Goal: Task Accomplishment & Management: Use online tool/utility

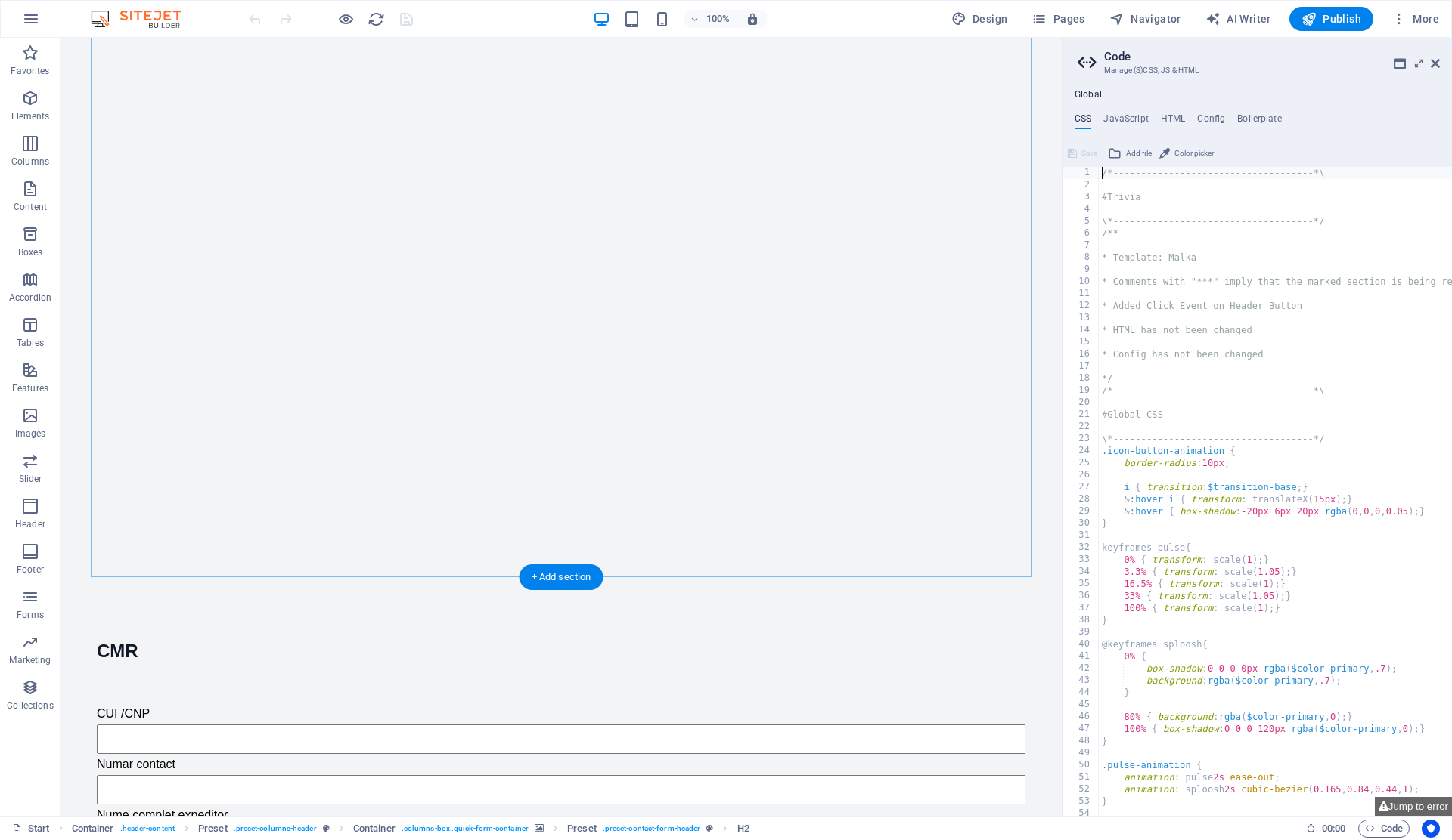
scroll to position [1715, 0]
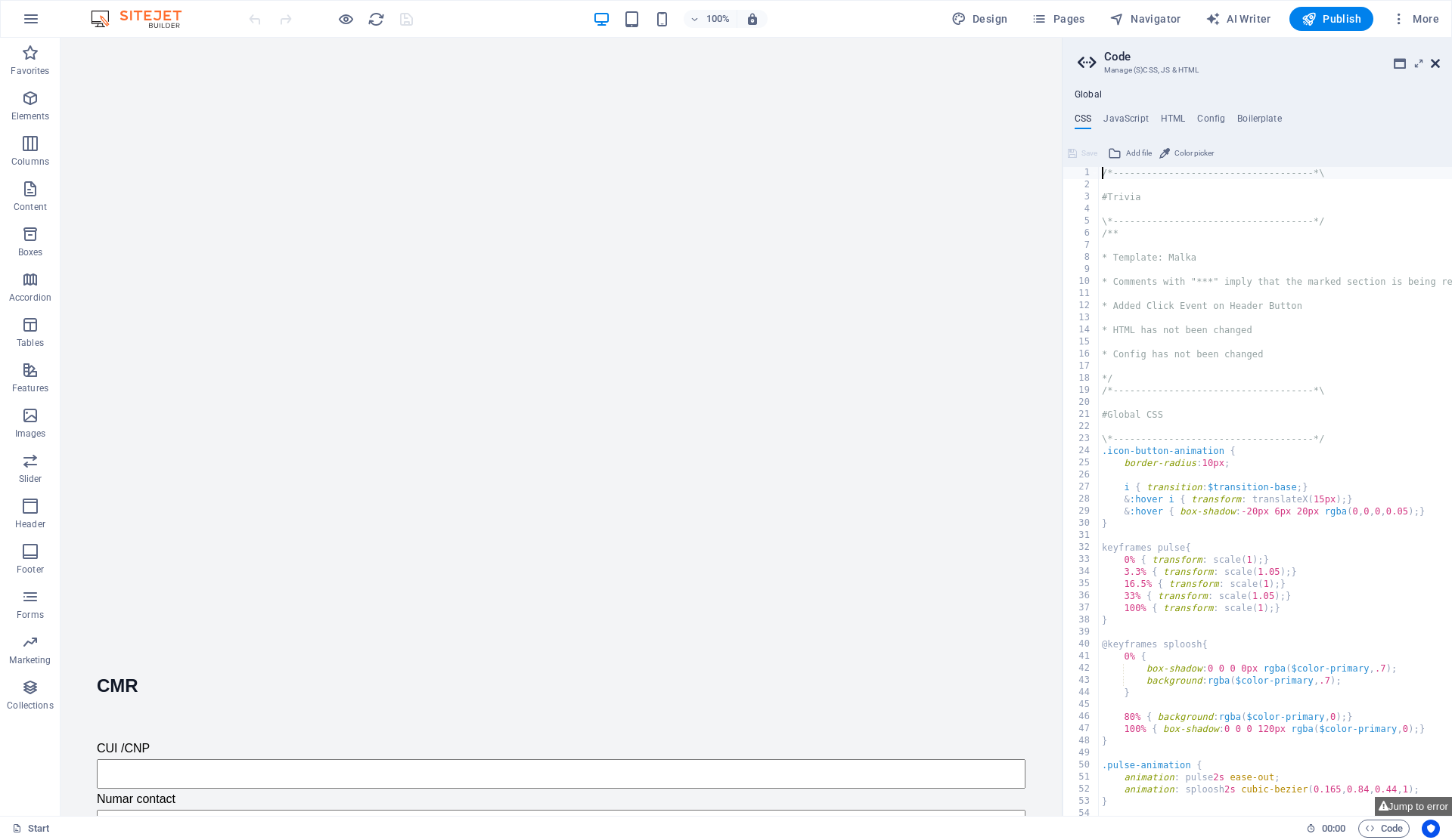
click at [1436, 64] on icon at bounding box center [1435, 63] width 9 height 12
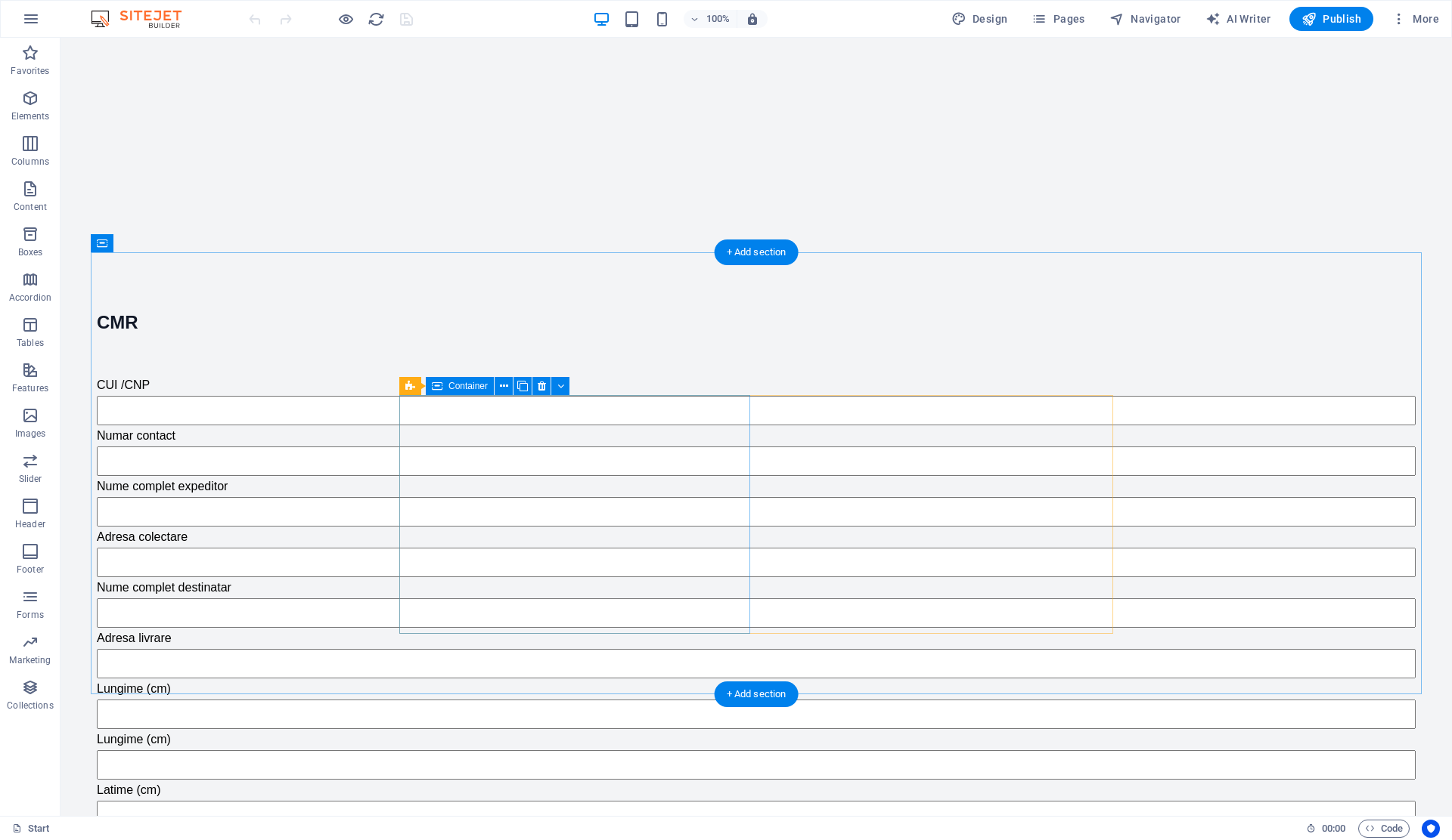
scroll to position [2069, 0]
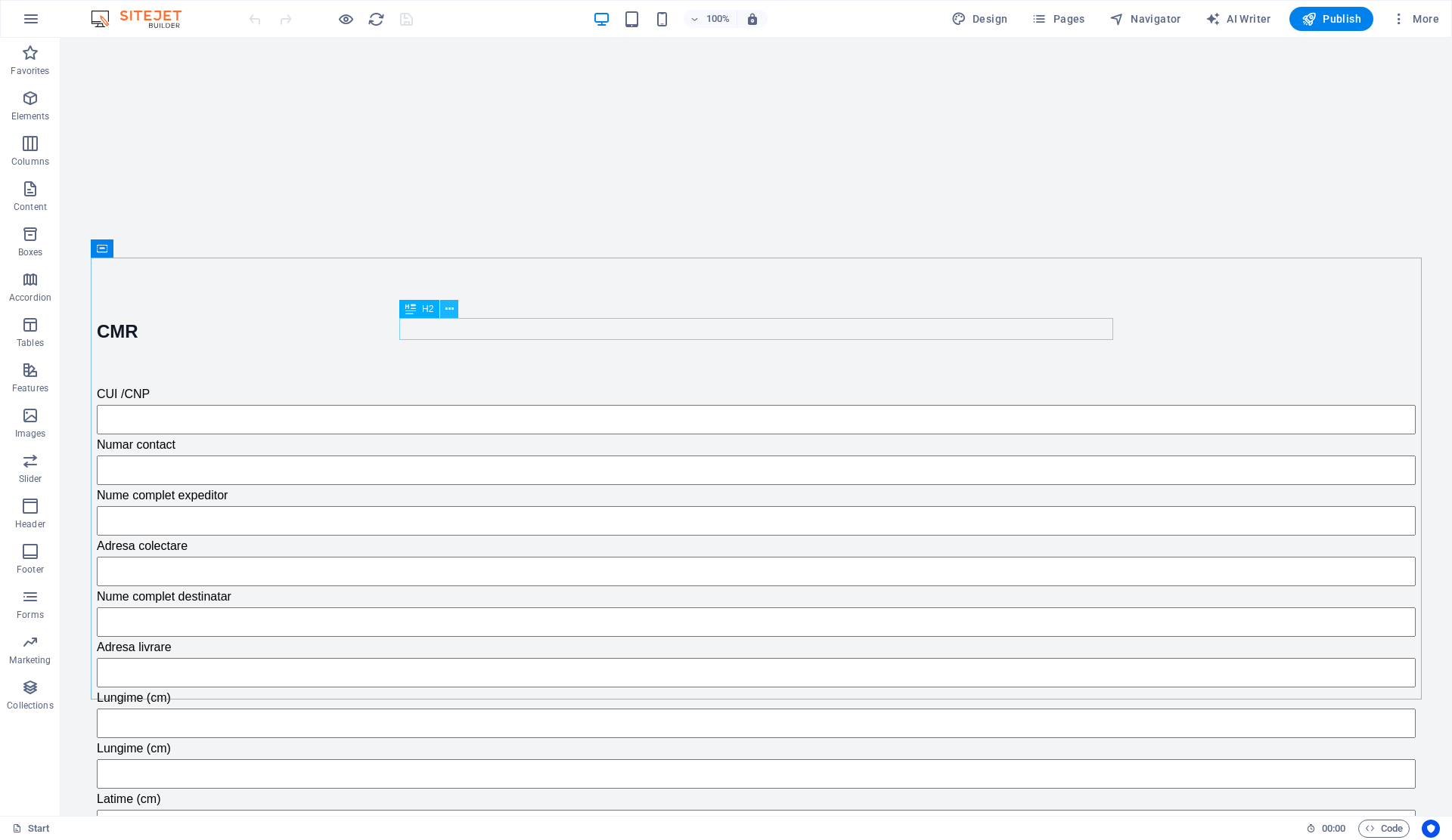
click at [450, 309] on icon at bounding box center [449, 309] width 9 height 16
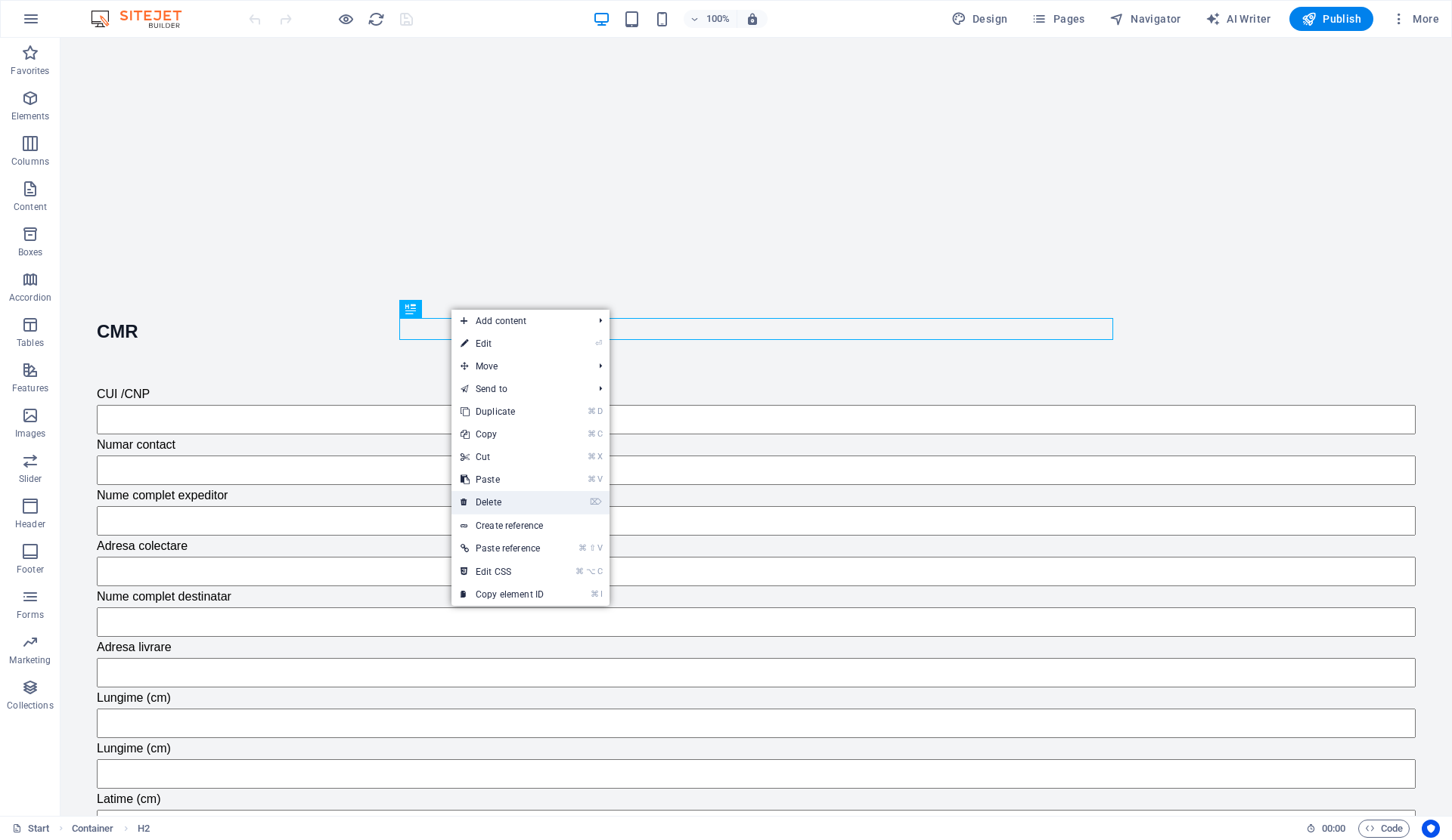
click at [505, 507] on link "⌦ Delete" at bounding box center [501, 503] width 101 height 23
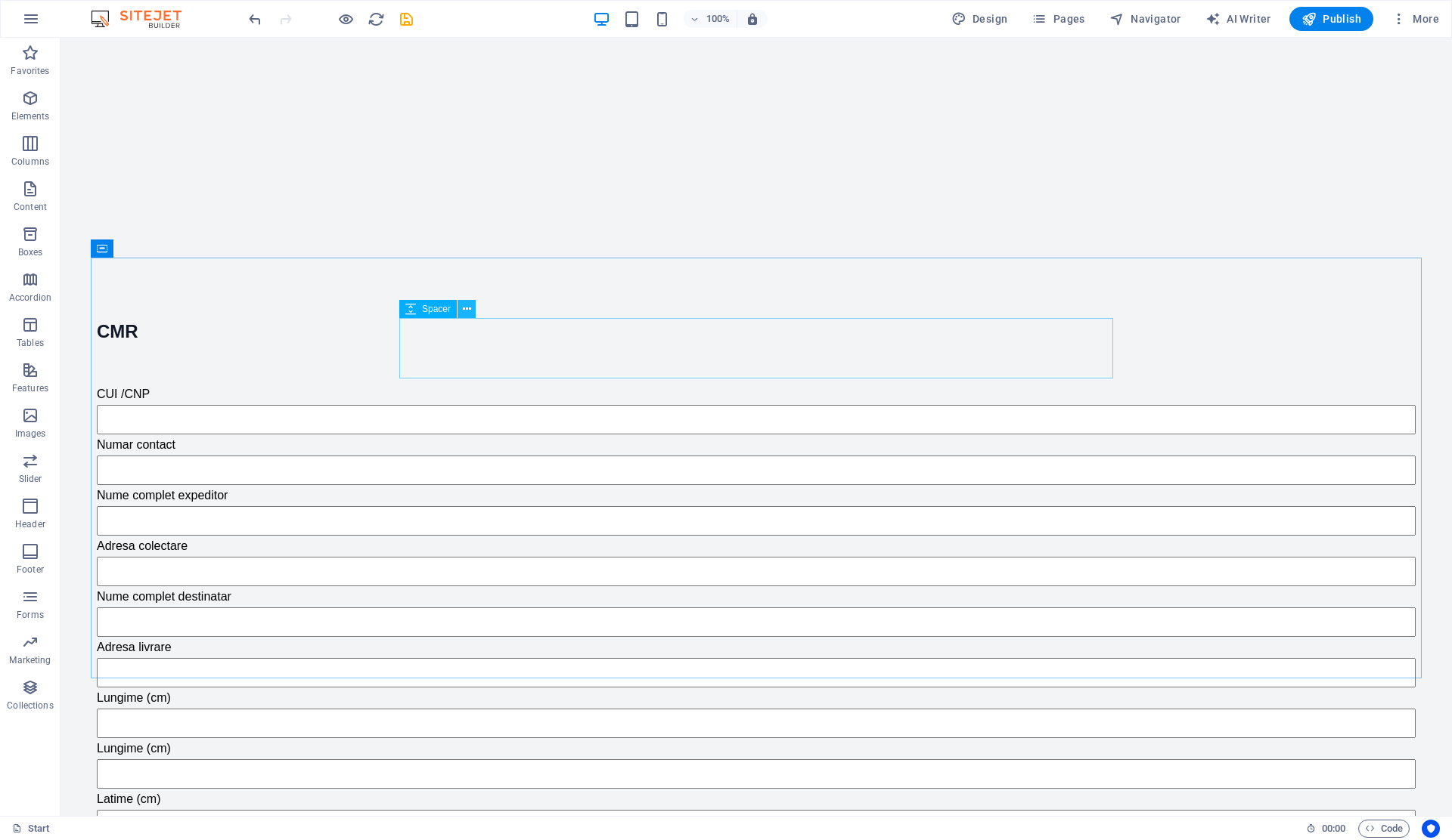
click at [468, 309] on icon at bounding box center [466, 309] width 9 height 16
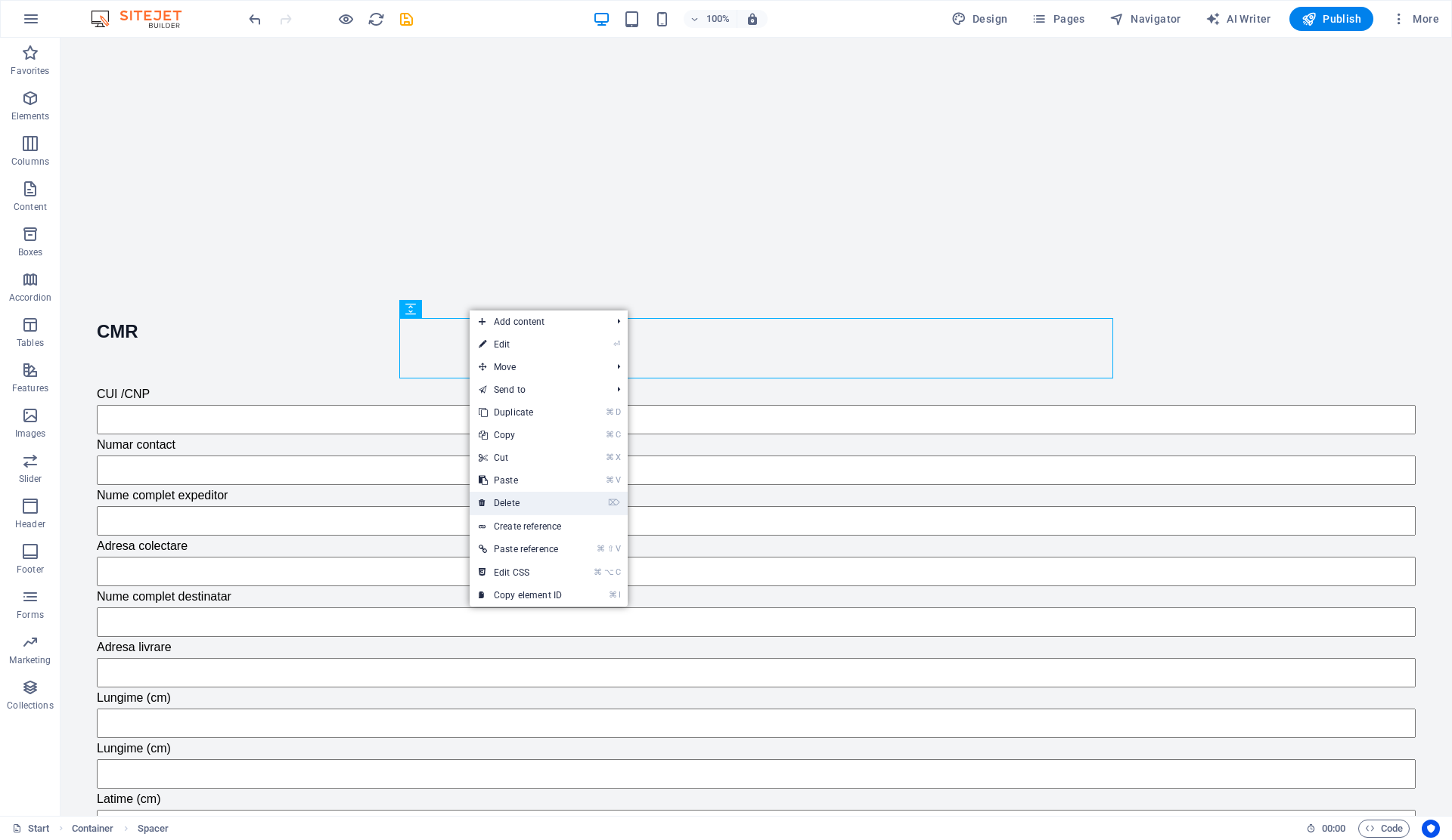
click at [517, 503] on link "⌦ Delete" at bounding box center [519, 504] width 101 height 23
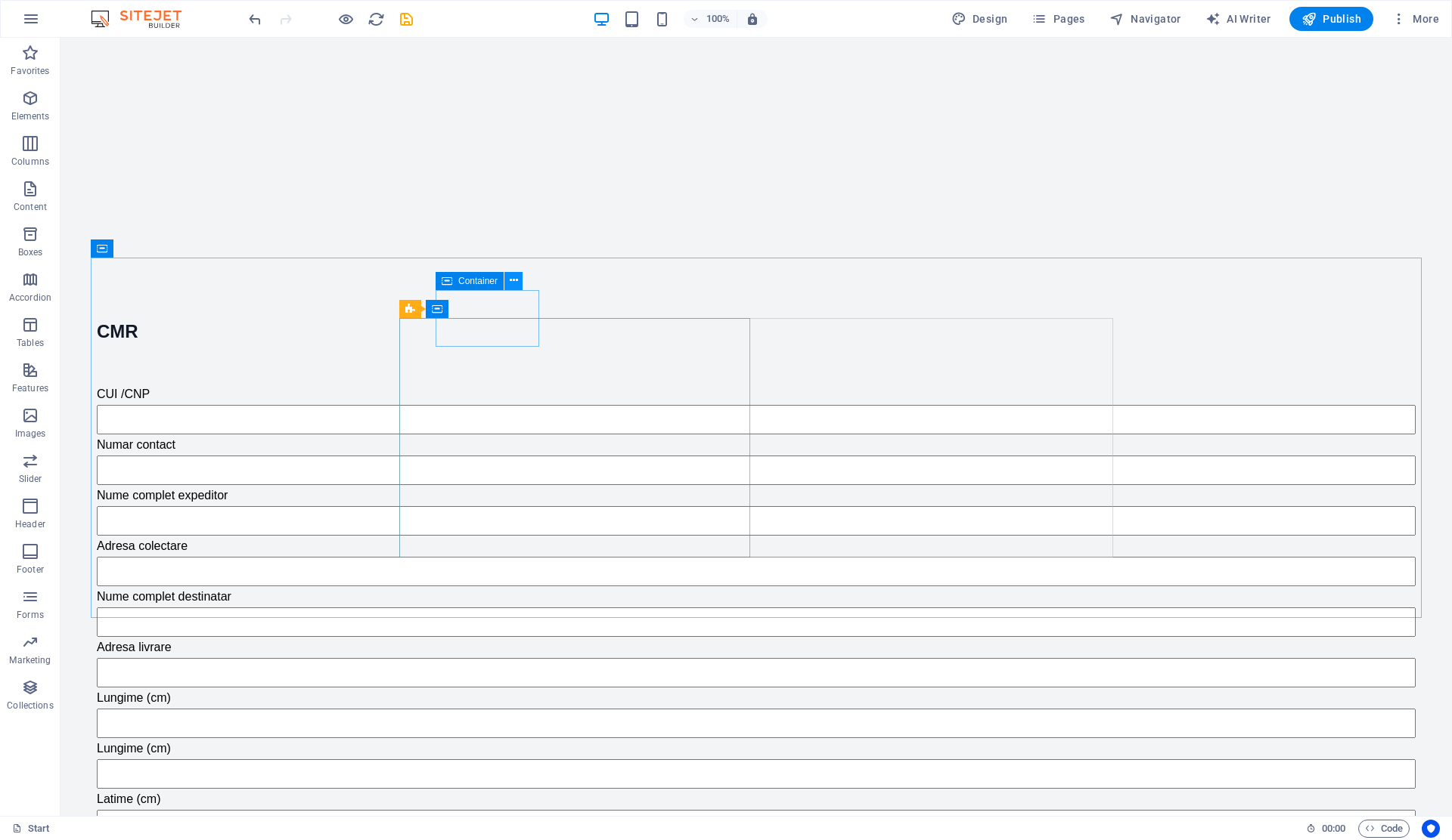
click at [514, 278] on icon at bounding box center [513, 281] width 9 height 16
click at [166, 253] on icon at bounding box center [168, 249] width 9 height 16
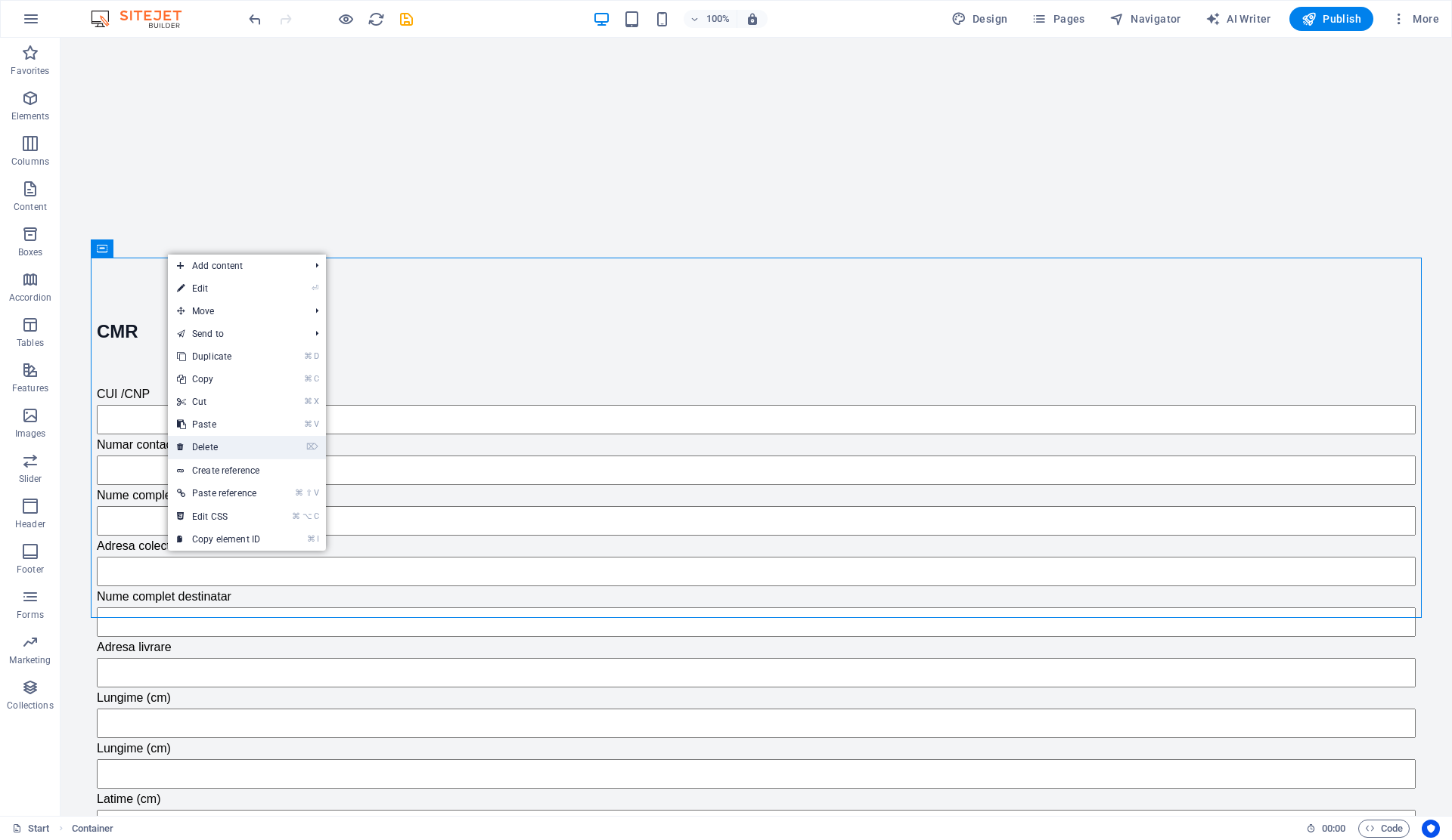
click at [214, 451] on link "⌦ Delete" at bounding box center [218, 448] width 101 height 23
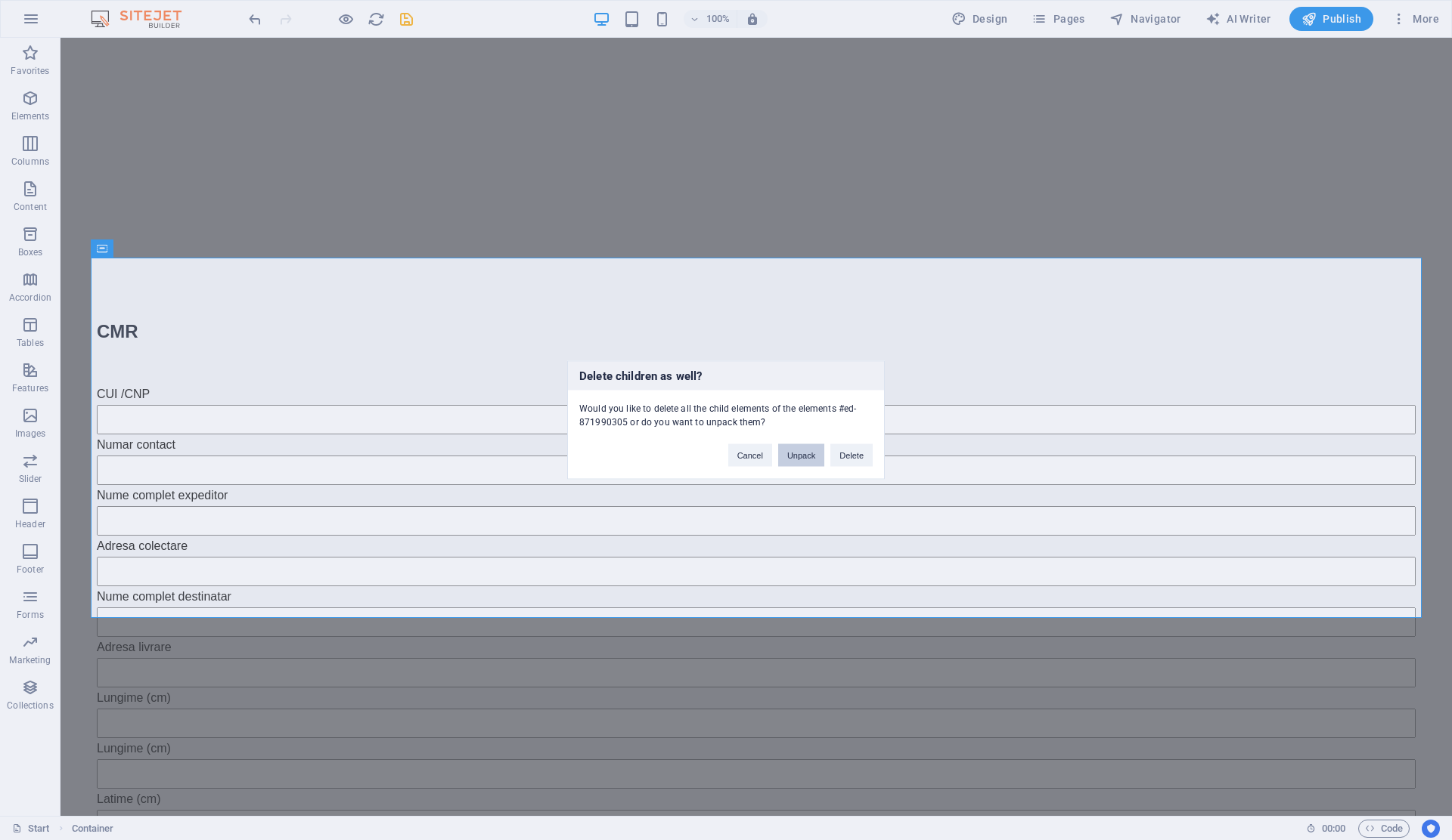
click at [797, 457] on button "Unpack" at bounding box center [801, 456] width 46 height 23
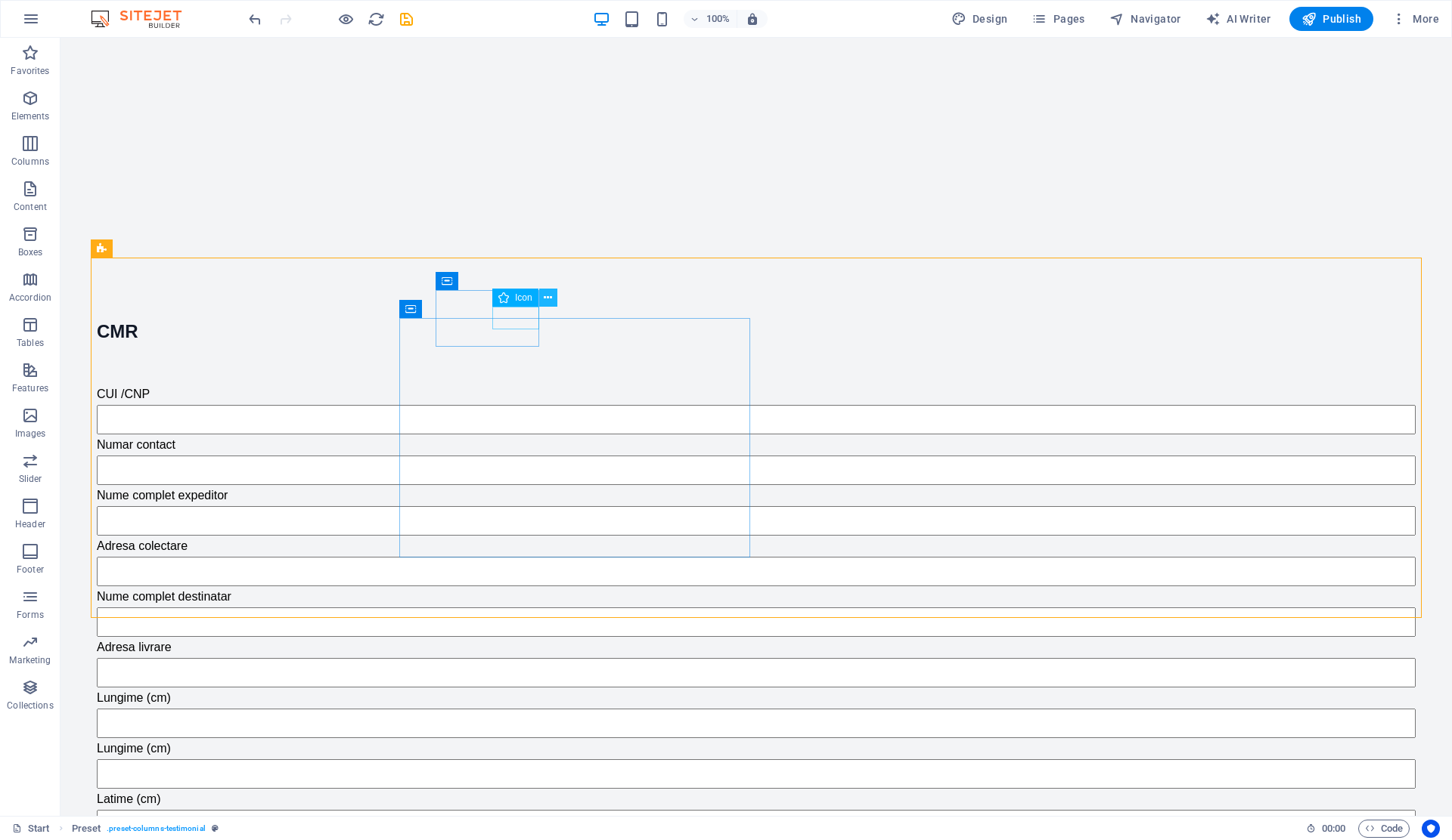
click at [546, 300] on icon at bounding box center [547, 298] width 9 height 16
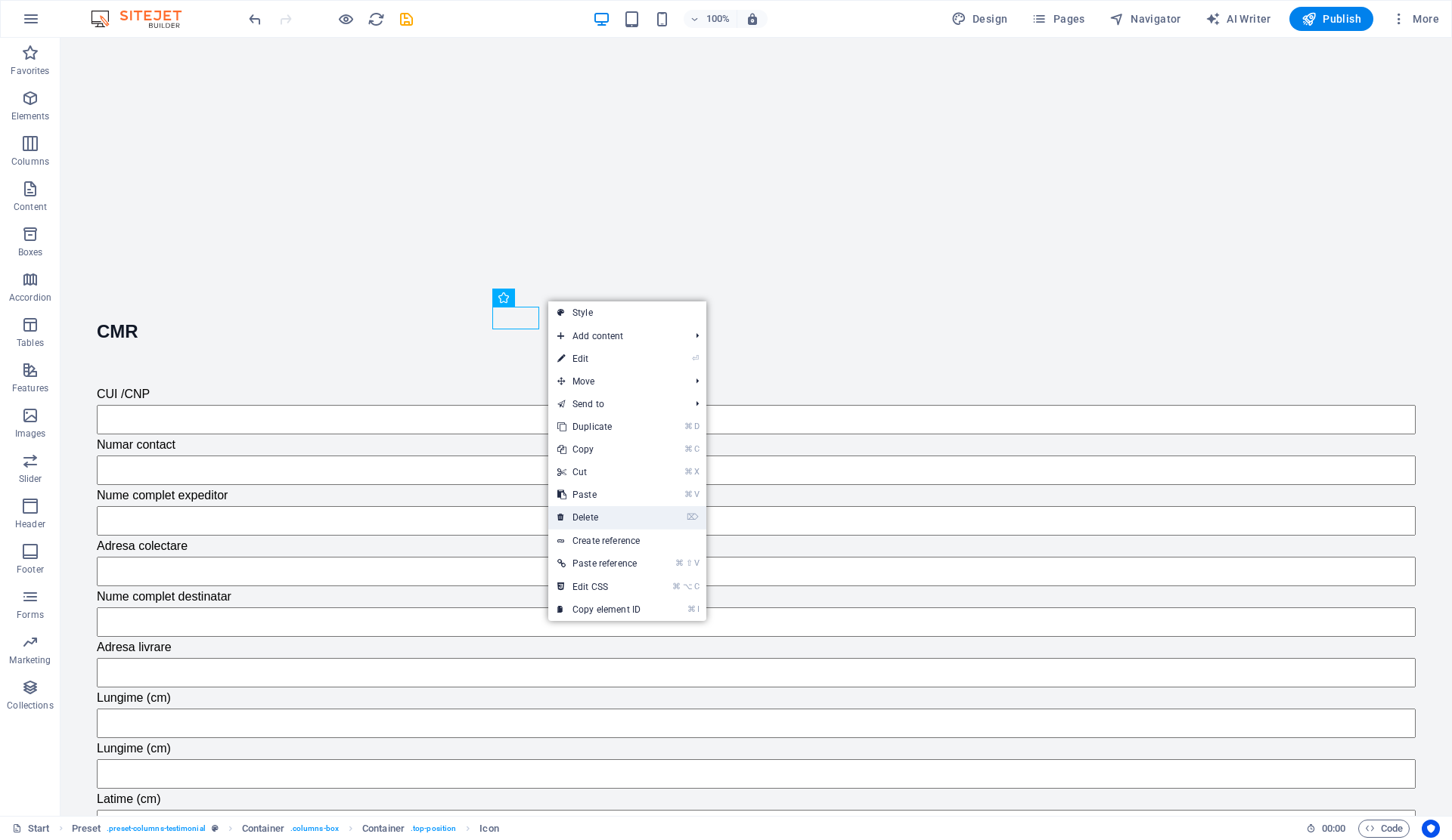
click at [596, 522] on link "⌦ Delete" at bounding box center [598, 518] width 101 height 23
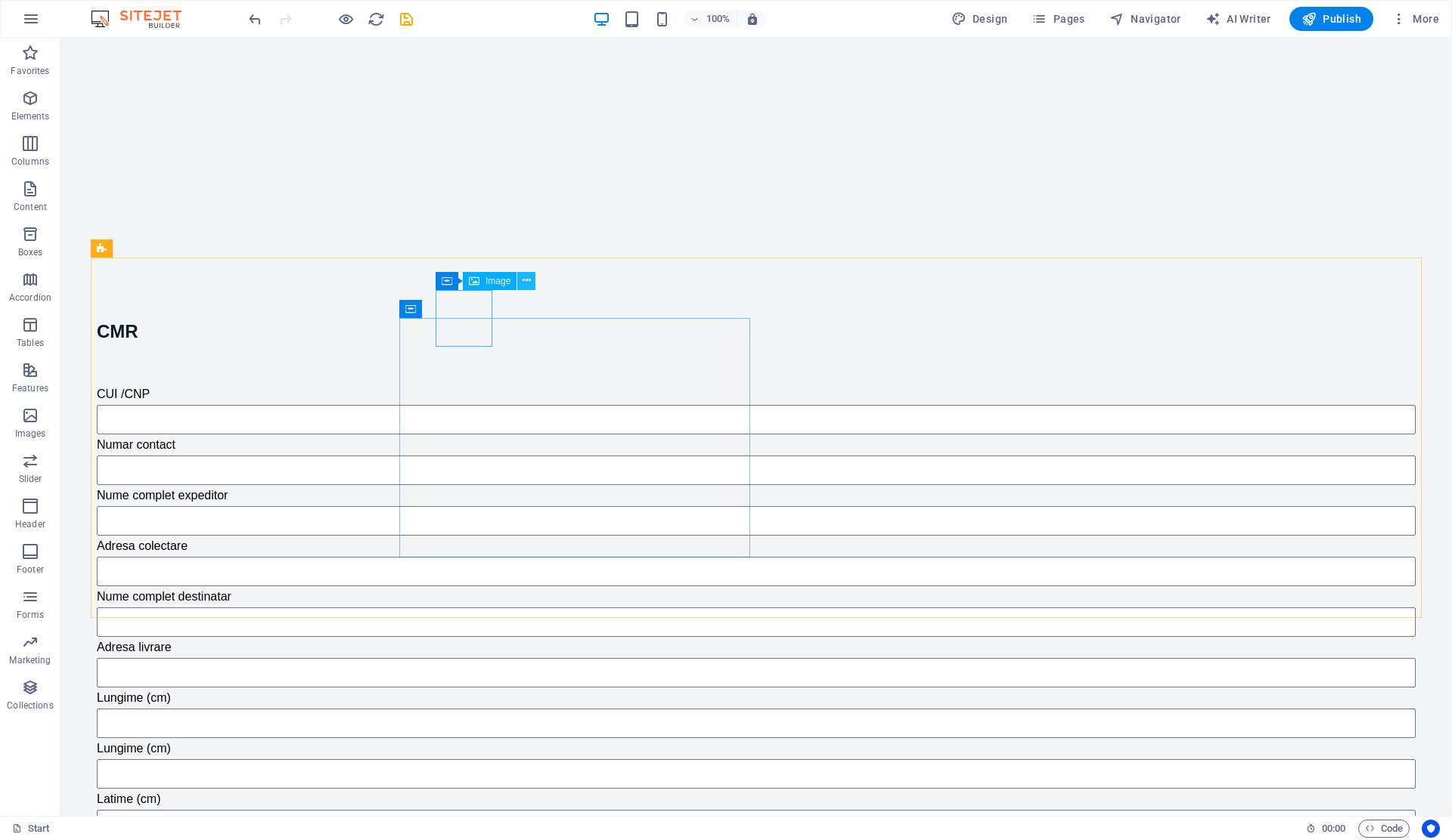
click at [526, 278] on icon at bounding box center [526, 281] width 9 height 16
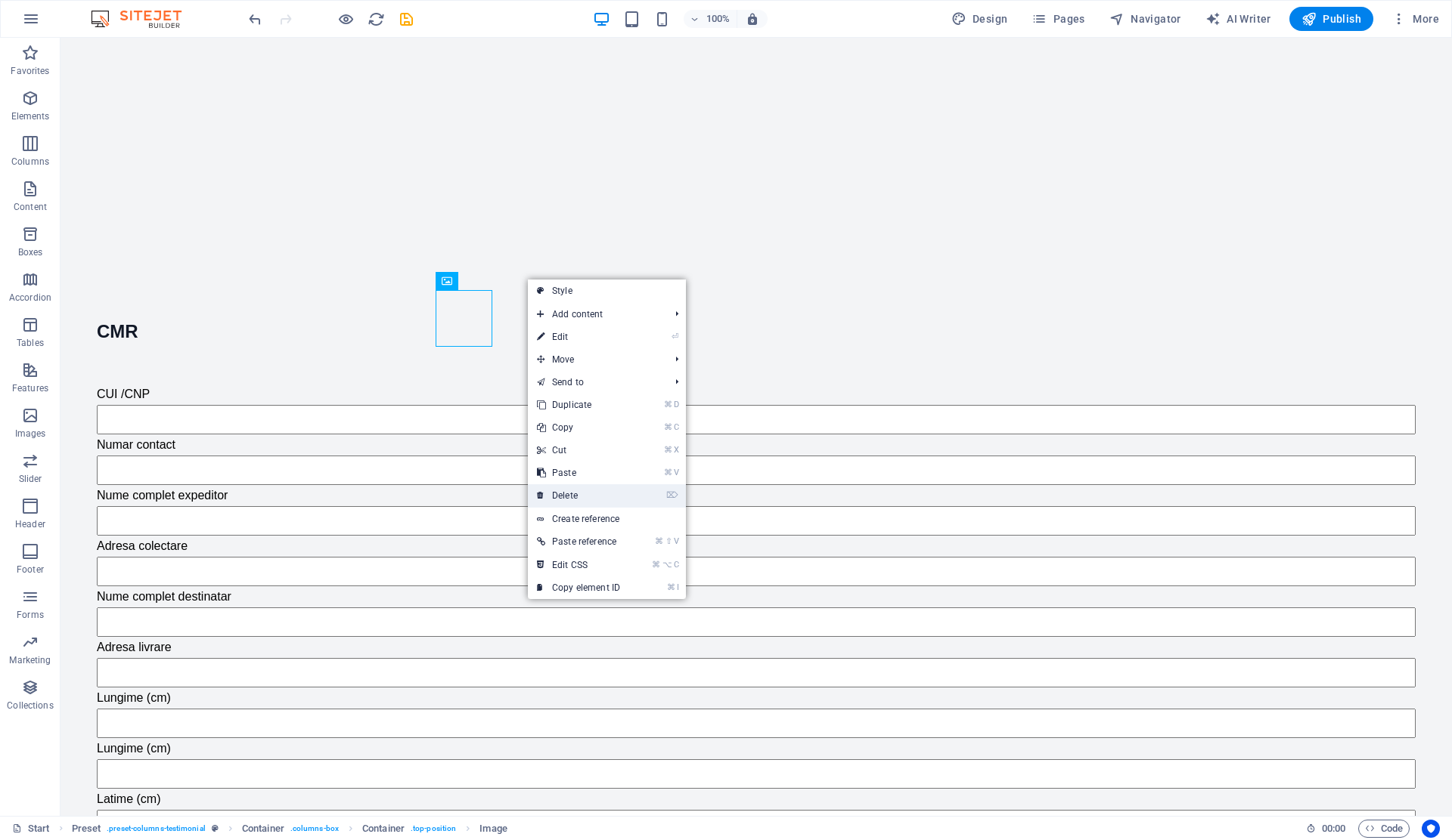
click at [576, 492] on link "⌦ Delete" at bounding box center [578, 496] width 101 height 23
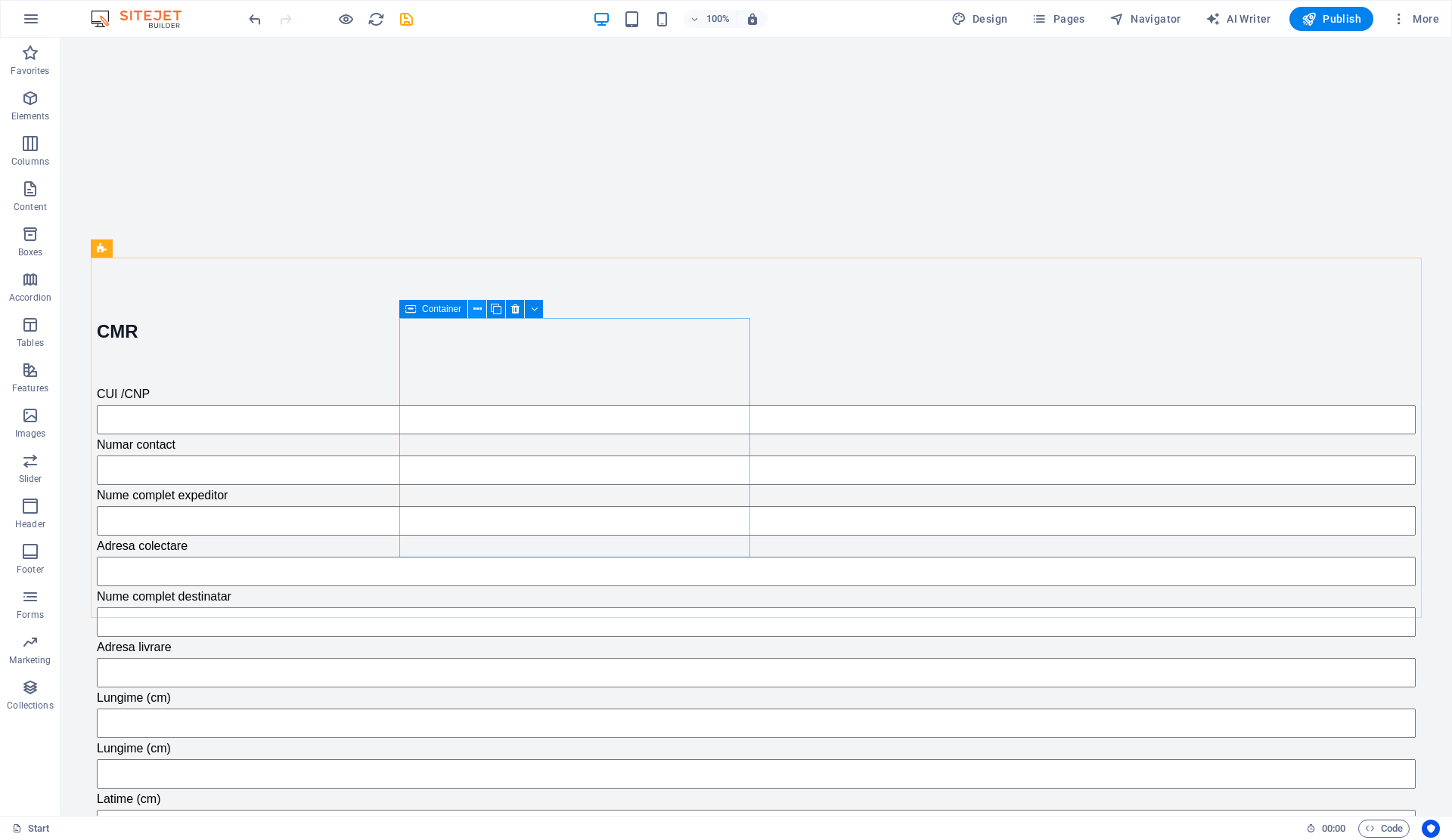
click at [479, 311] on icon at bounding box center [477, 309] width 9 height 16
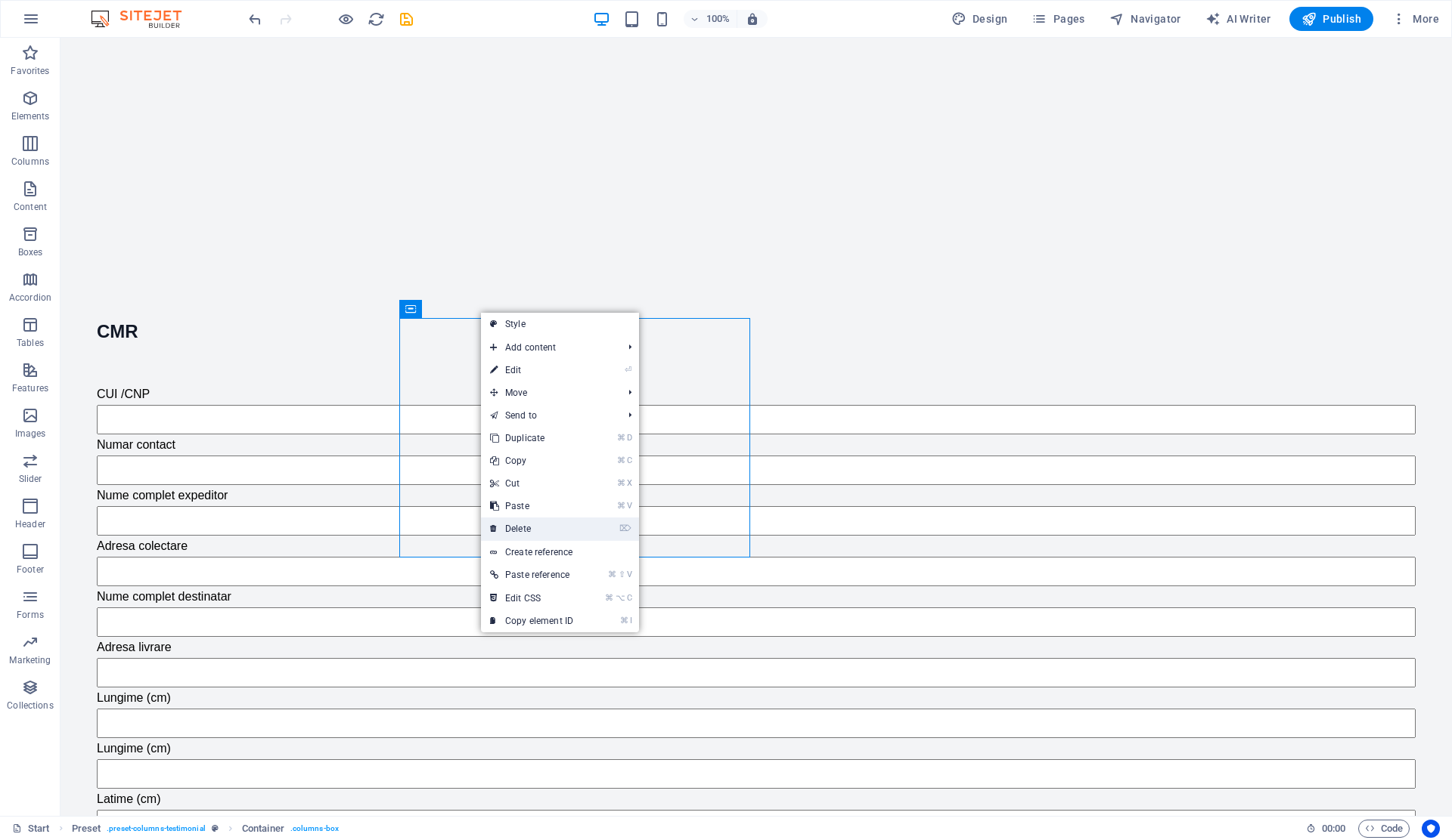
click at [524, 529] on link "⌦ Delete" at bounding box center [531, 530] width 101 height 23
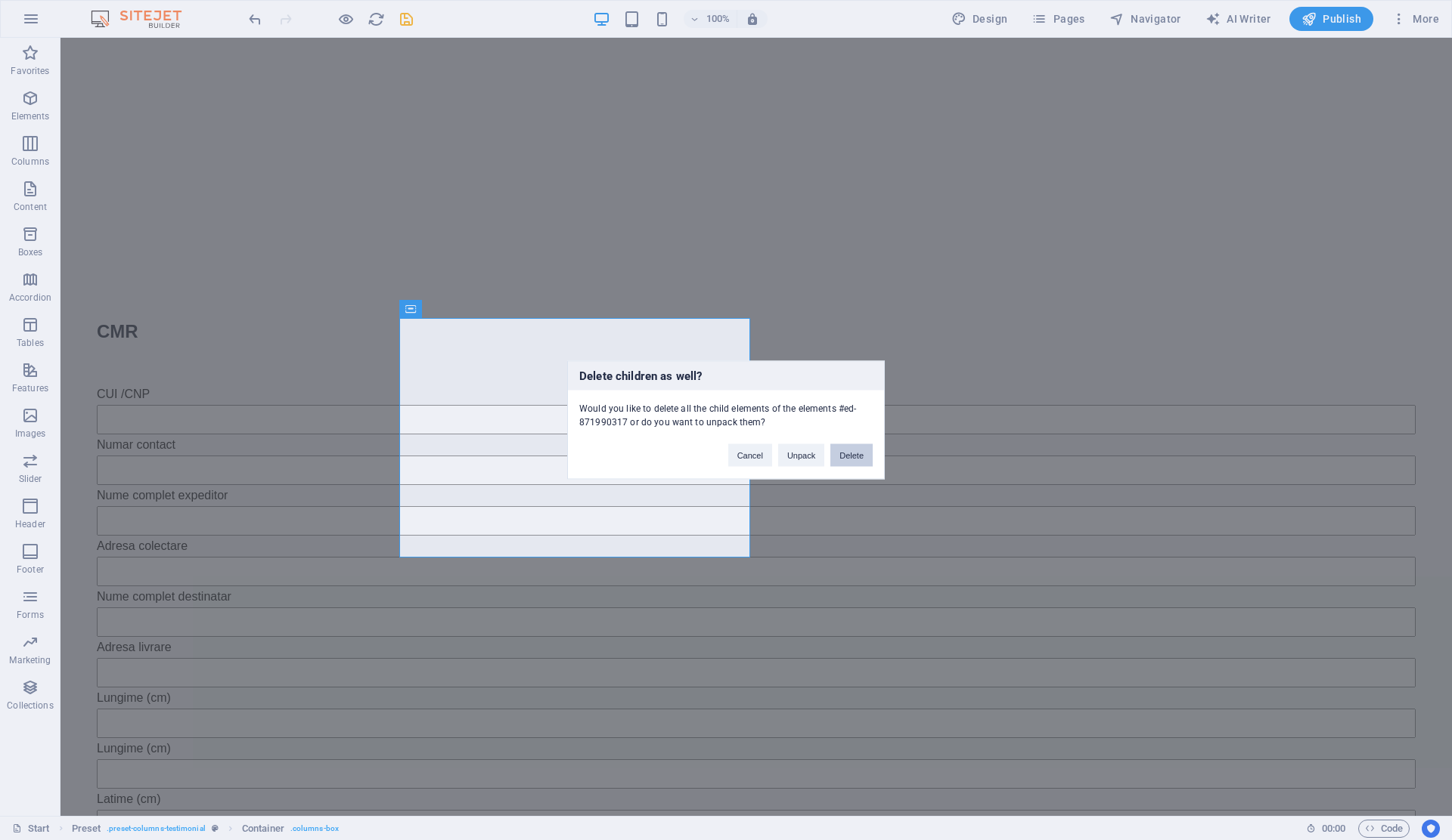
click at [840, 462] on button "Delete" at bounding box center [851, 456] width 42 height 23
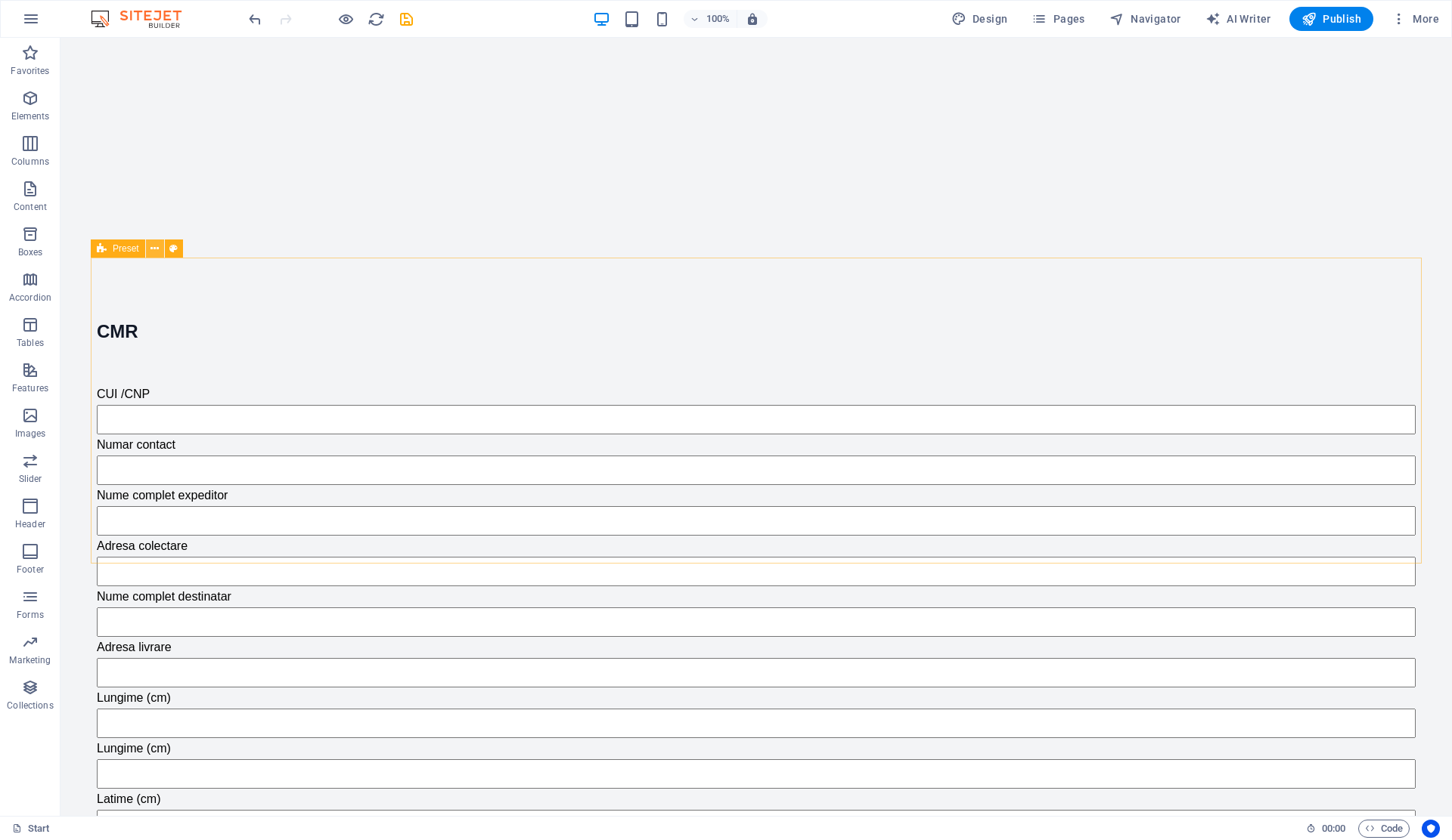
click at [150, 250] on icon at bounding box center [154, 249] width 9 height 16
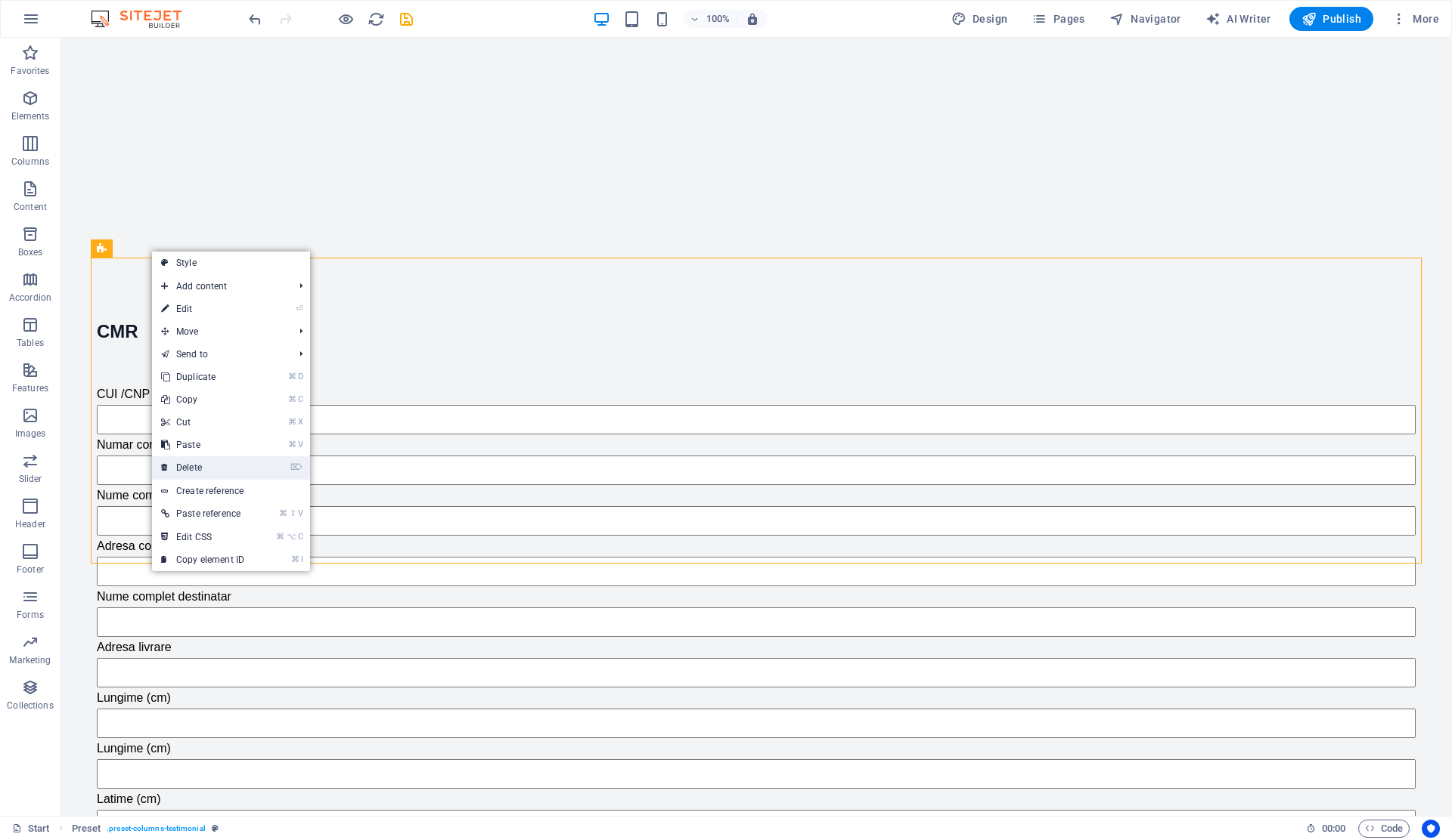
click at [209, 474] on link "⌦ Delete" at bounding box center [202, 468] width 101 height 23
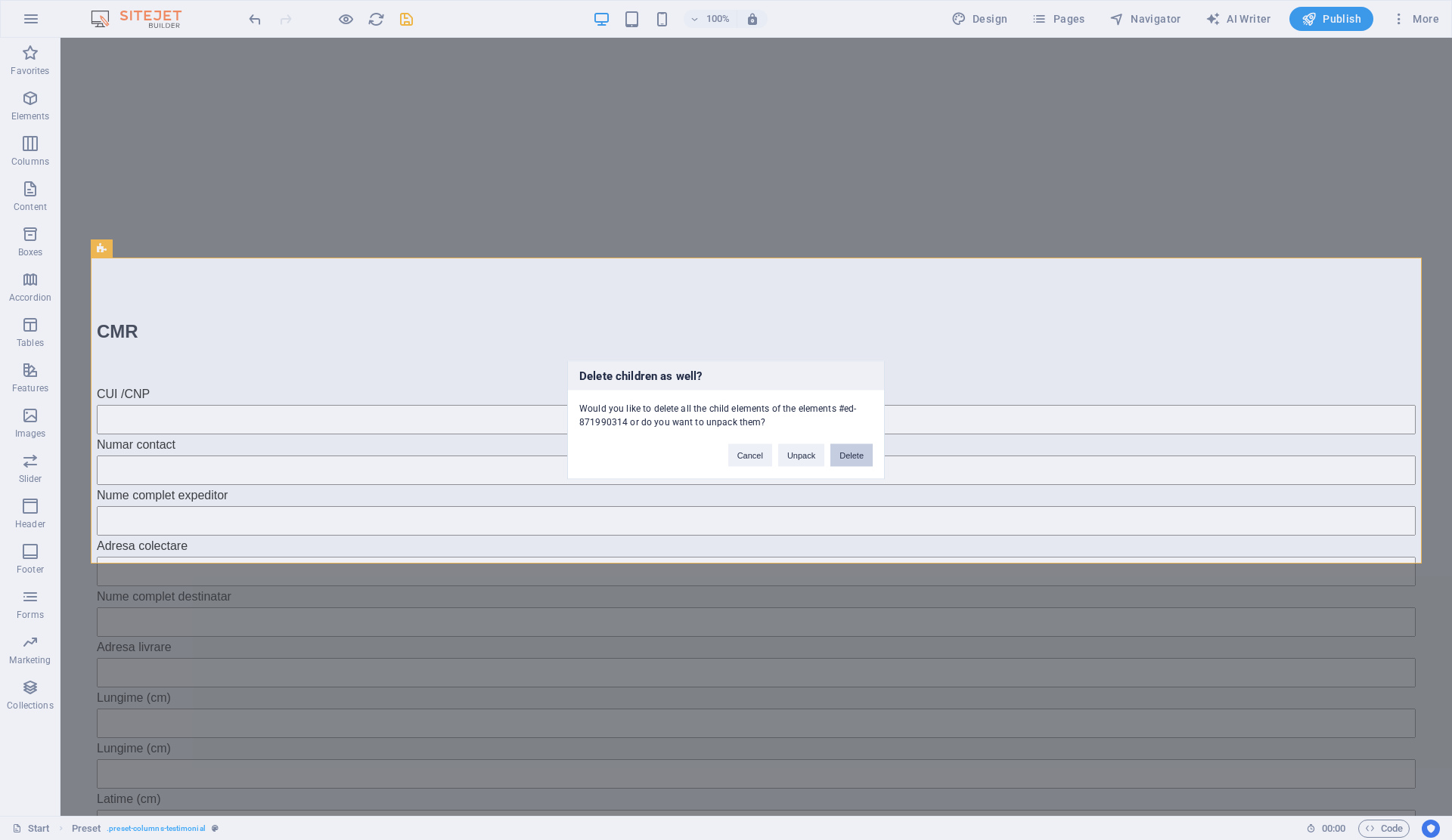
click at [856, 454] on button "Delete" at bounding box center [851, 456] width 42 height 23
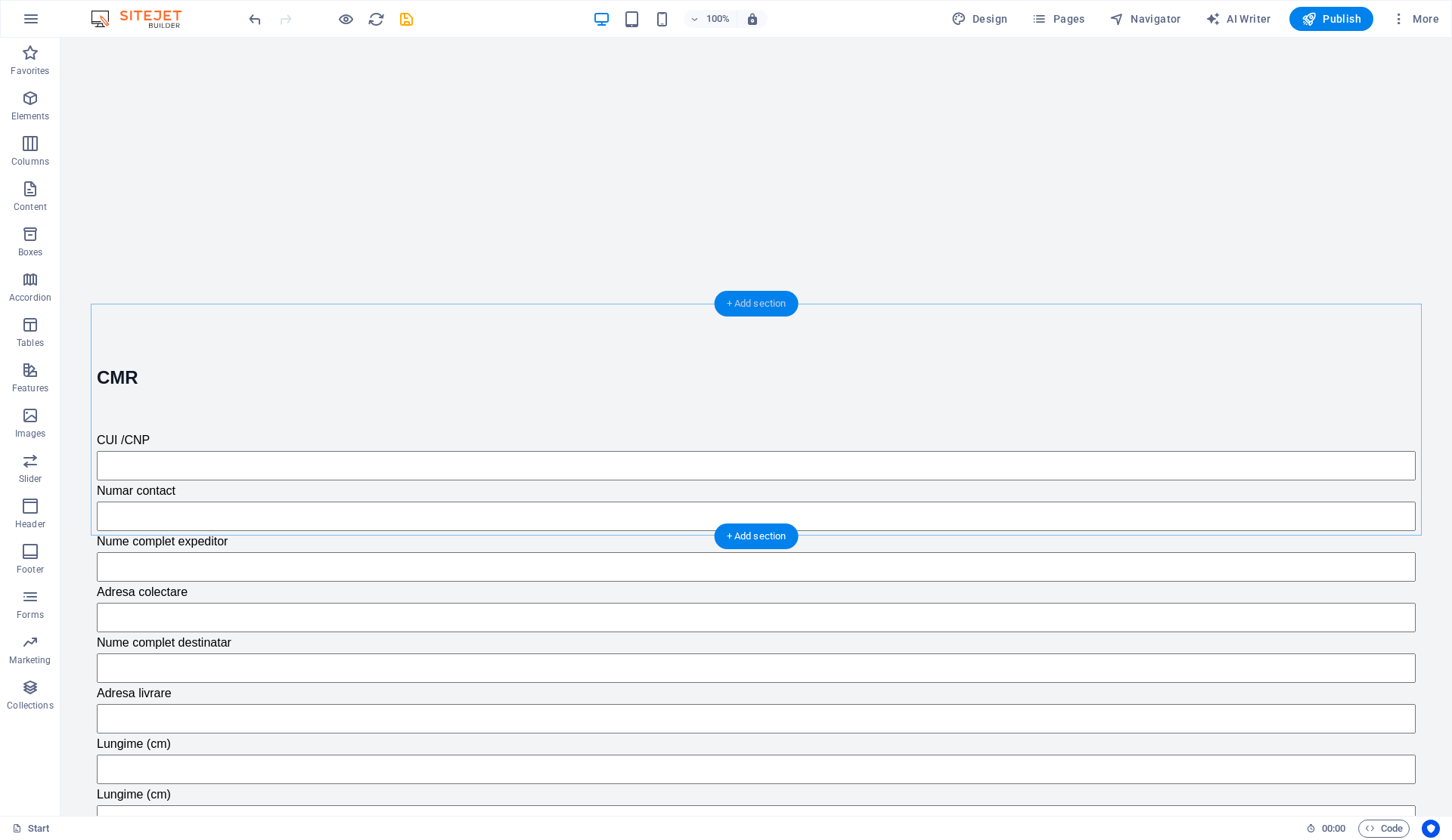
click at [751, 300] on div "+ Add section" at bounding box center [756, 304] width 84 height 26
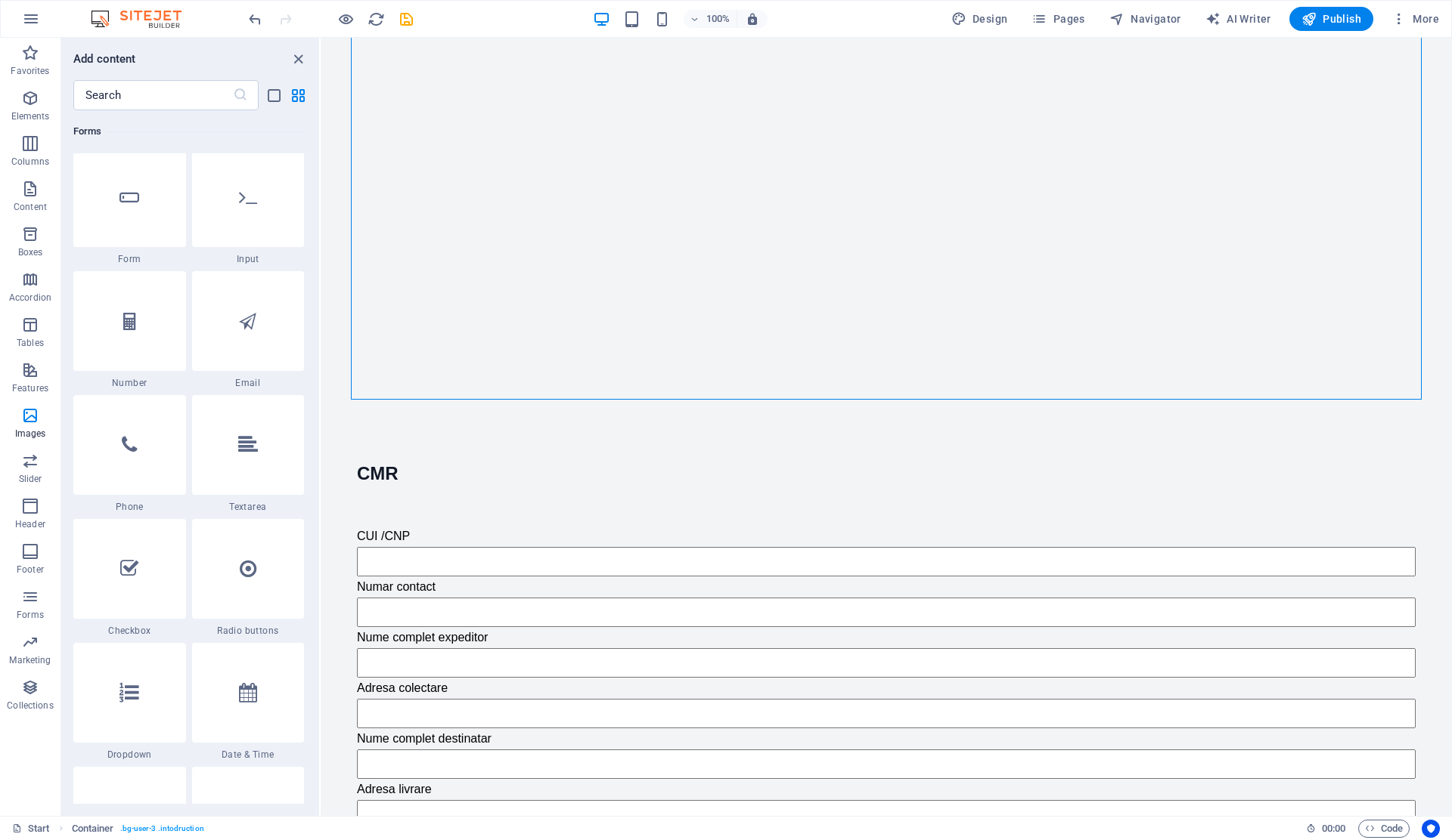
scroll to position [11752, 0]
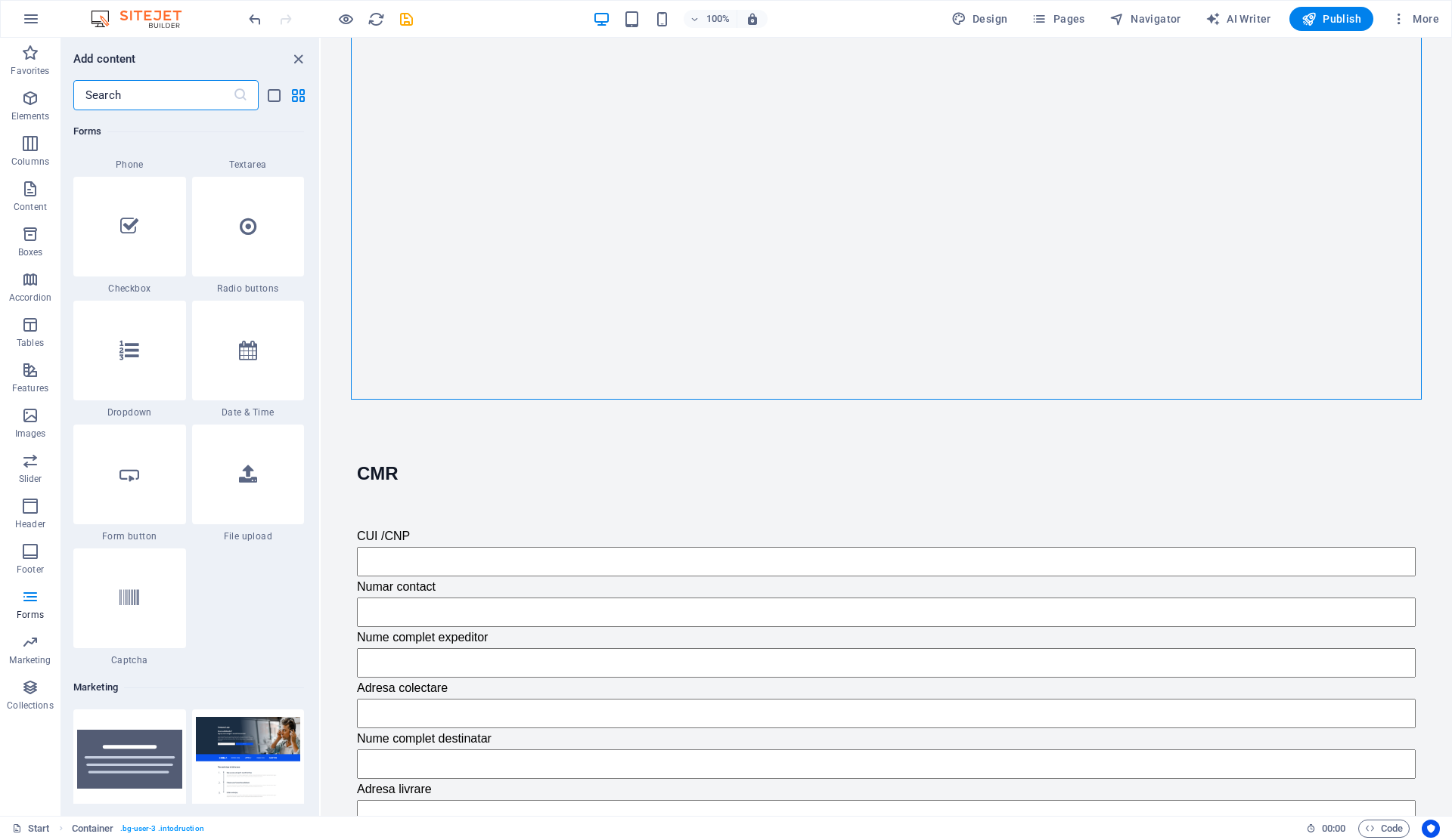
click at [142, 97] on input "text" at bounding box center [153, 94] width 160 height 30
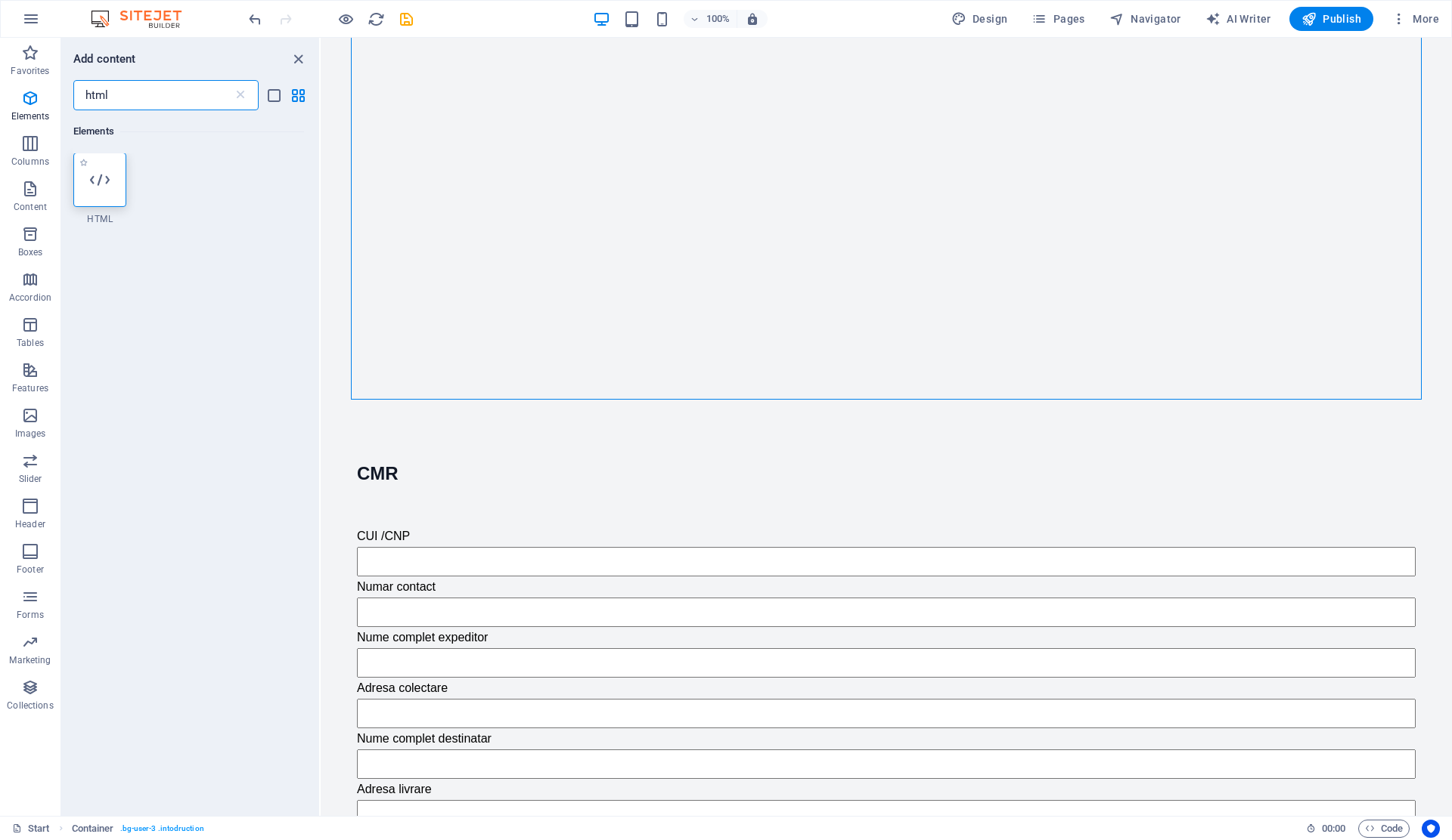
scroll to position [0, 0]
type input "html"
click at [94, 187] on icon at bounding box center [100, 181] width 19 height 19
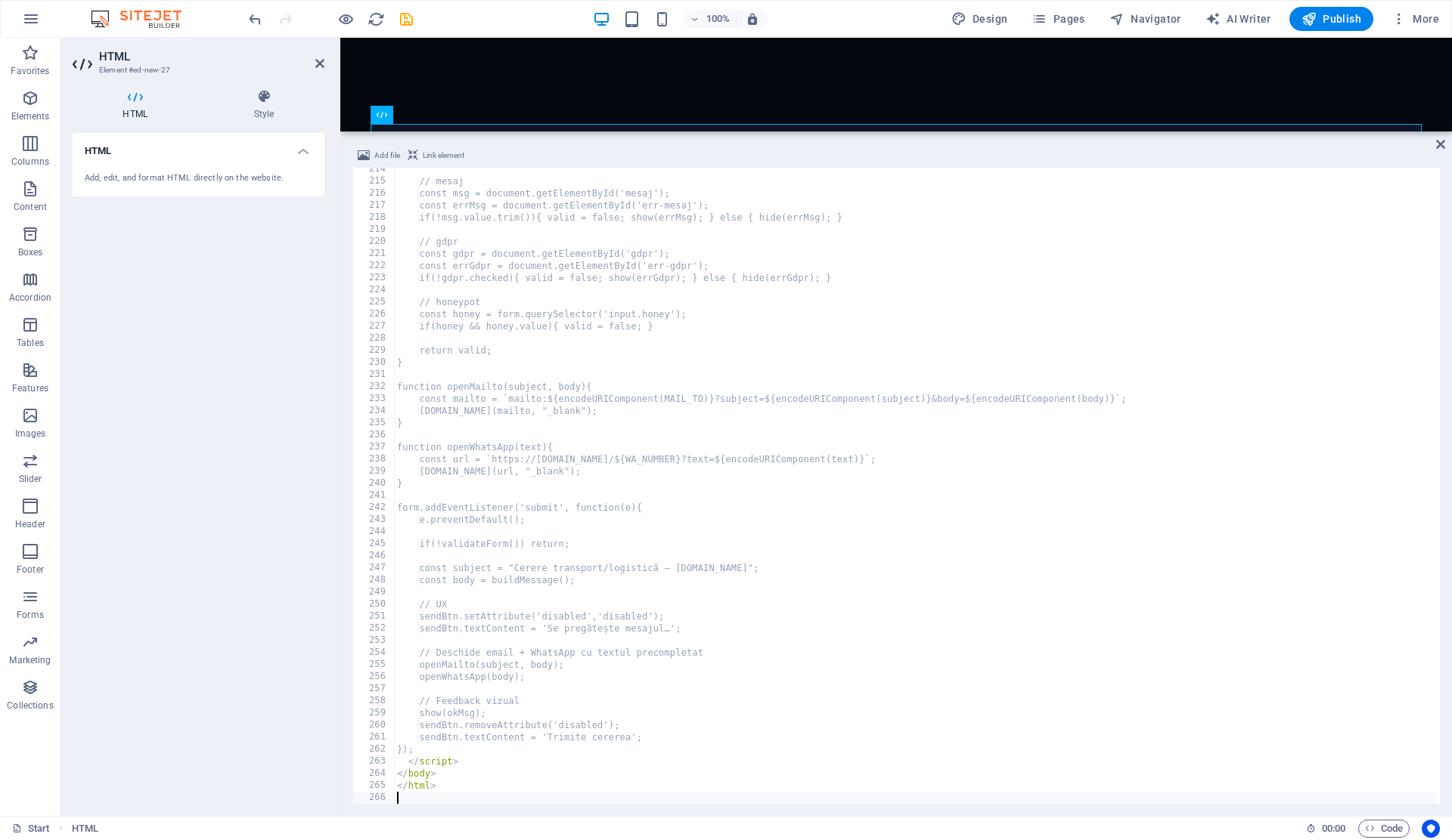
scroll to position [2508, 0]
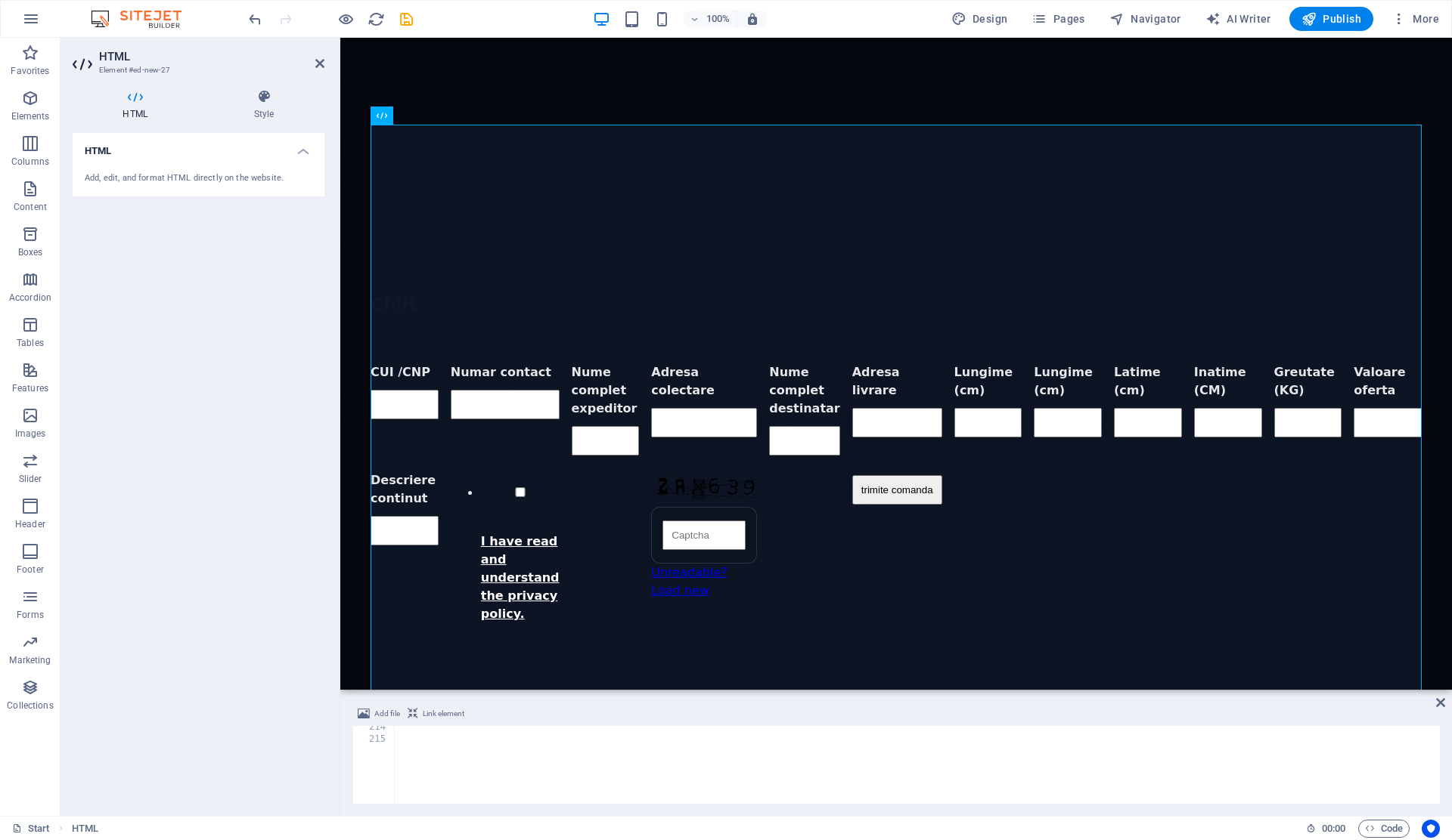
drag, startPoint x: 1332, startPoint y: 132, endPoint x: 1324, endPoint y: 687, distance: 555.1
click at [1324, 684] on div "Preset H2 Container Preset Container Preset Logo Menu Bar HTML Preset Container…" at bounding box center [896, 427] width 1112 height 778
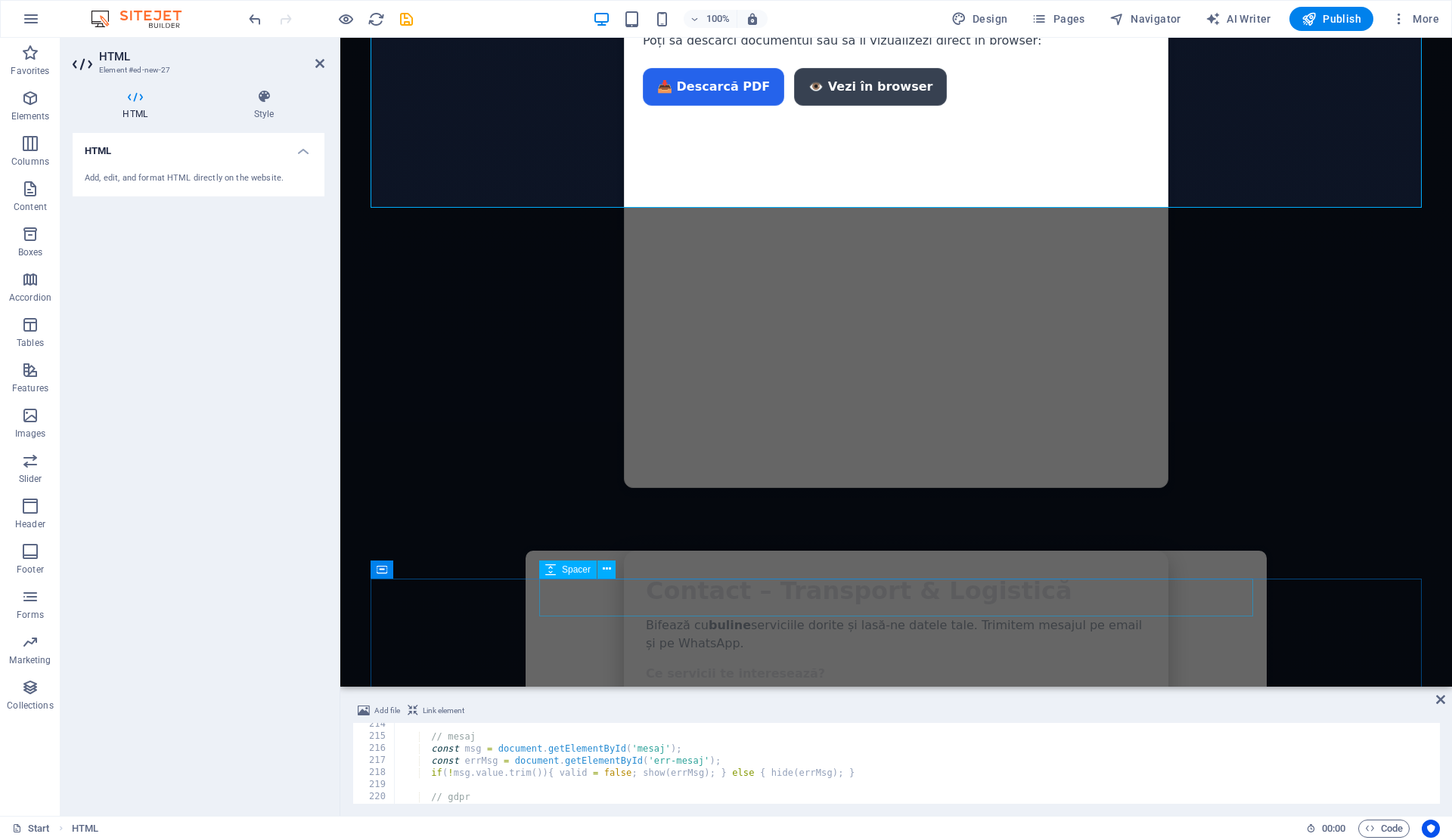
scroll to position [3233, 0]
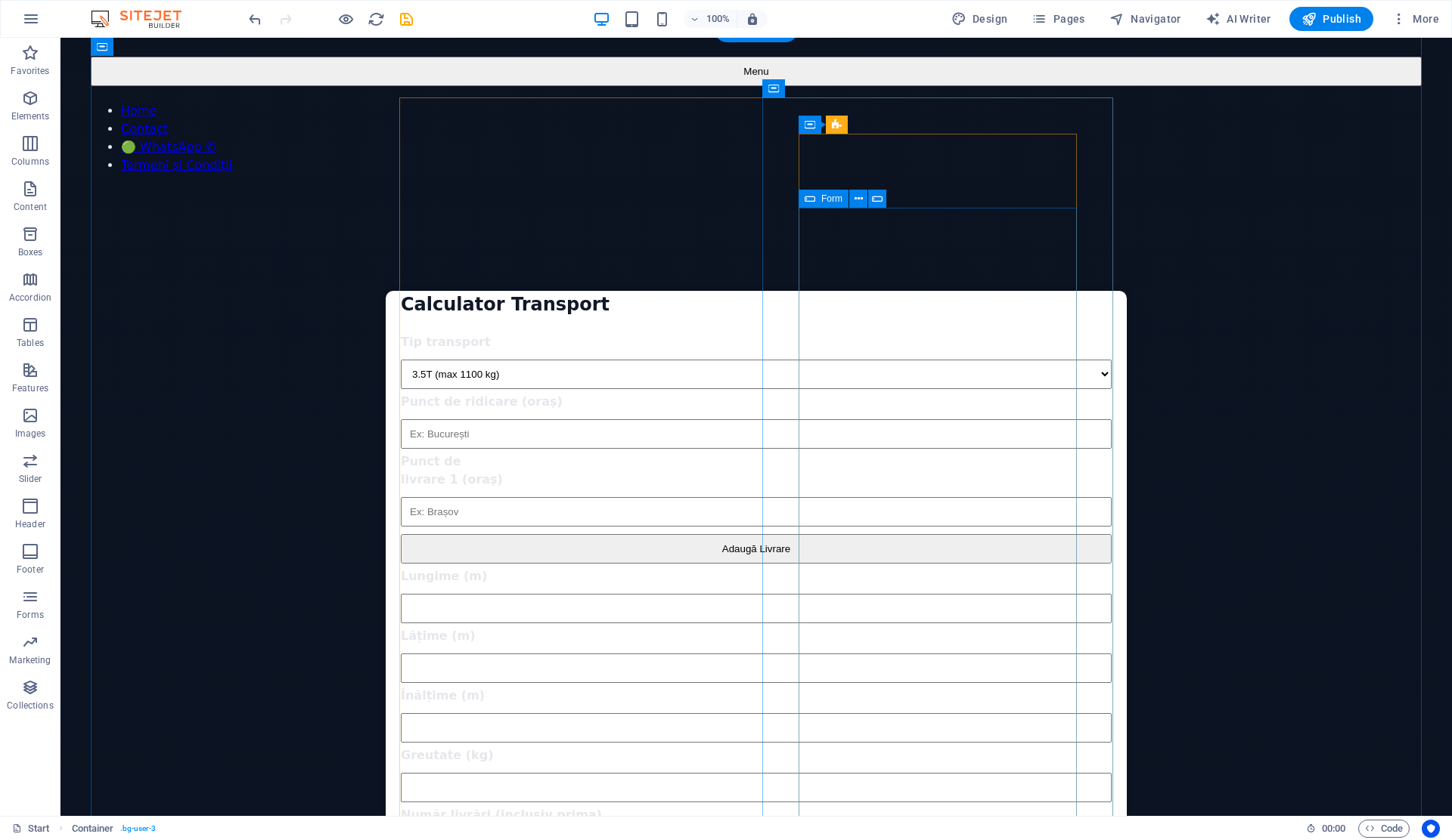
scroll to position [0, 0]
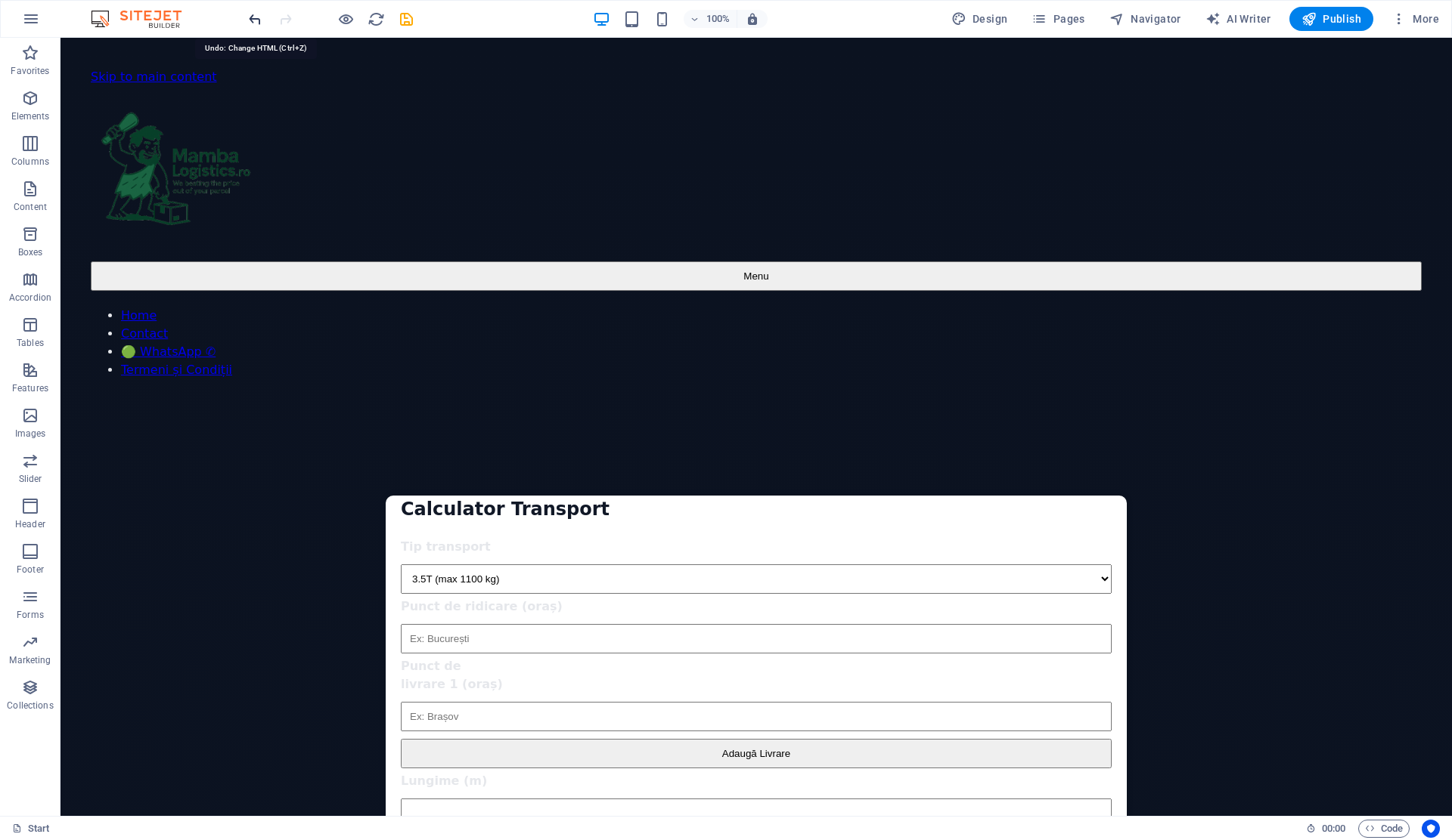
click at [257, 17] on icon "undo" at bounding box center [255, 19] width 17 height 17
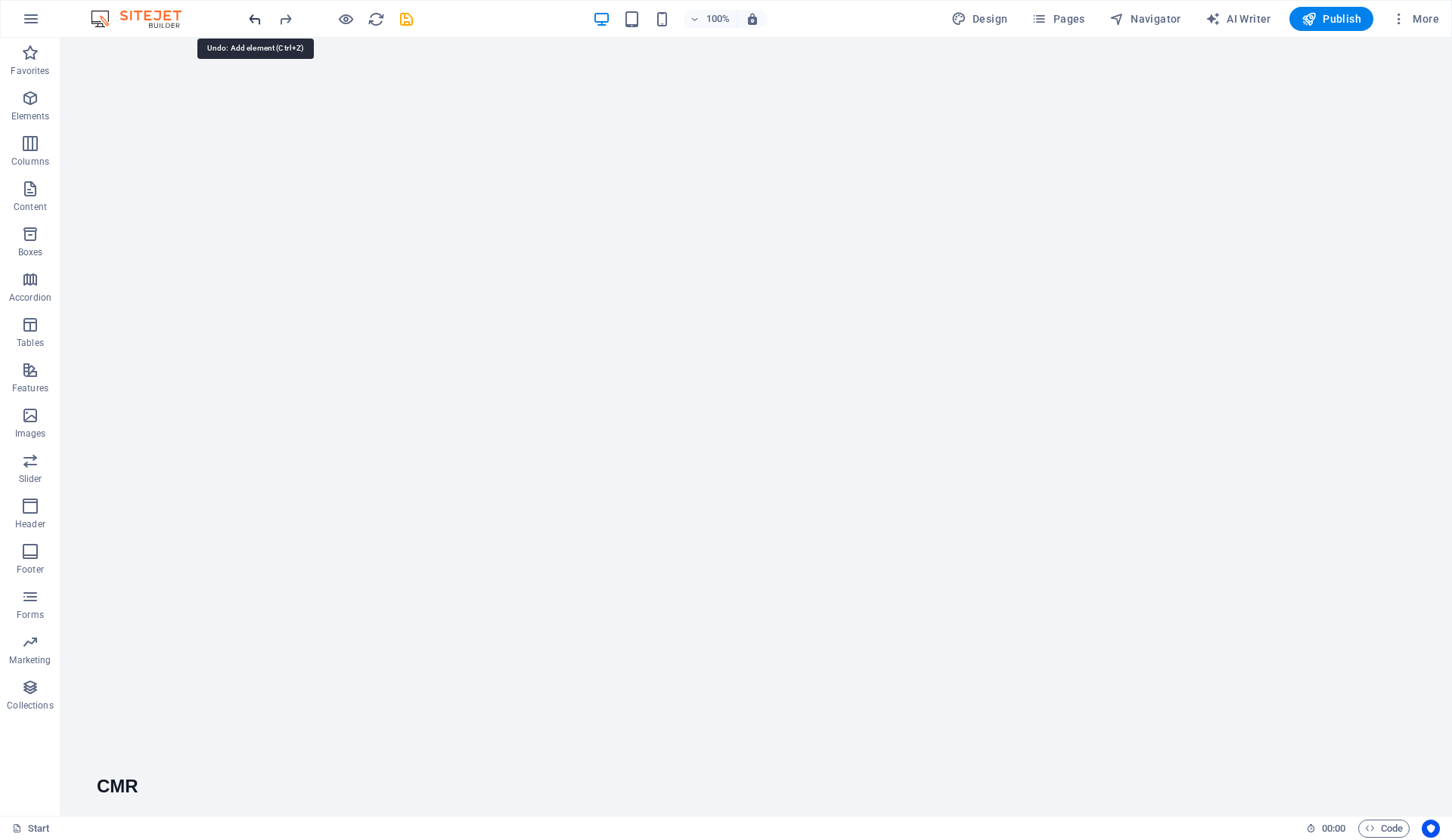
scroll to position [1900, 0]
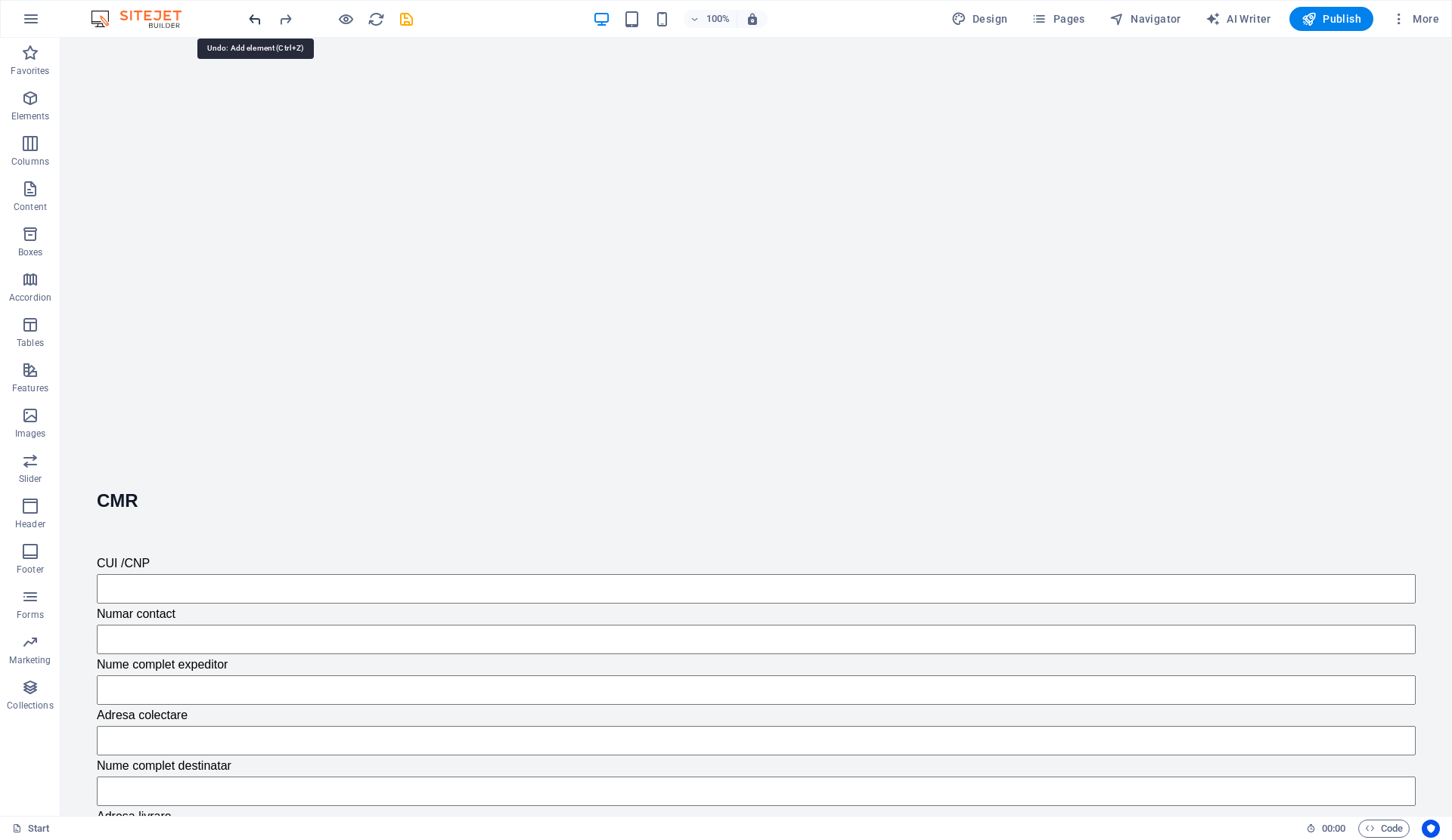
click at [255, 18] on icon "undo" at bounding box center [255, 19] width 17 height 17
click at [278, 19] on icon "redo" at bounding box center [286, 19] width 17 height 17
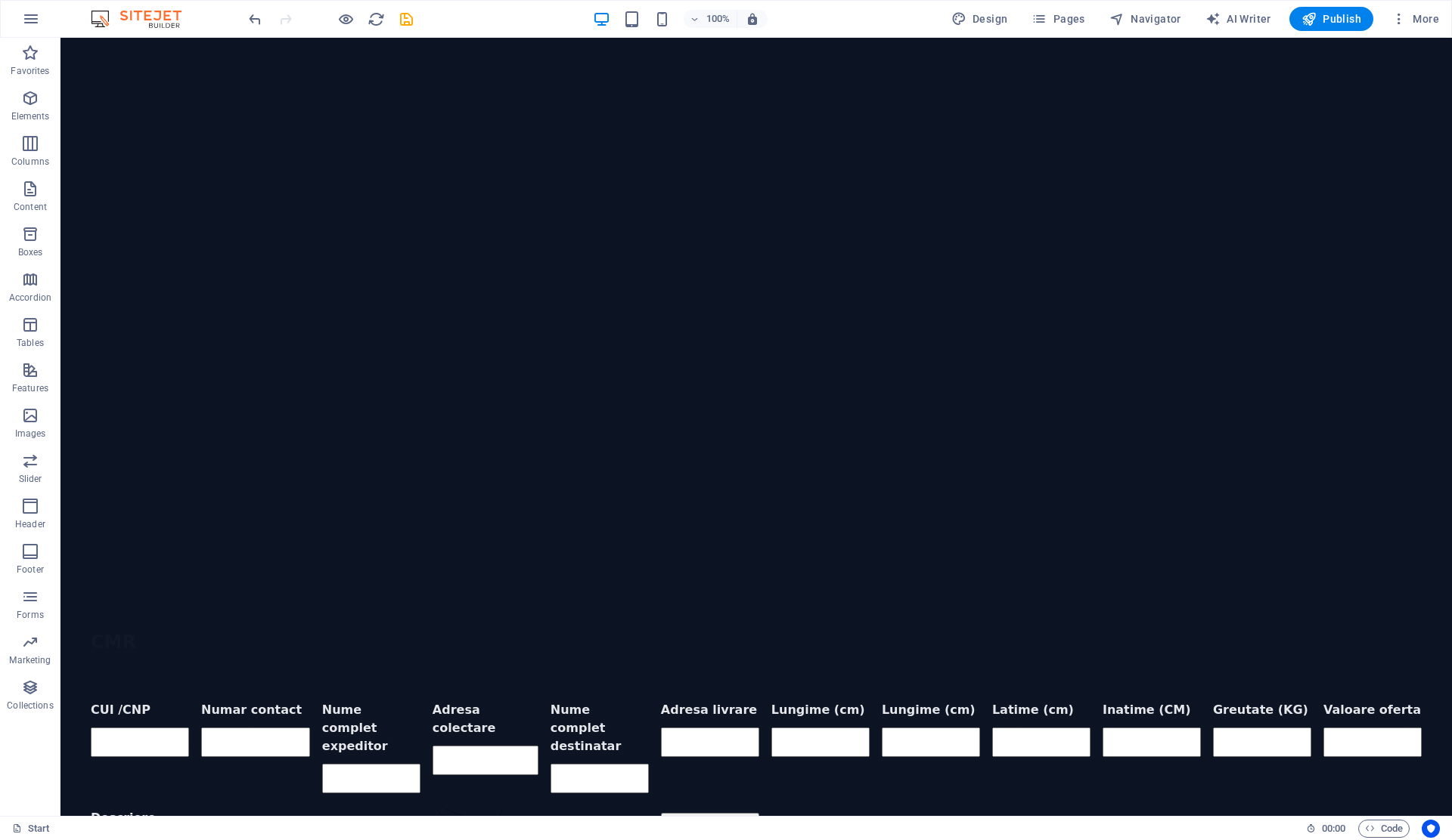
scroll to position [2171, 0]
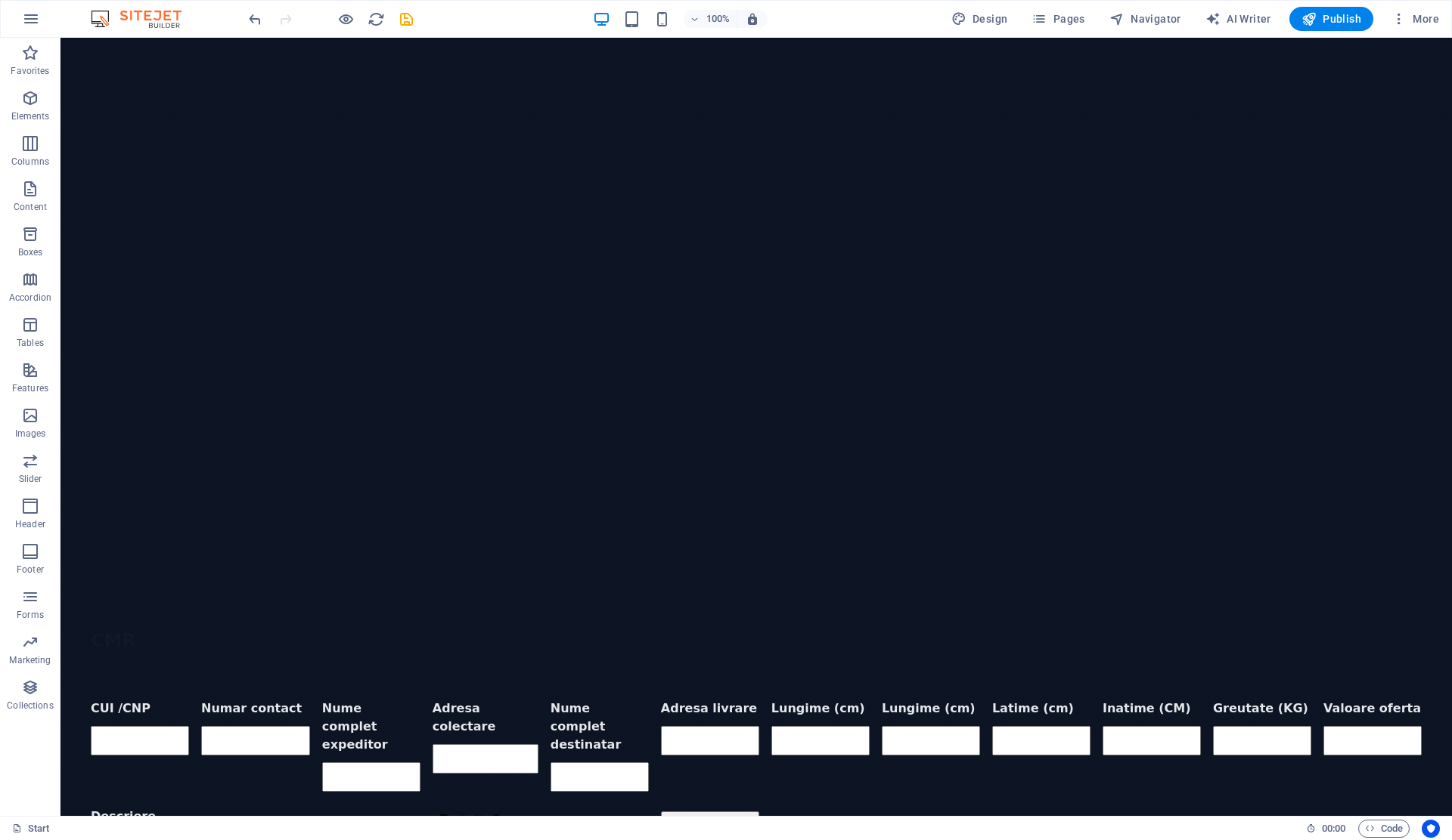
click at [284, 23] on div at bounding box center [331, 18] width 169 height 24
click at [254, 18] on icon "undo" at bounding box center [255, 19] width 17 height 17
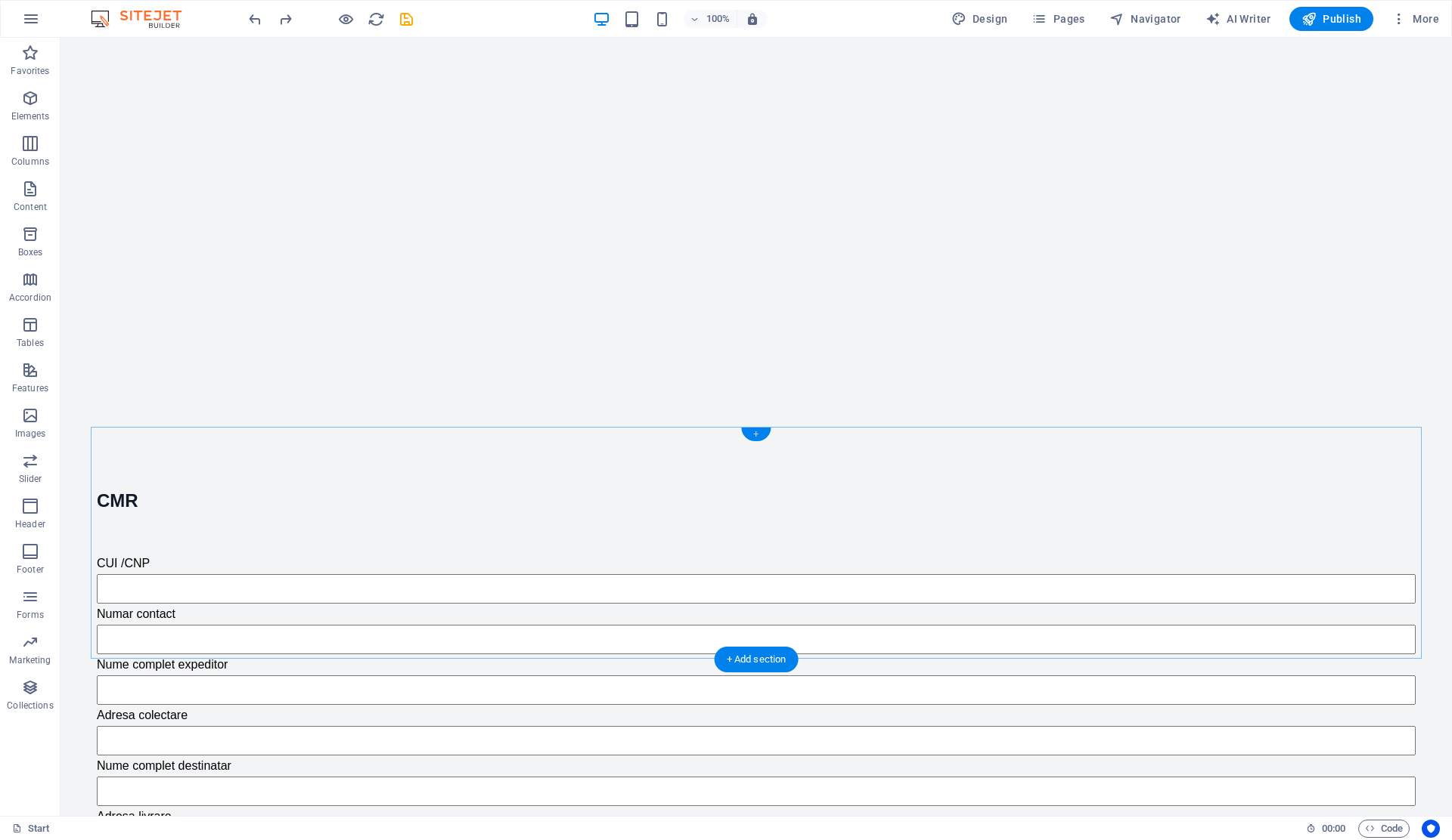
click at [757, 436] on div "+" at bounding box center [756, 434] width 30 height 13
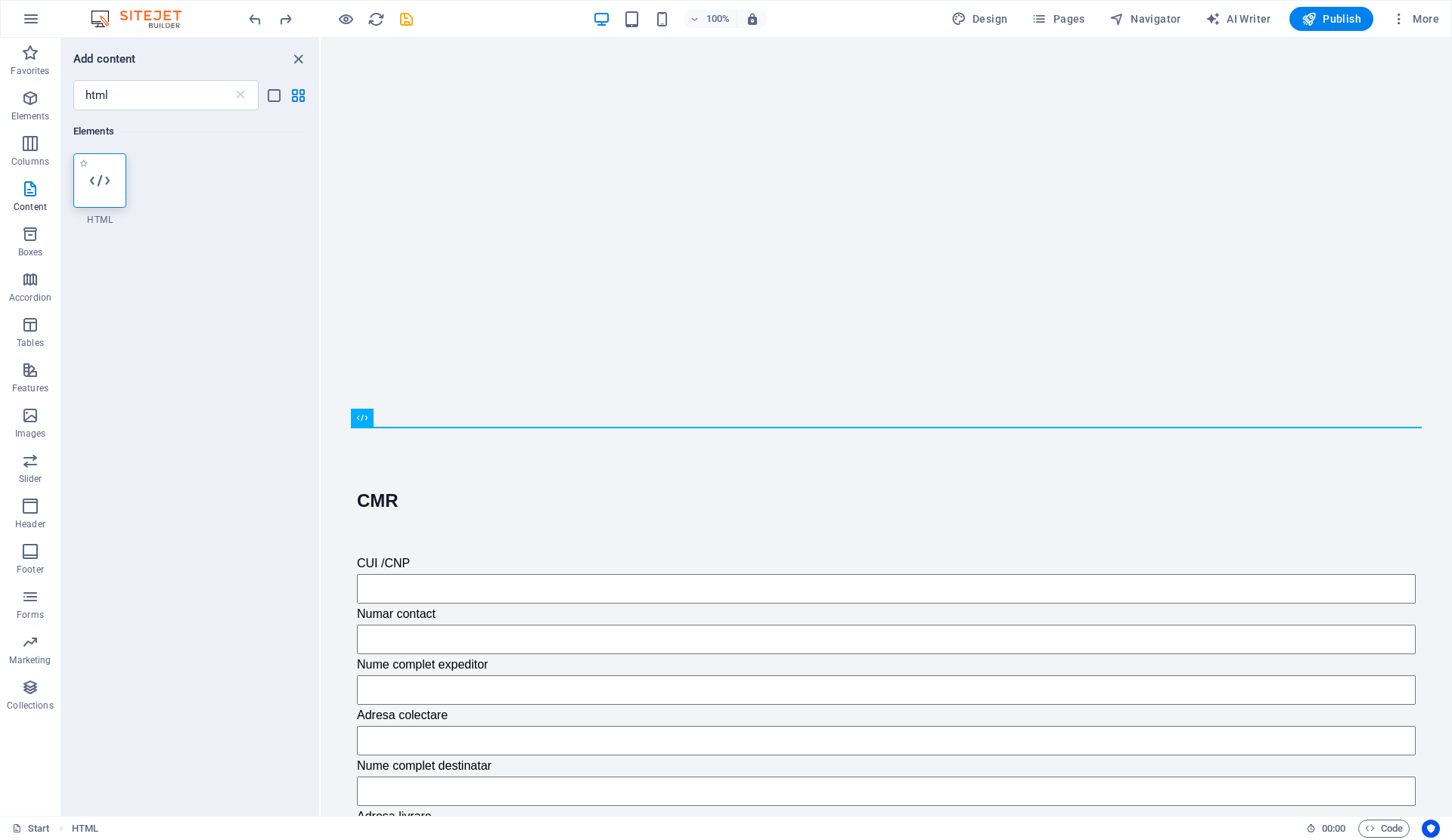
click at [101, 183] on icon at bounding box center [100, 181] width 19 height 19
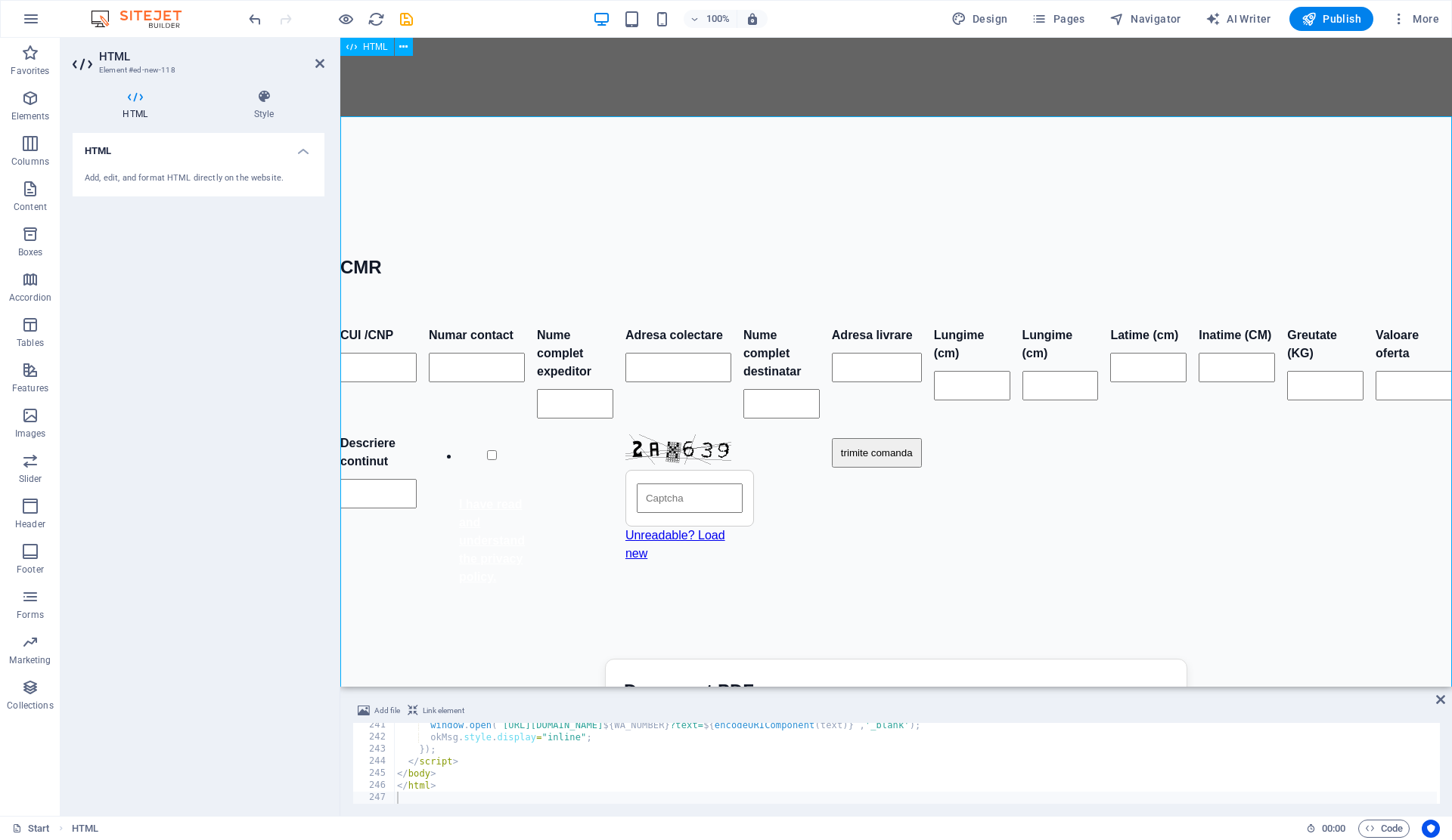
scroll to position [2474, 0]
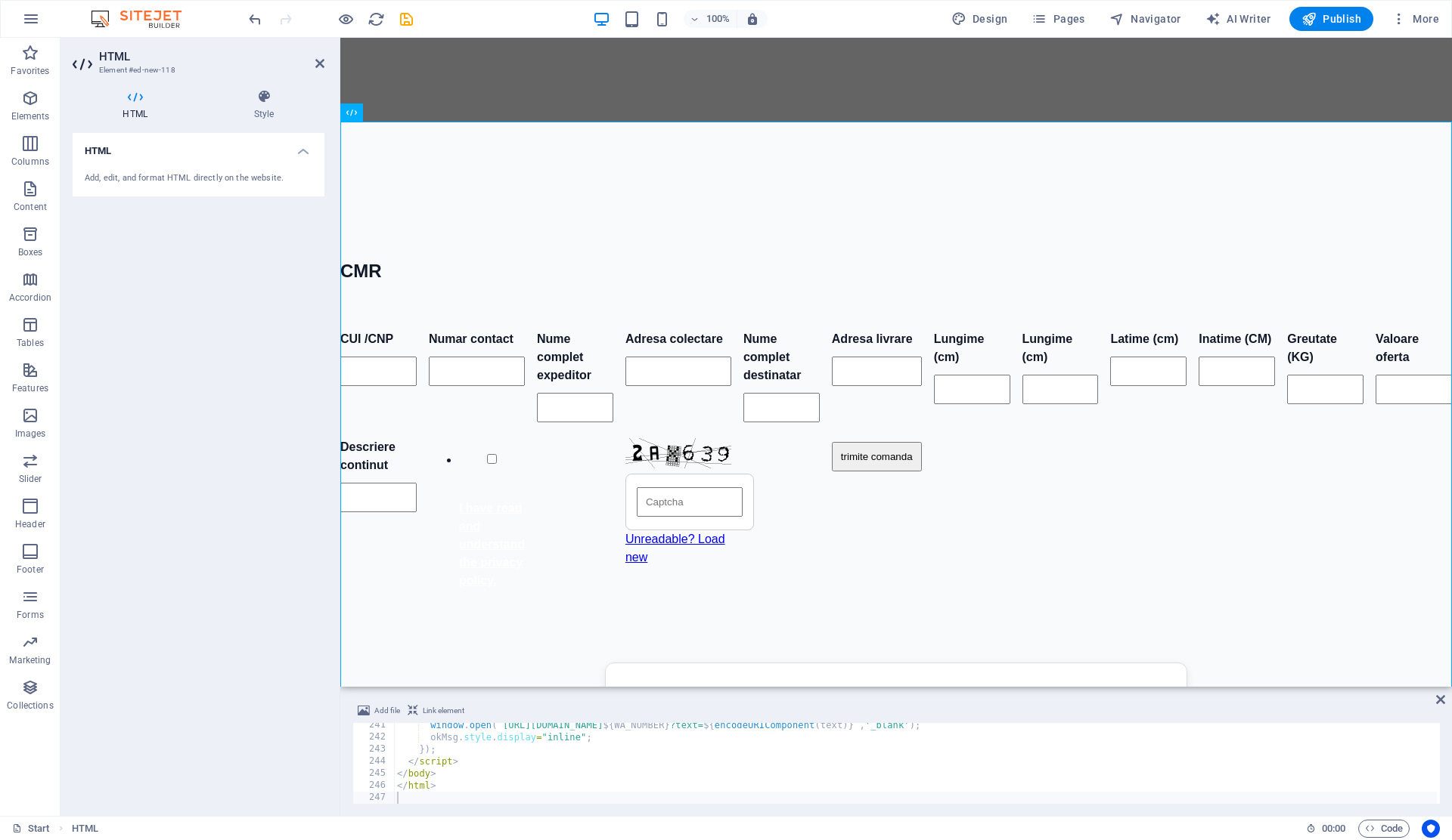
click at [512, 747] on div "window . open ( ` https://wa.me/ ${ WA_NUMBER } ?text= ${ encodeURIComponent ( …" at bounding box center [952, 770] width 1115 height 102
type textarea "</html>"
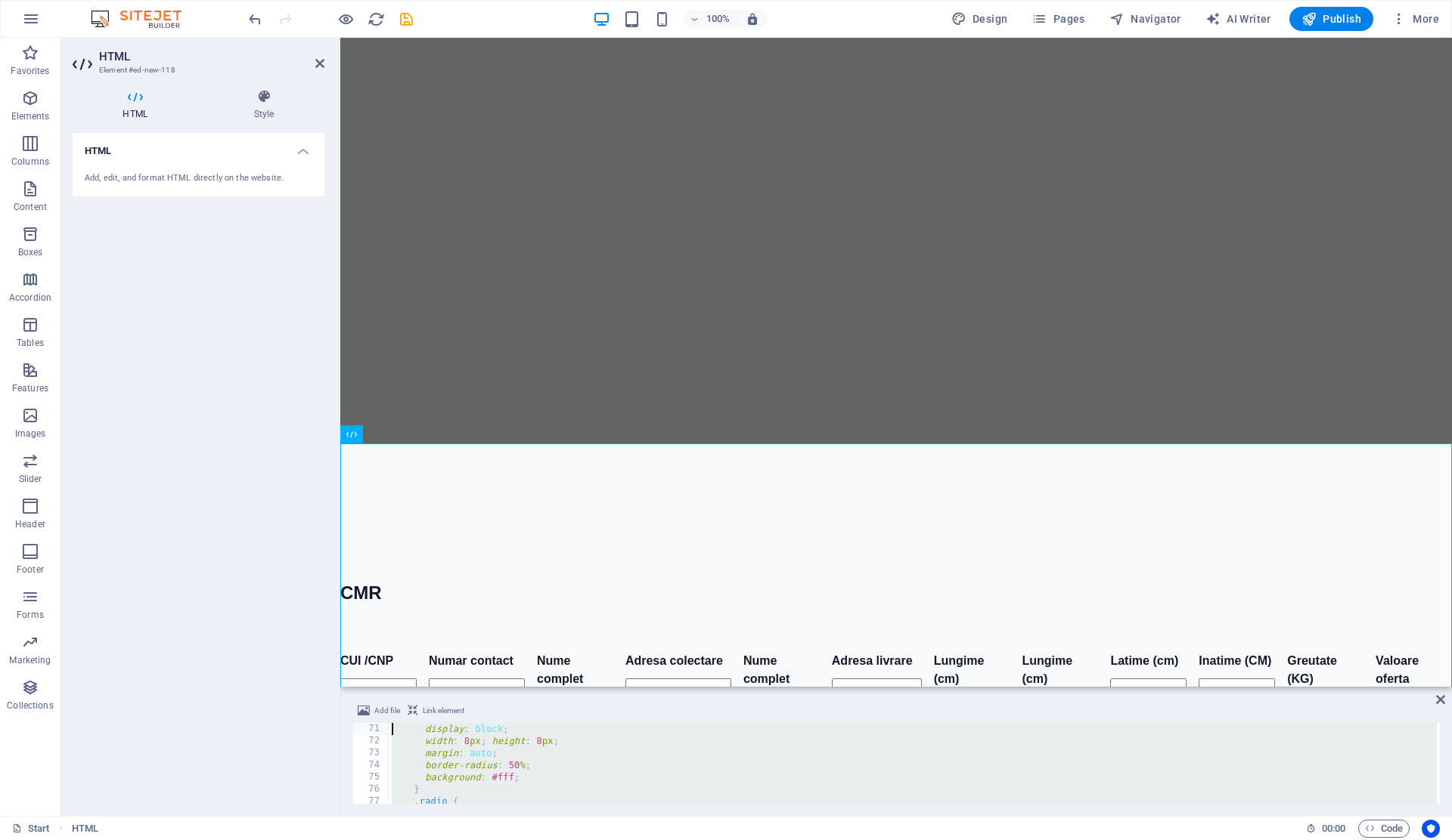
scroll to position [0, 0]
drag, startPoint x: 511, startPoint y: 787, endPoint x: 319, endPoint y: 581, distance: 281.6
click at [319, 581] on div "HTML Element #ed-new-118 HTML Style HTML Add, edit, and format HTML directly on…" at bounding box center [756, 427] width 1391 height 778
type textarea "<!doctype html> <html lang="ro">"
paste textarea
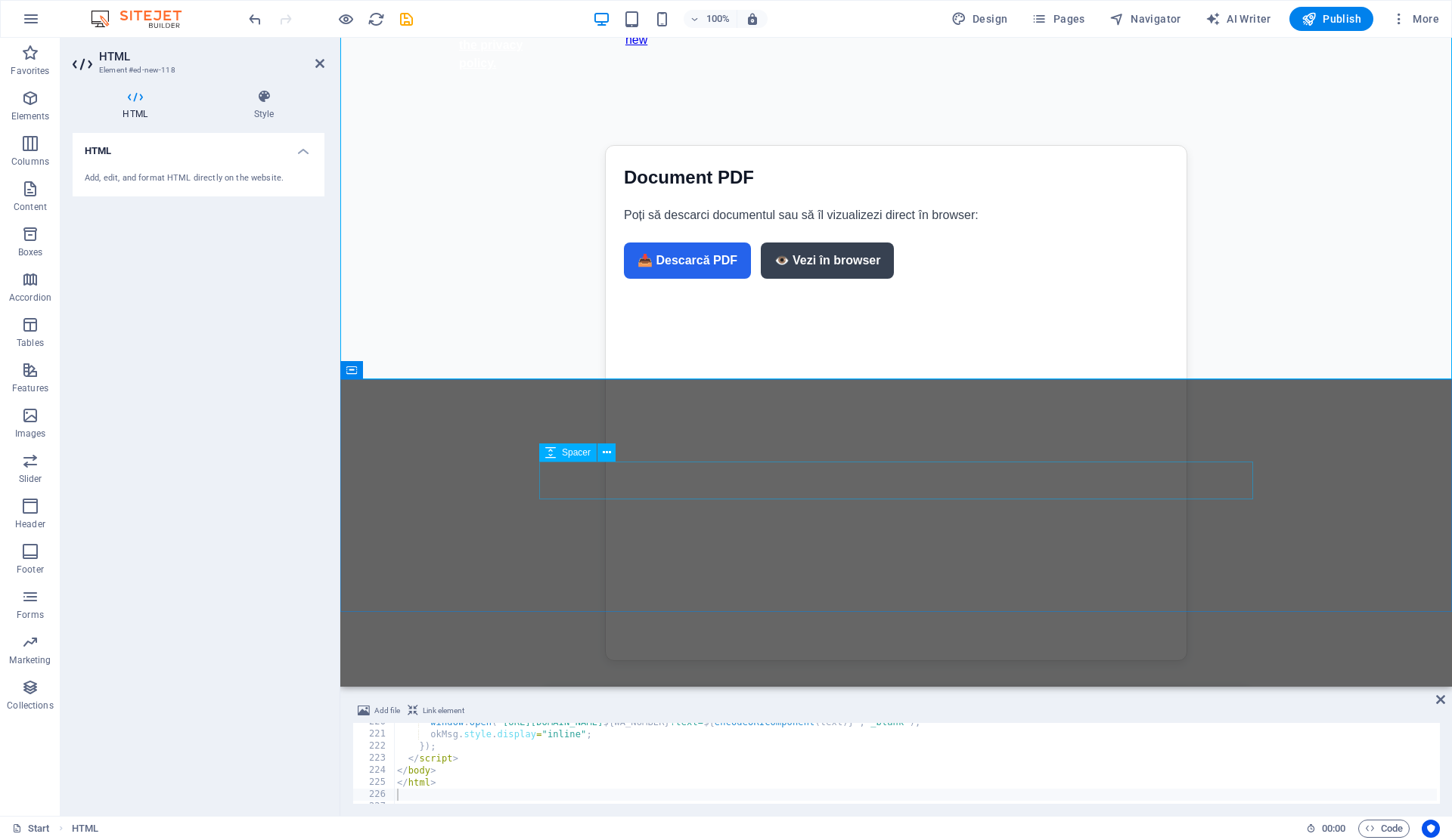
scroll to position [2989, 0]
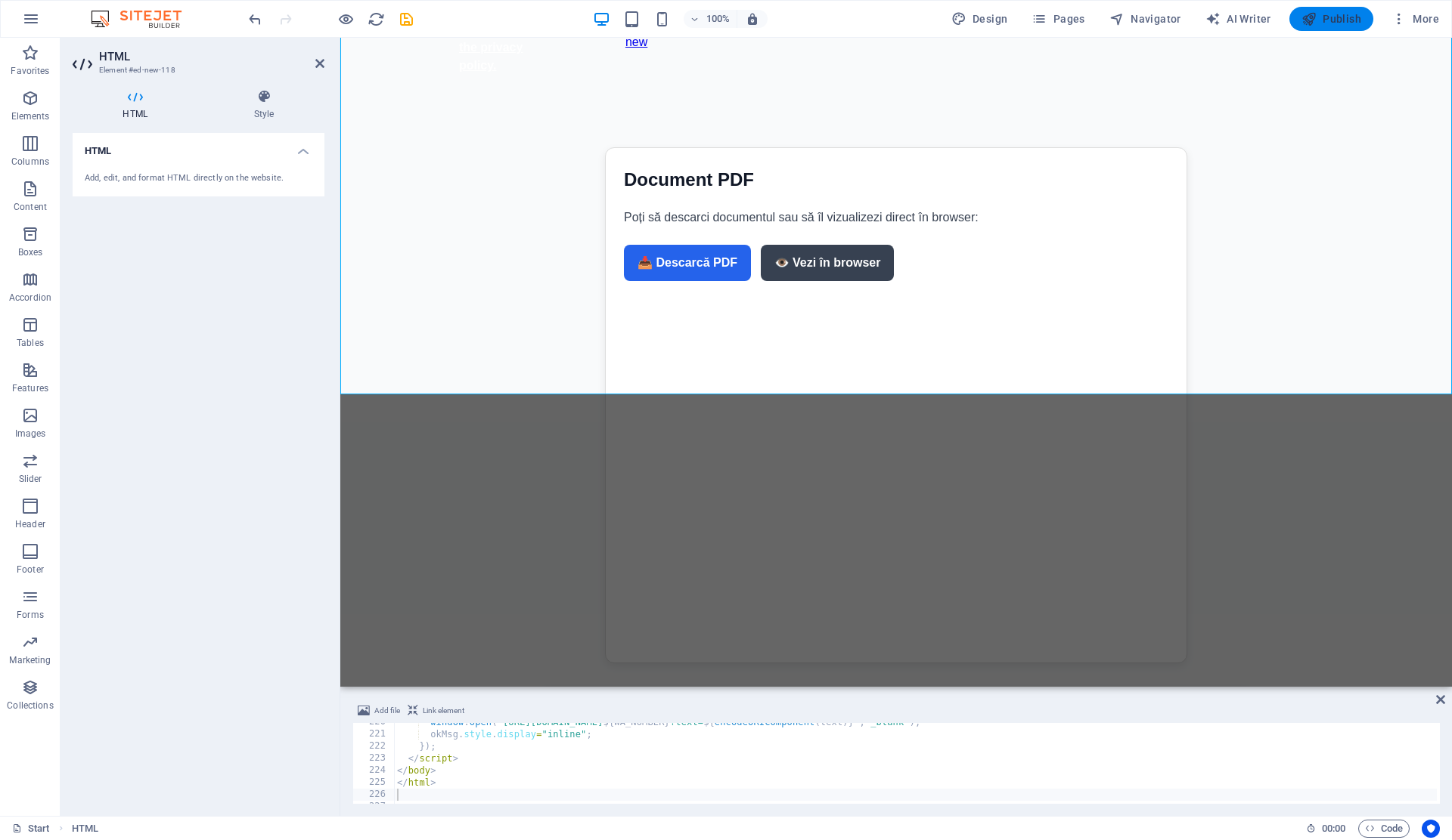
click at [1321, 29] on button "Publish" at bounding box center [1331, 18] width 84 height 24
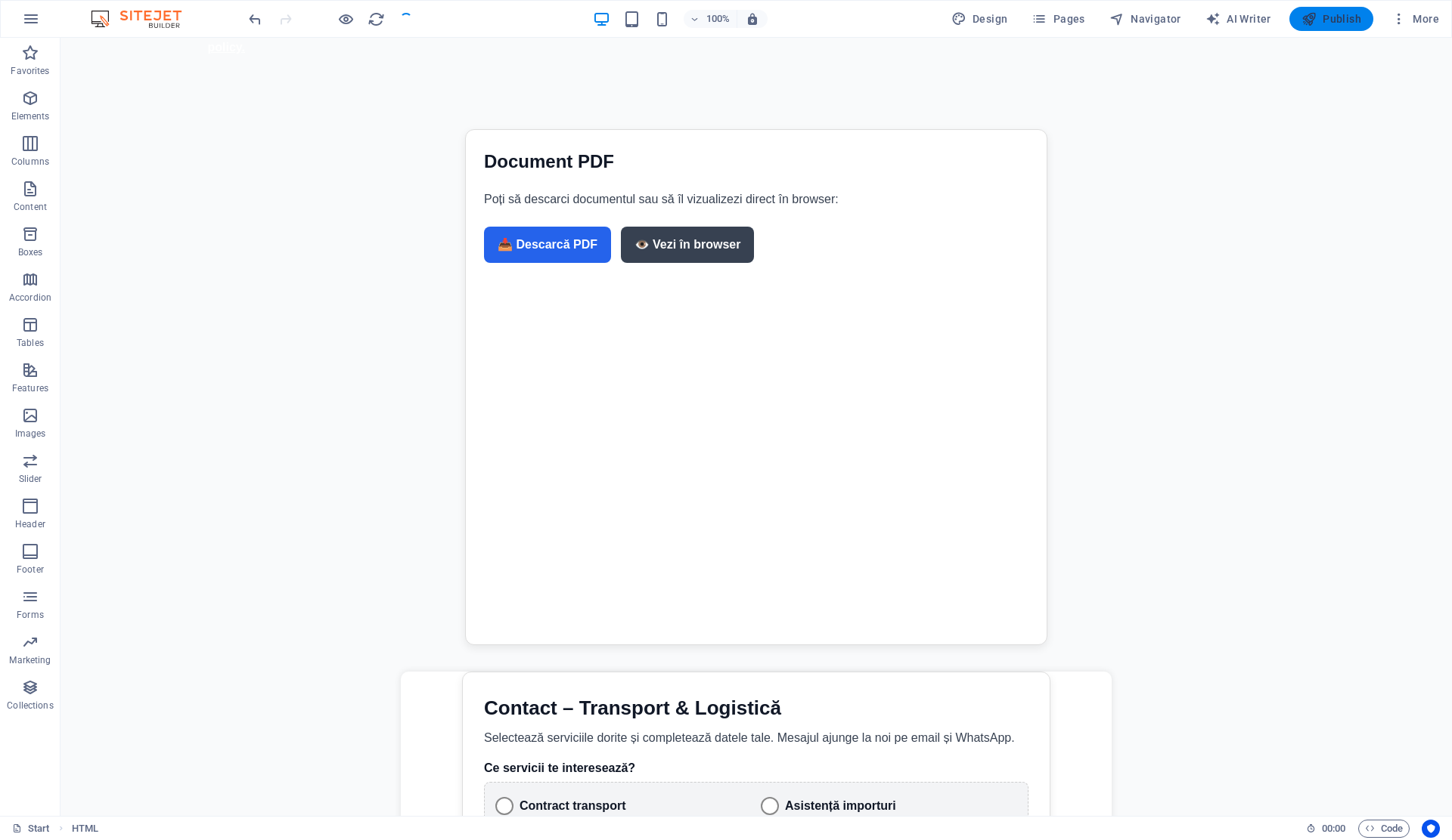
checkbox input "false"
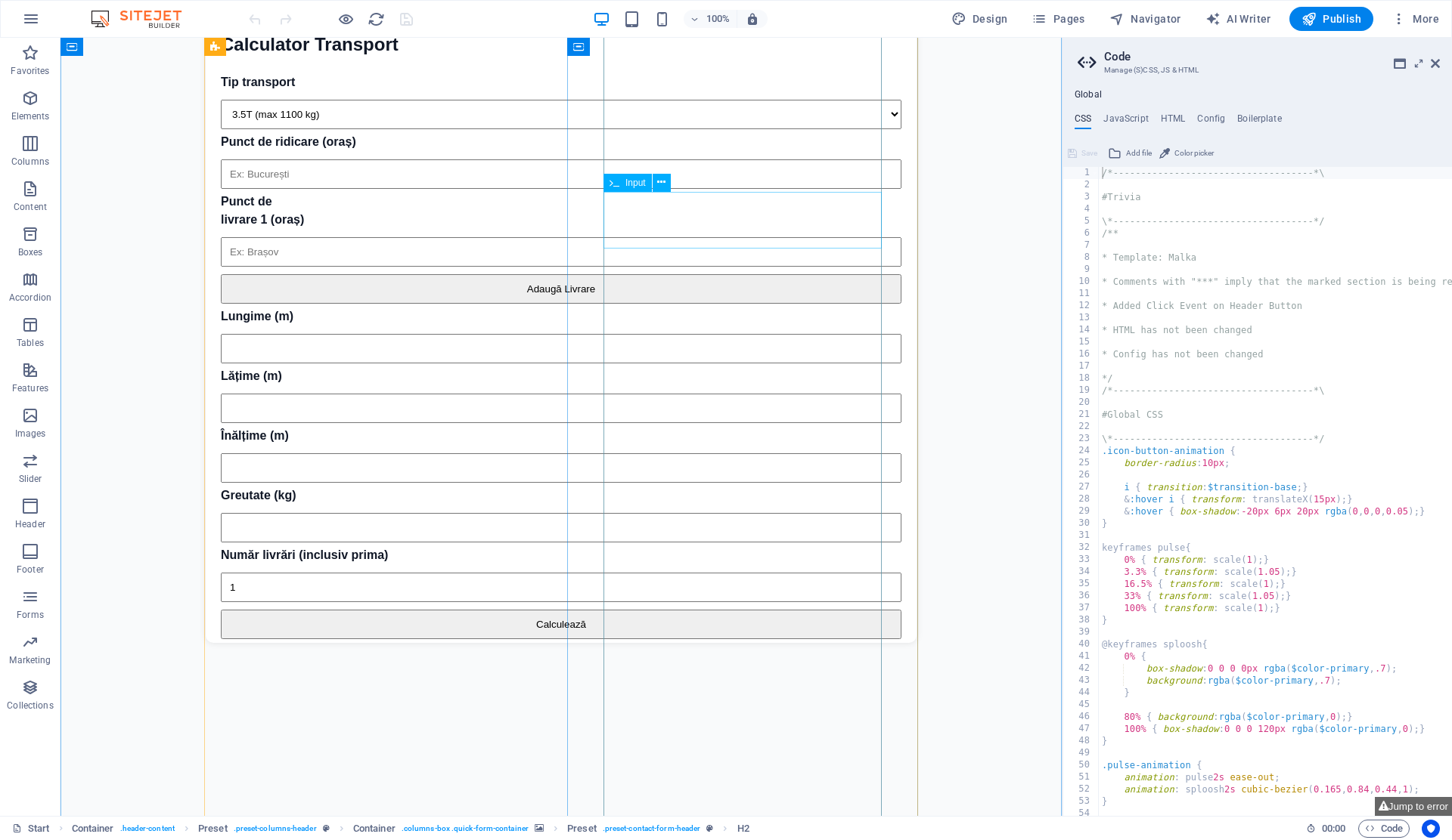
scroll to position [453, 0]
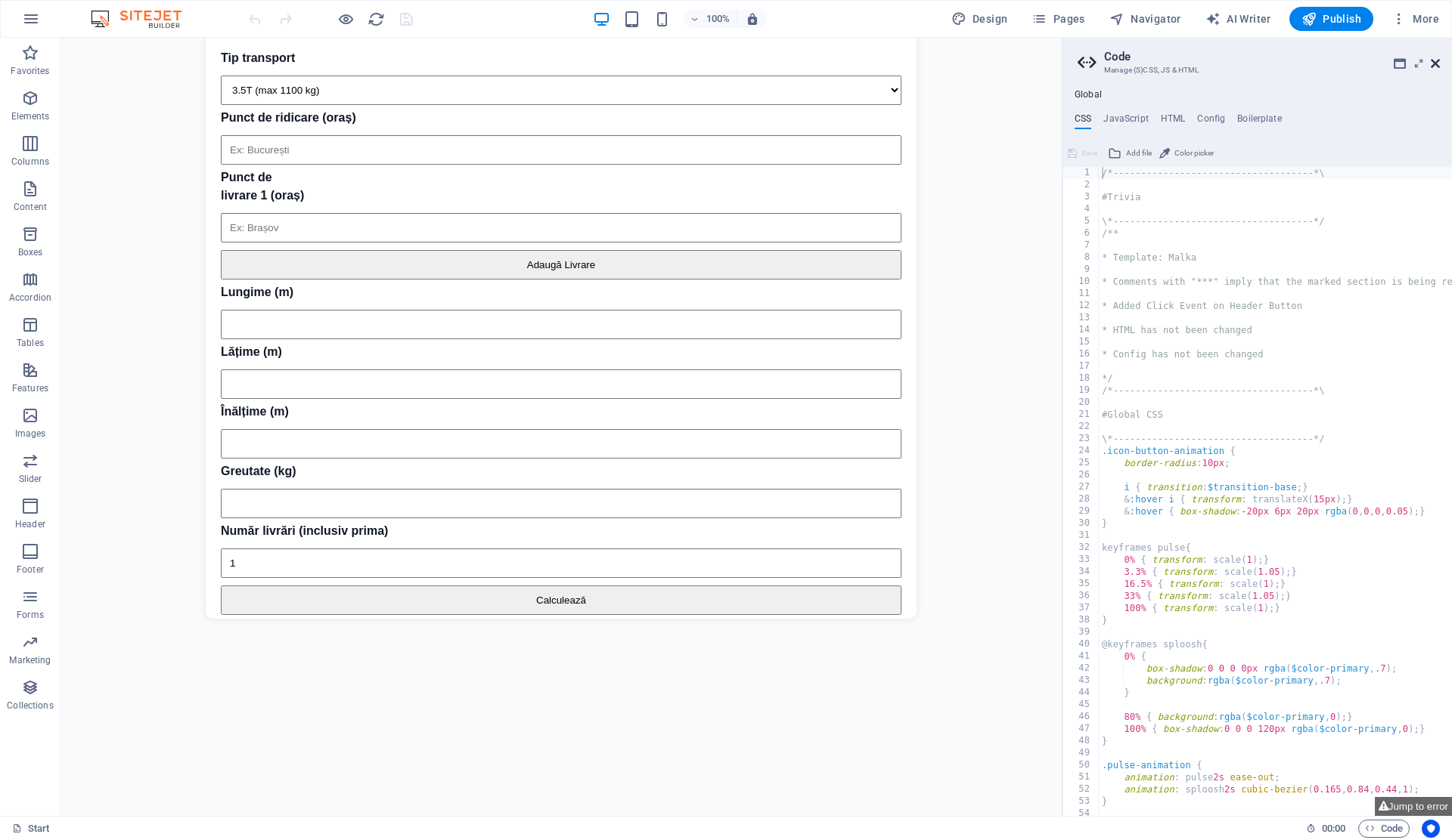
click at [1431, 61] on icon at bounding box center [1435, 63] width 9 height 12
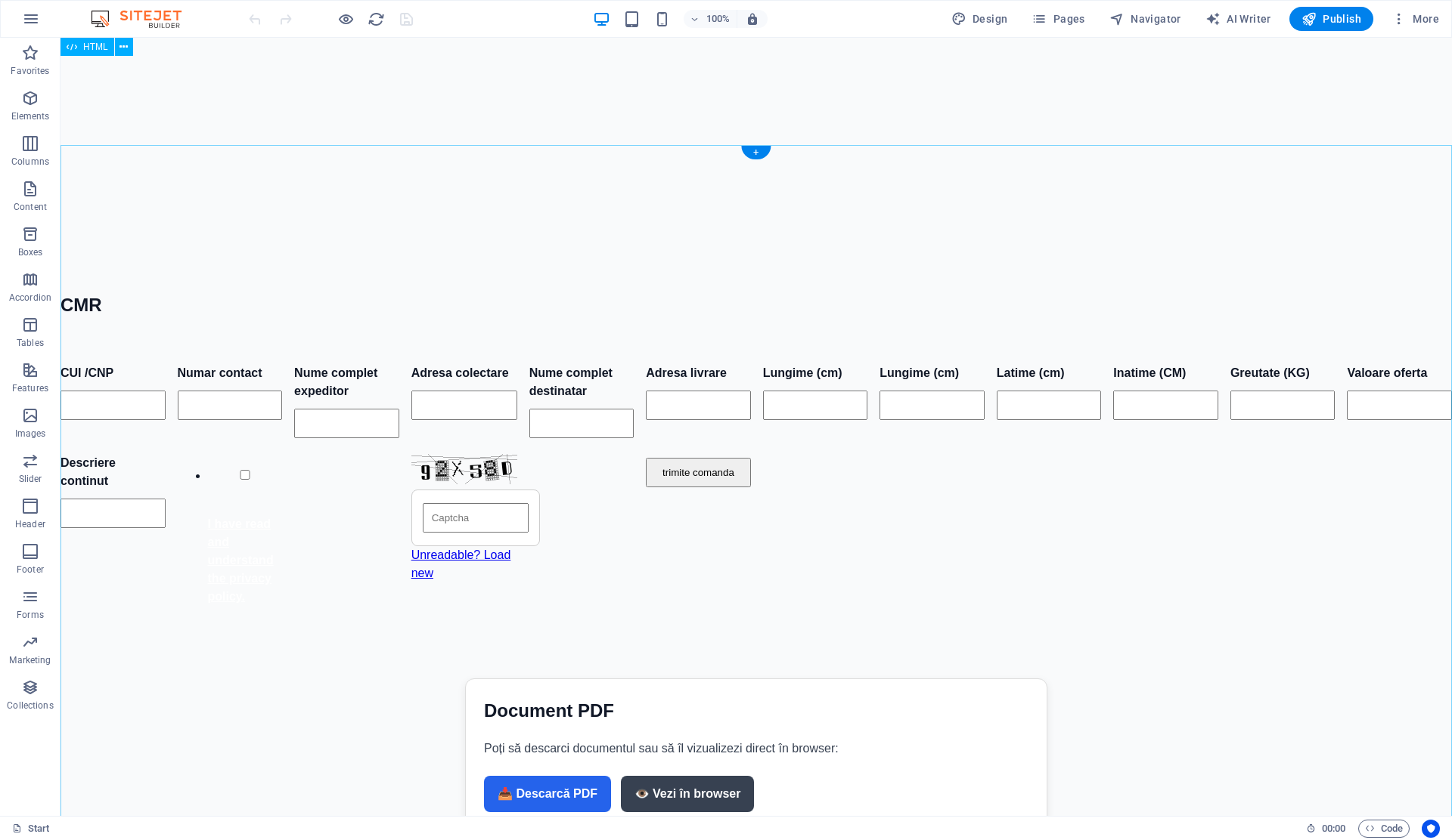
scroll to position [2336, 0]
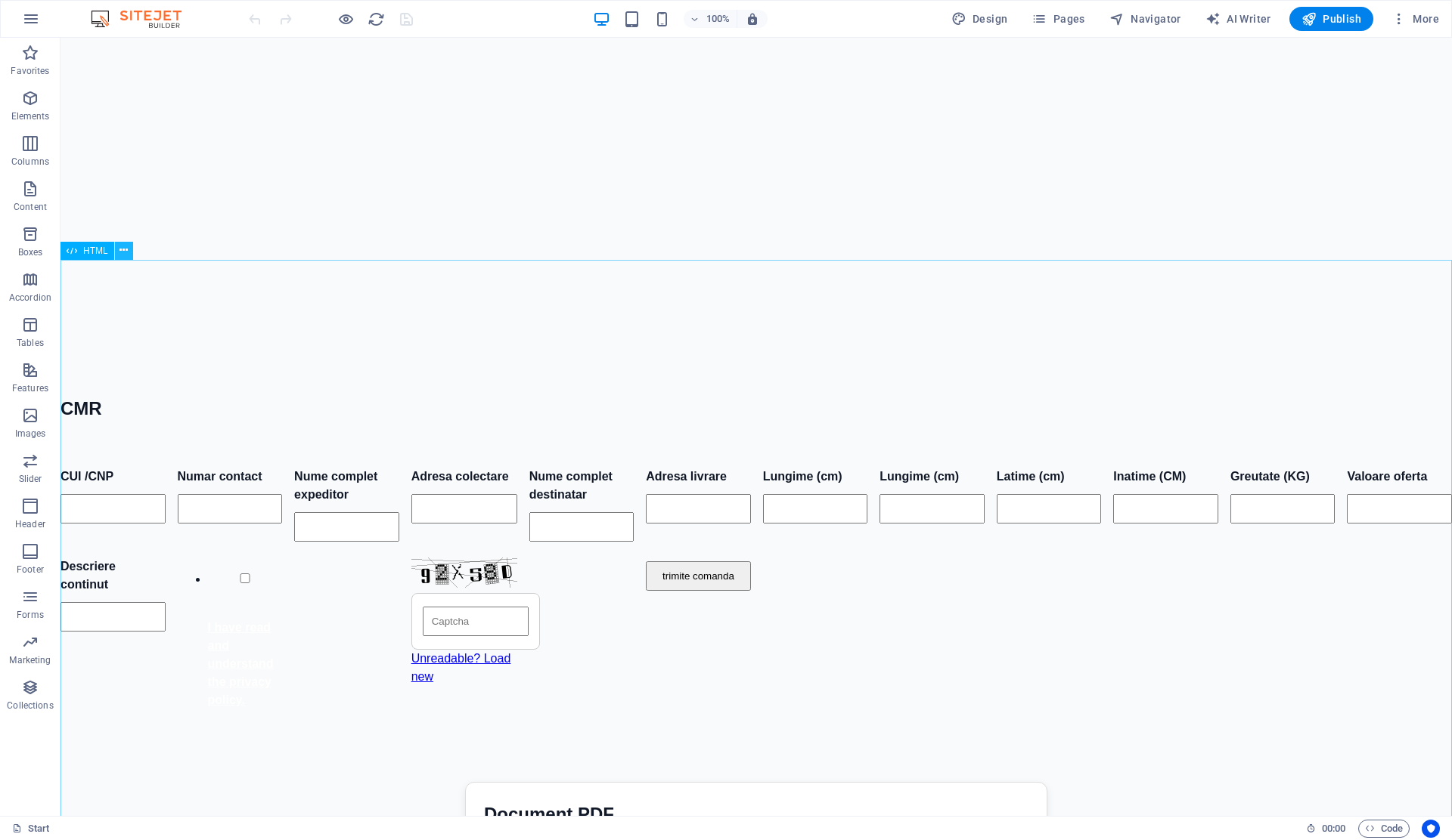
click at [120, 252] on icon at bounding box center [123, 250] width 9 height 16
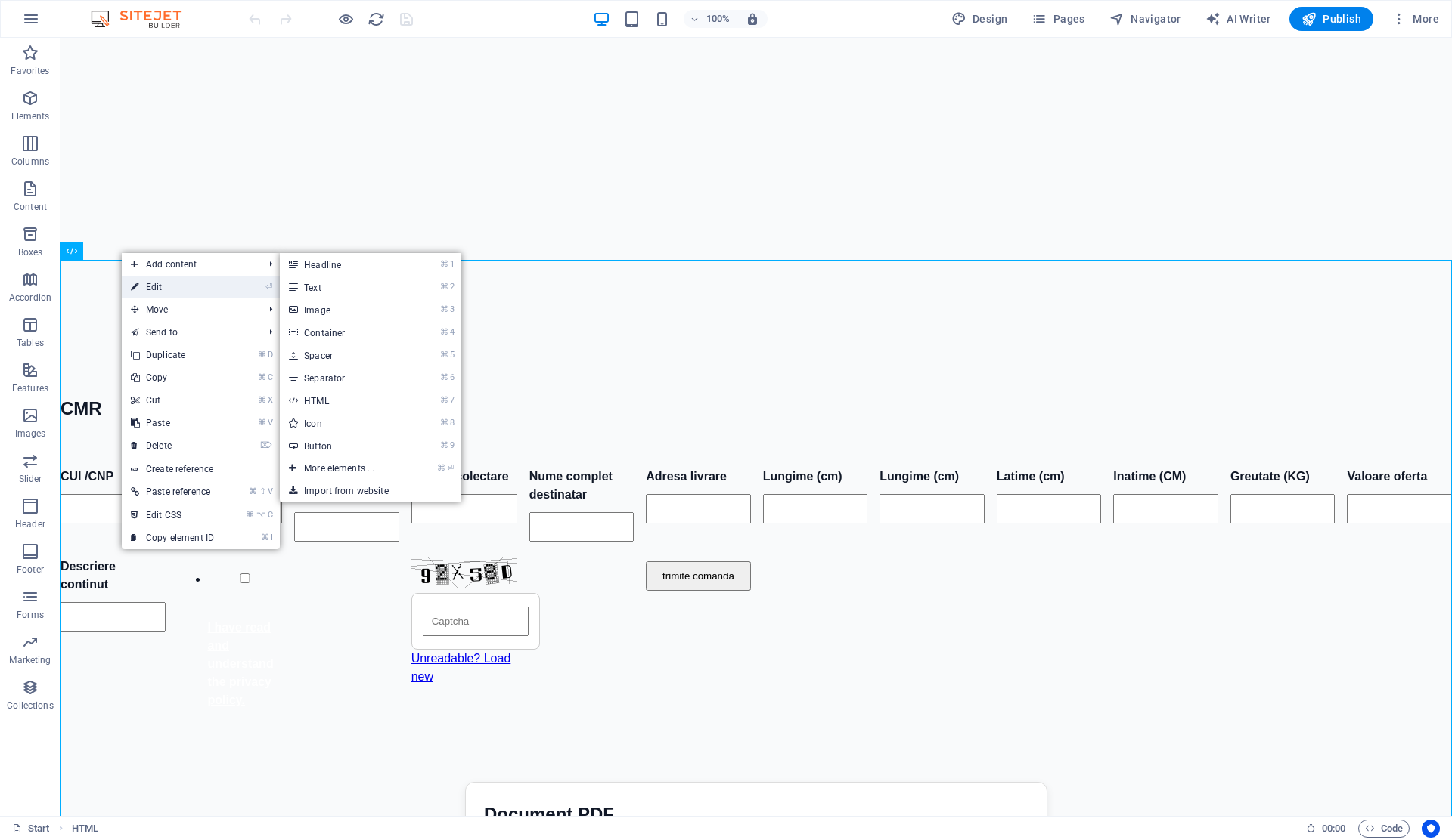
click at [139, 295] on link "⏎ Edit" at bounding box center [172, 287] width 101 height 23
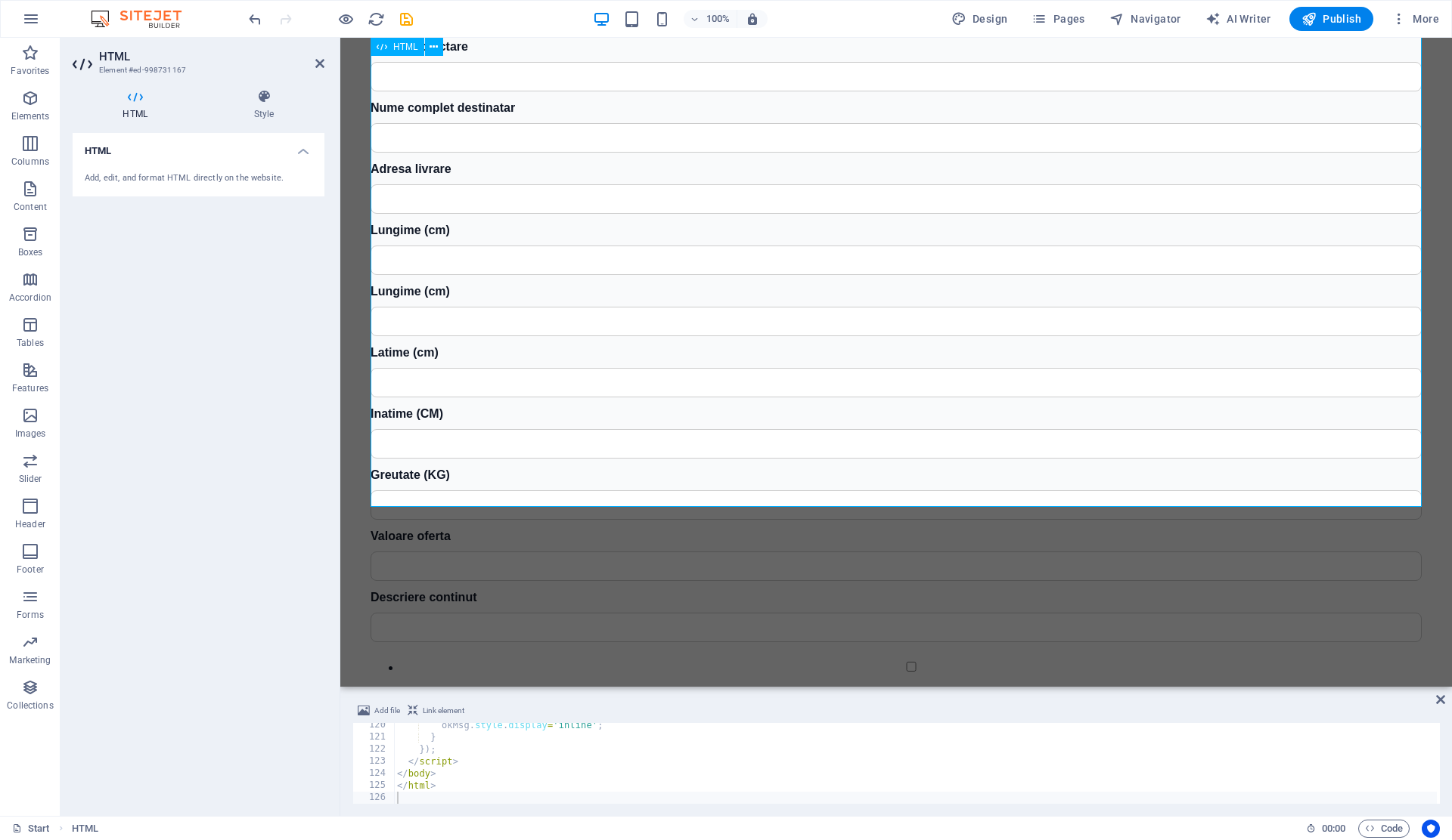
scroll to position [2744, 0]
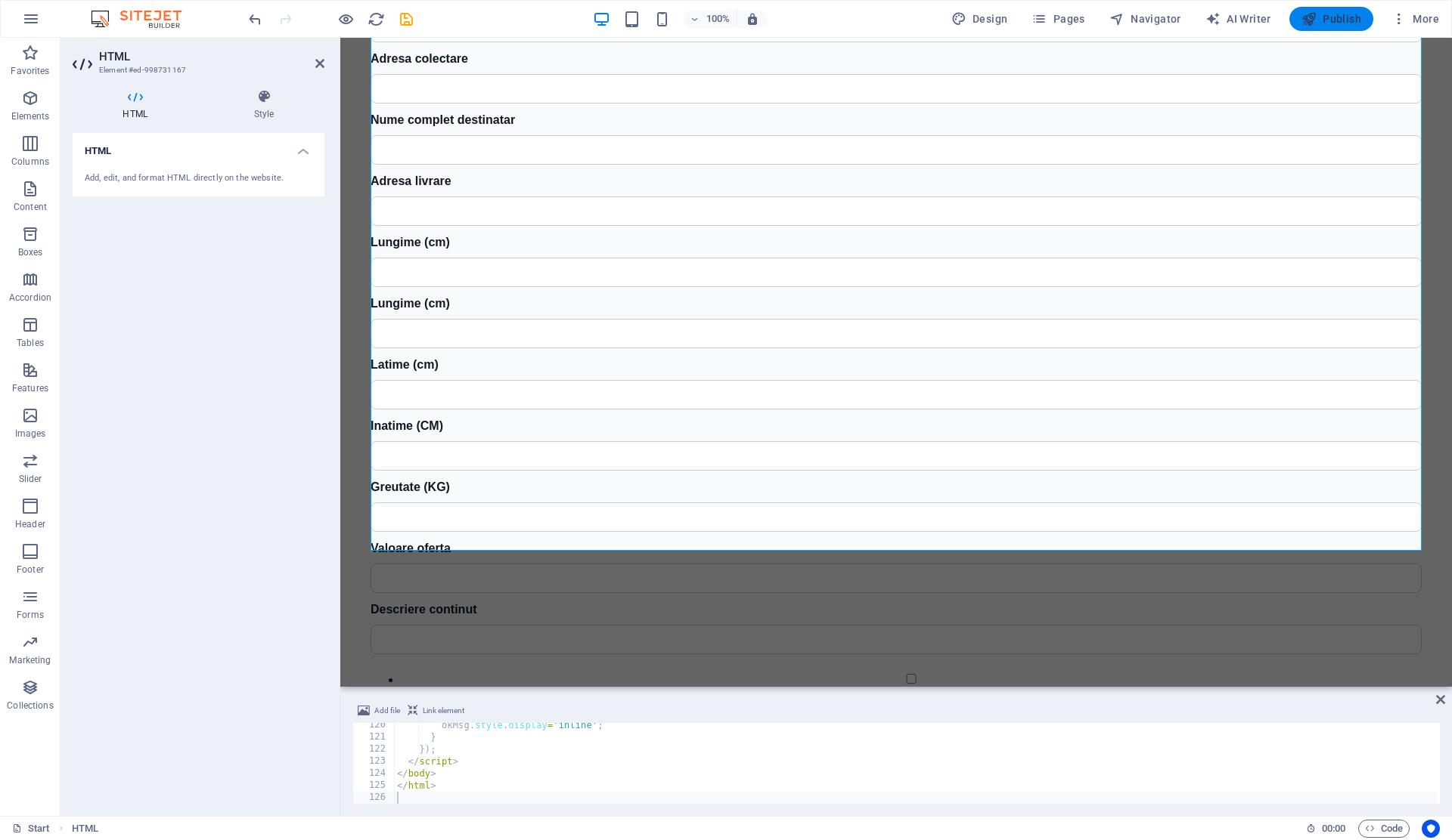
click at [1335, 22] on span "Publish" at bounding box center [1331, 19] width 60 height 15
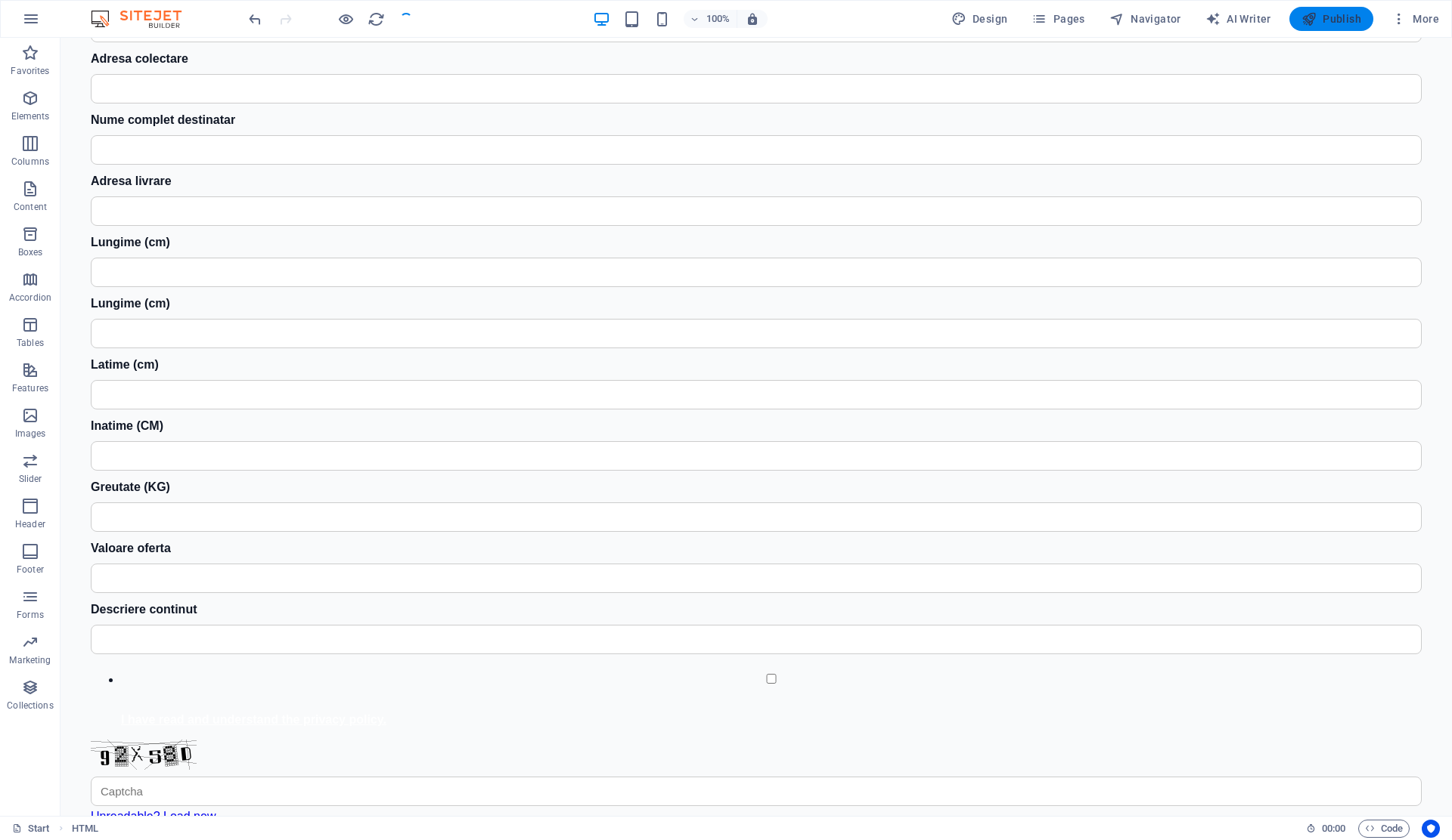
checkbox input "false"
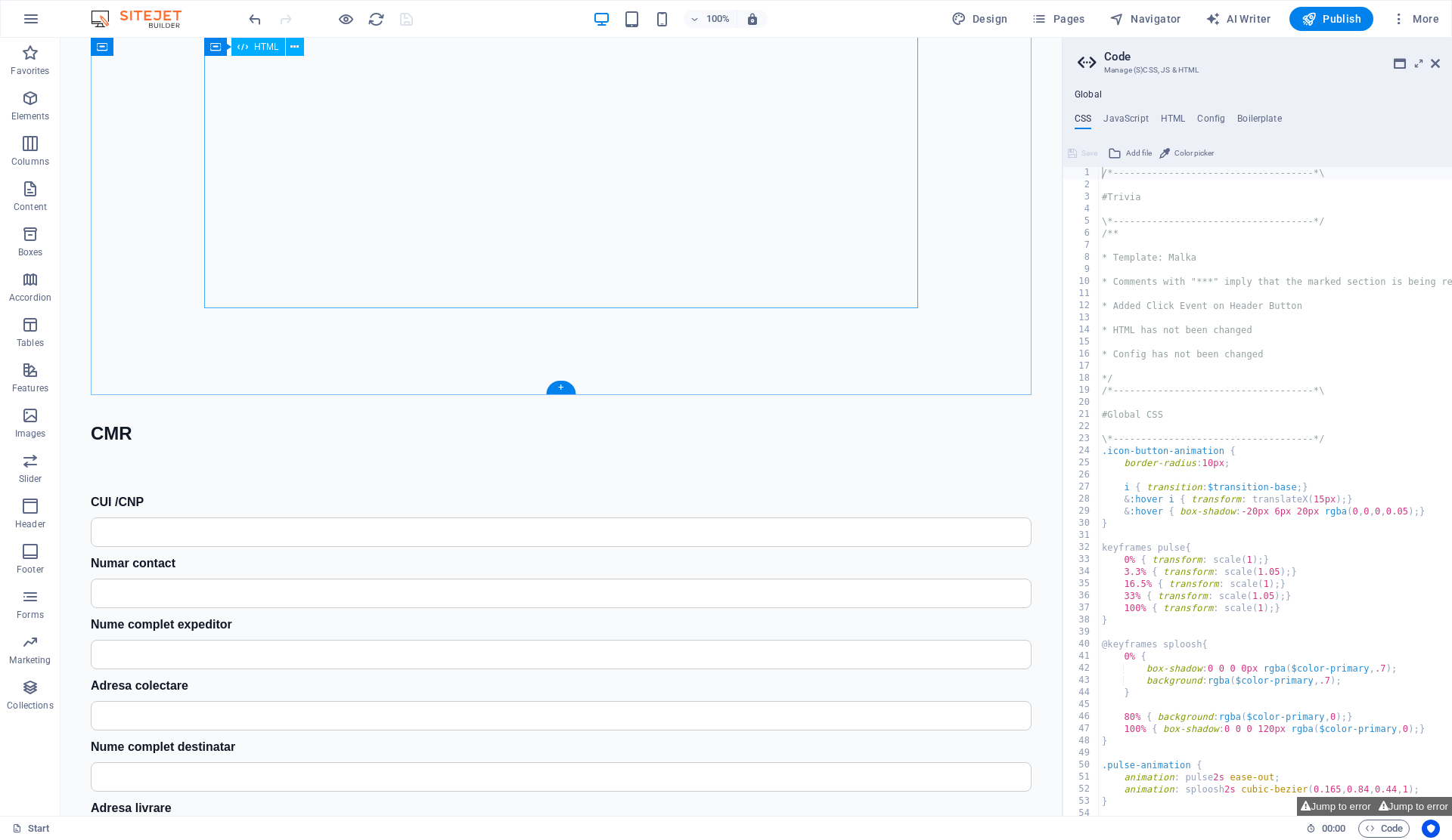
scroll to position [1837, 0]
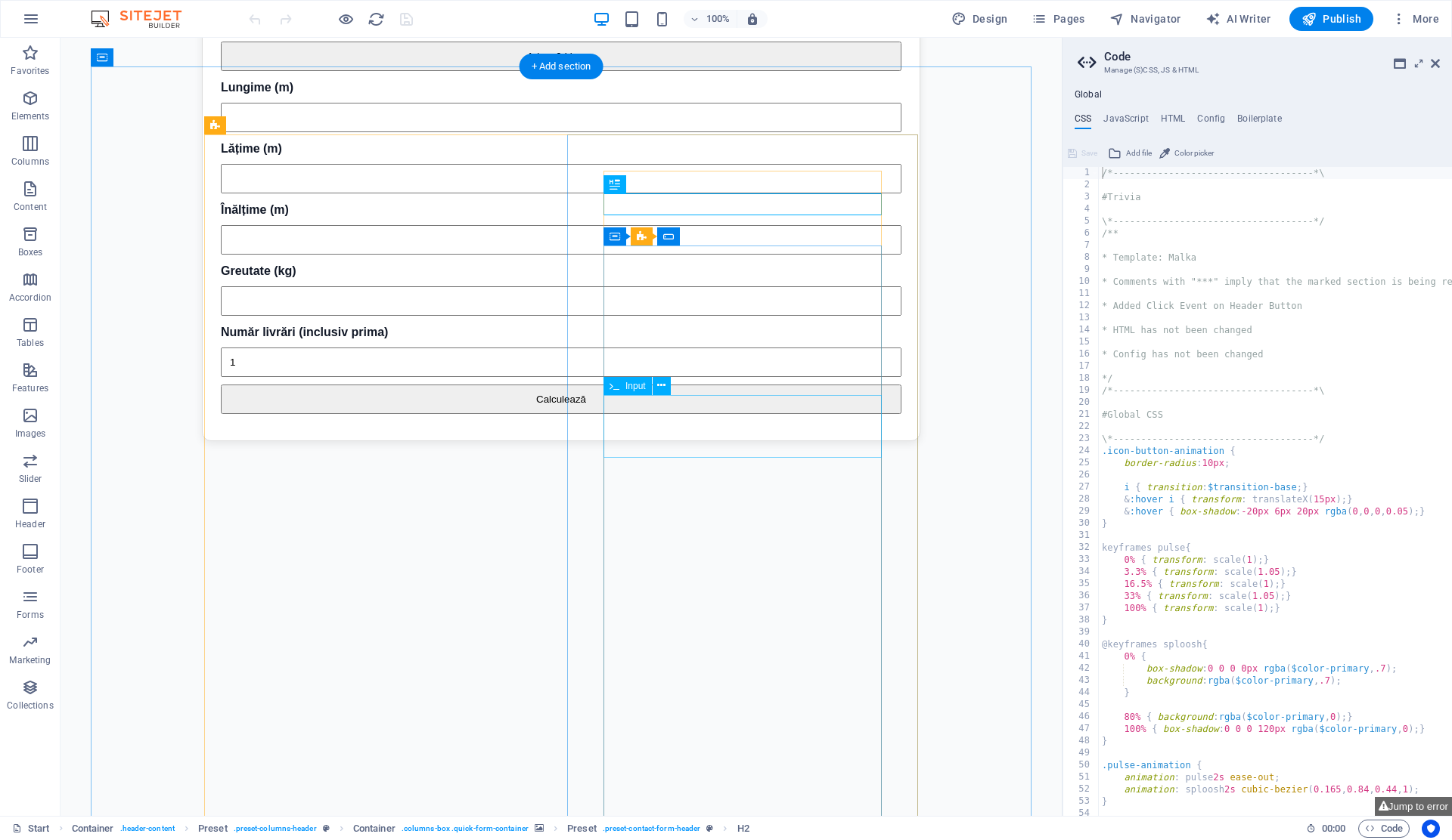
scroll to position [123, 0]
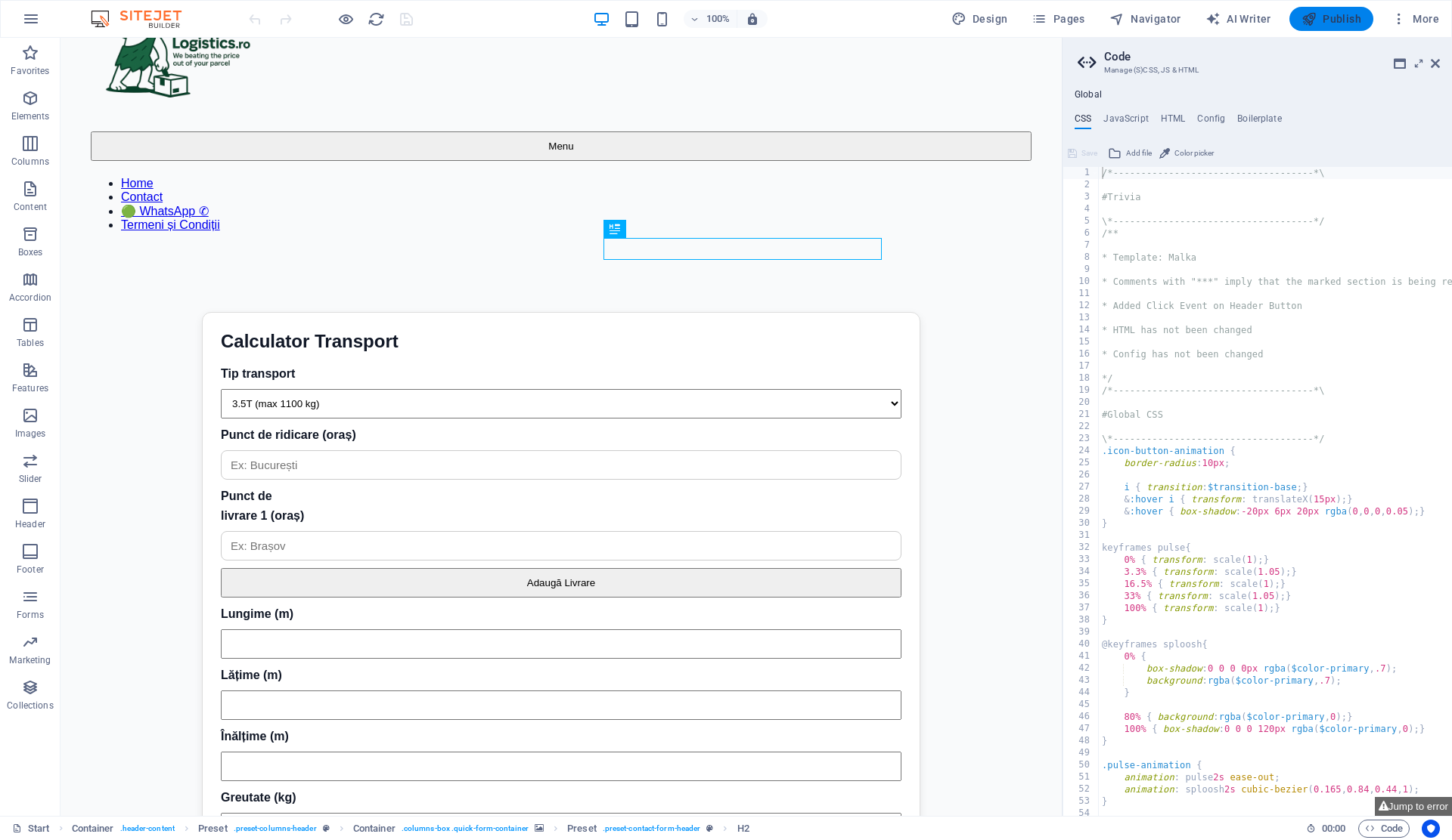
click at [1331, 12] on span "Publish" at bounding box center [1331, 19] width 60 height 15
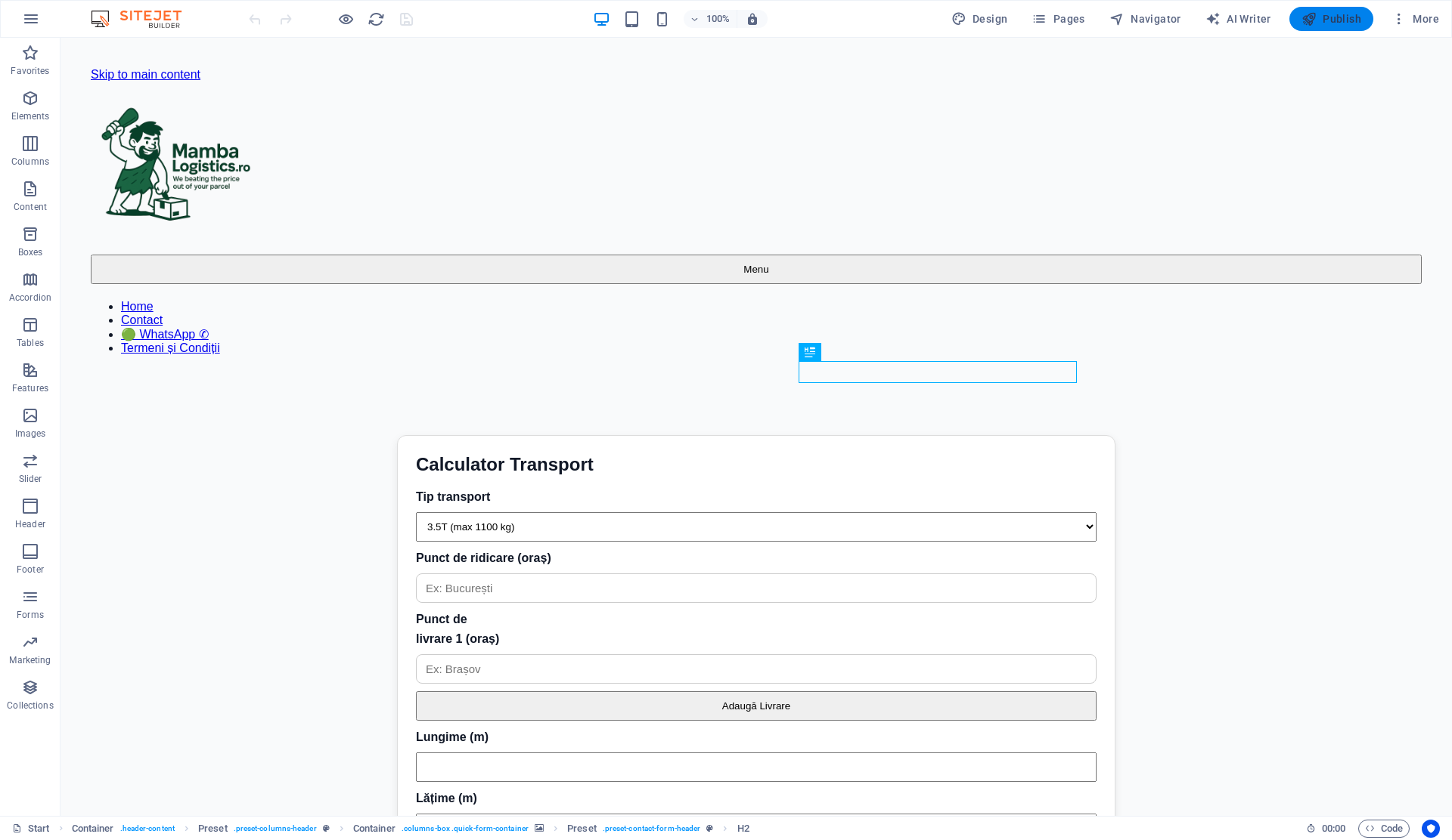
click at [1350, 23] on span "Publish" at bounding box center [1331, 19] width 60 height 15
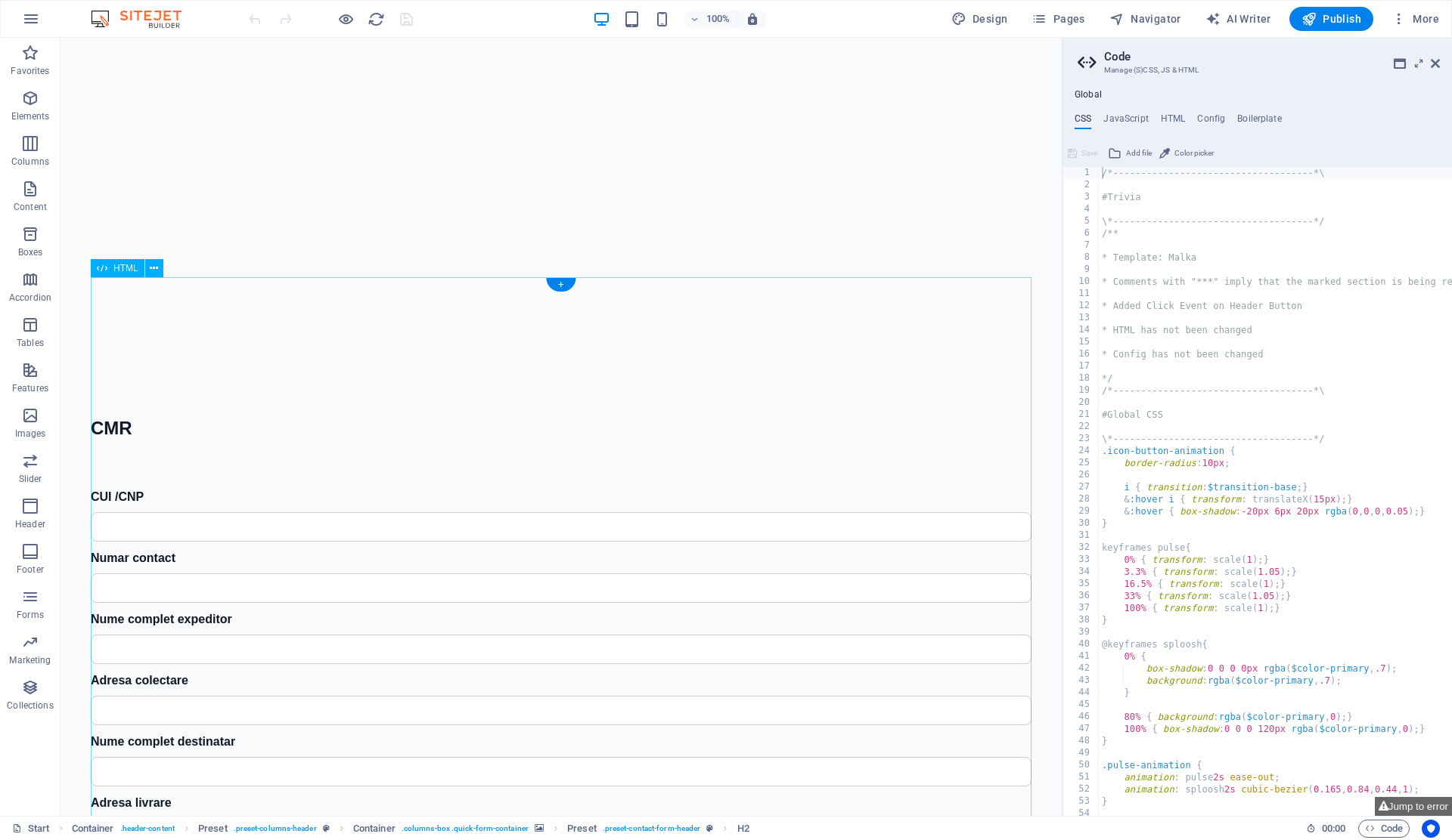
scroll to position [2131, 0]
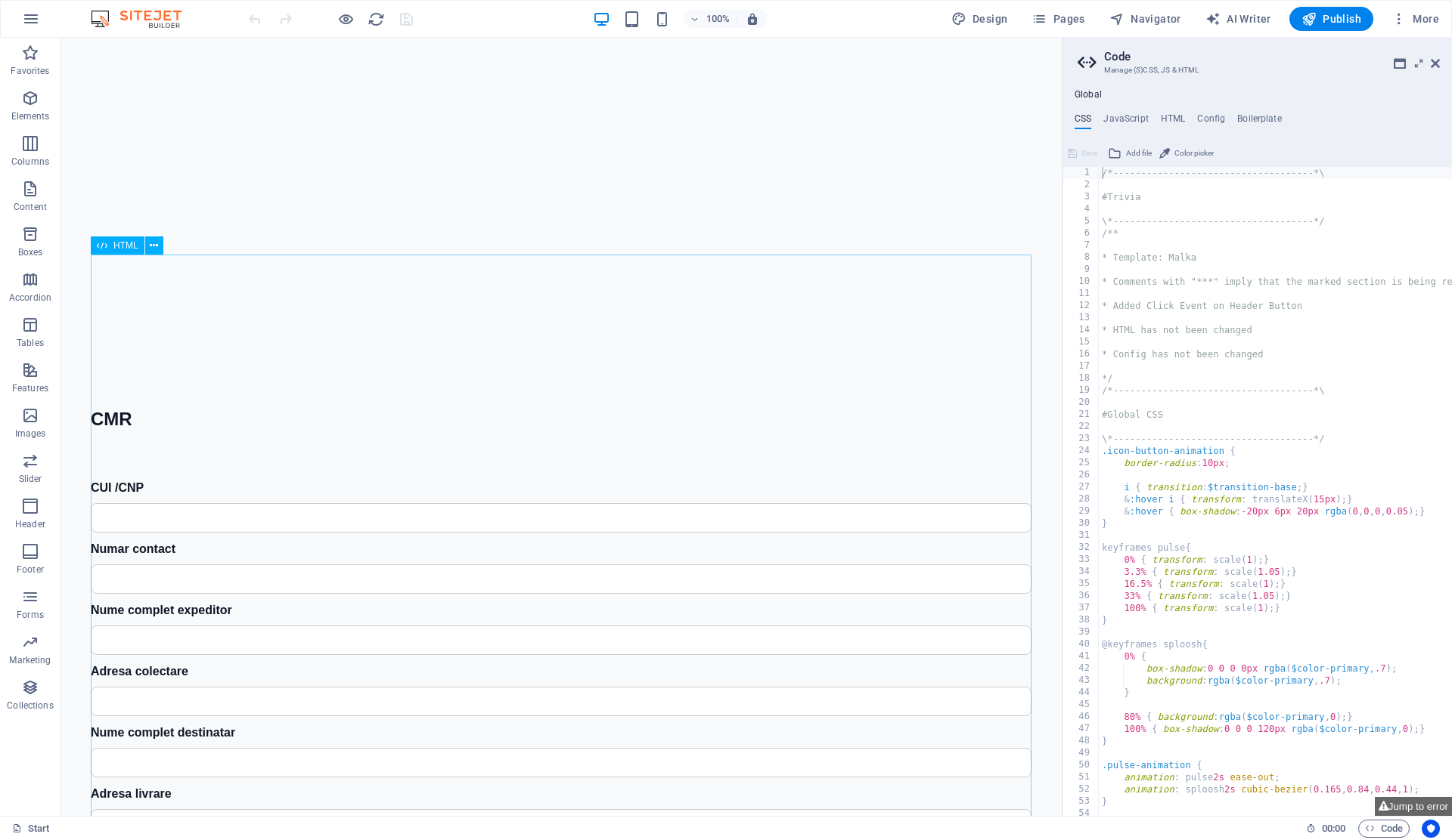
click at [126, 248] on span "HTML" at bounding box center [126, 245] width 25 height 9
click at [158, 247] on icon at bounding box center [154, 246] width 9 height 16
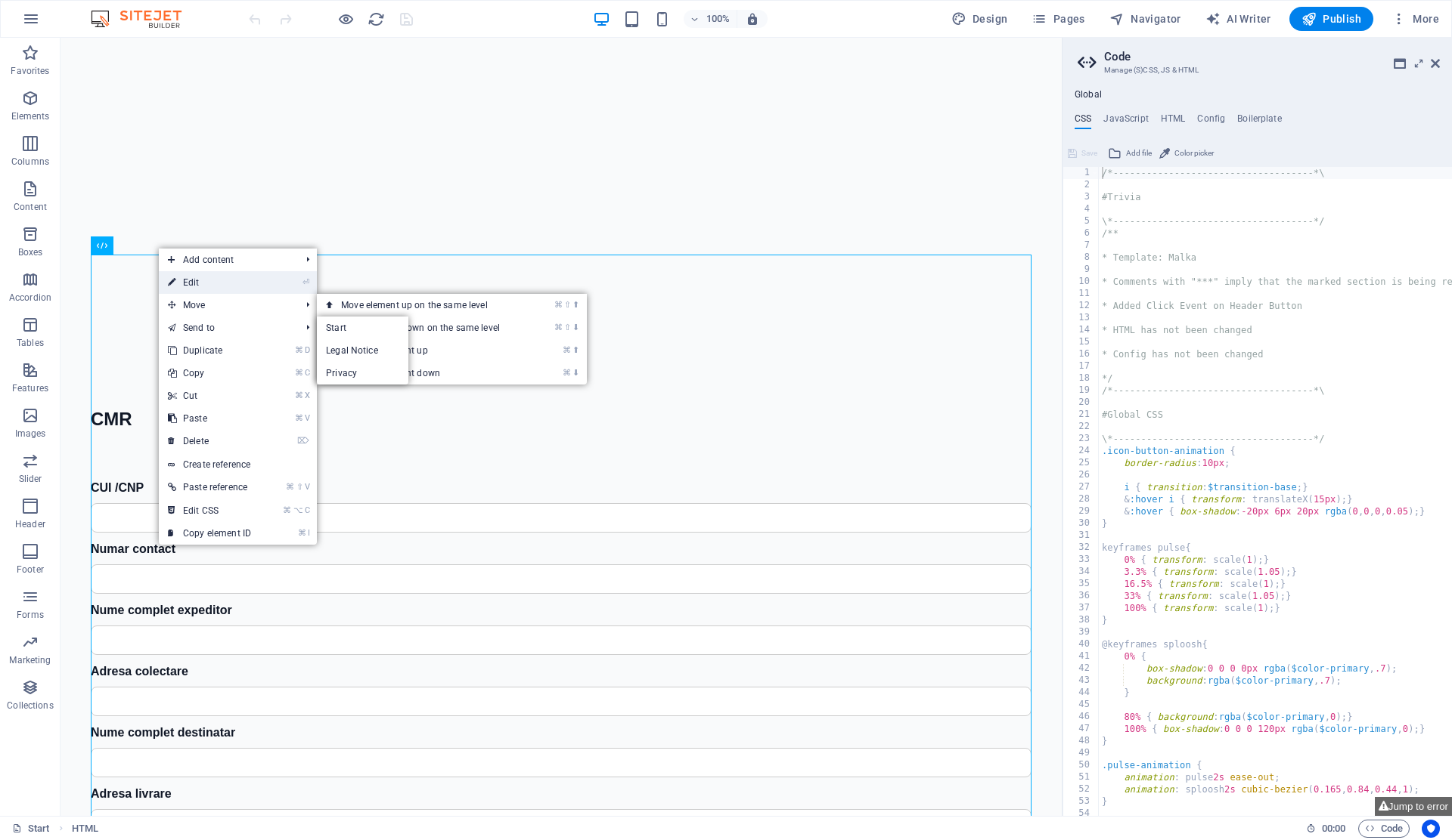
click at [223, 286] on link "⏎ Edit" at bounding box center [209, 283] width 101 height 23
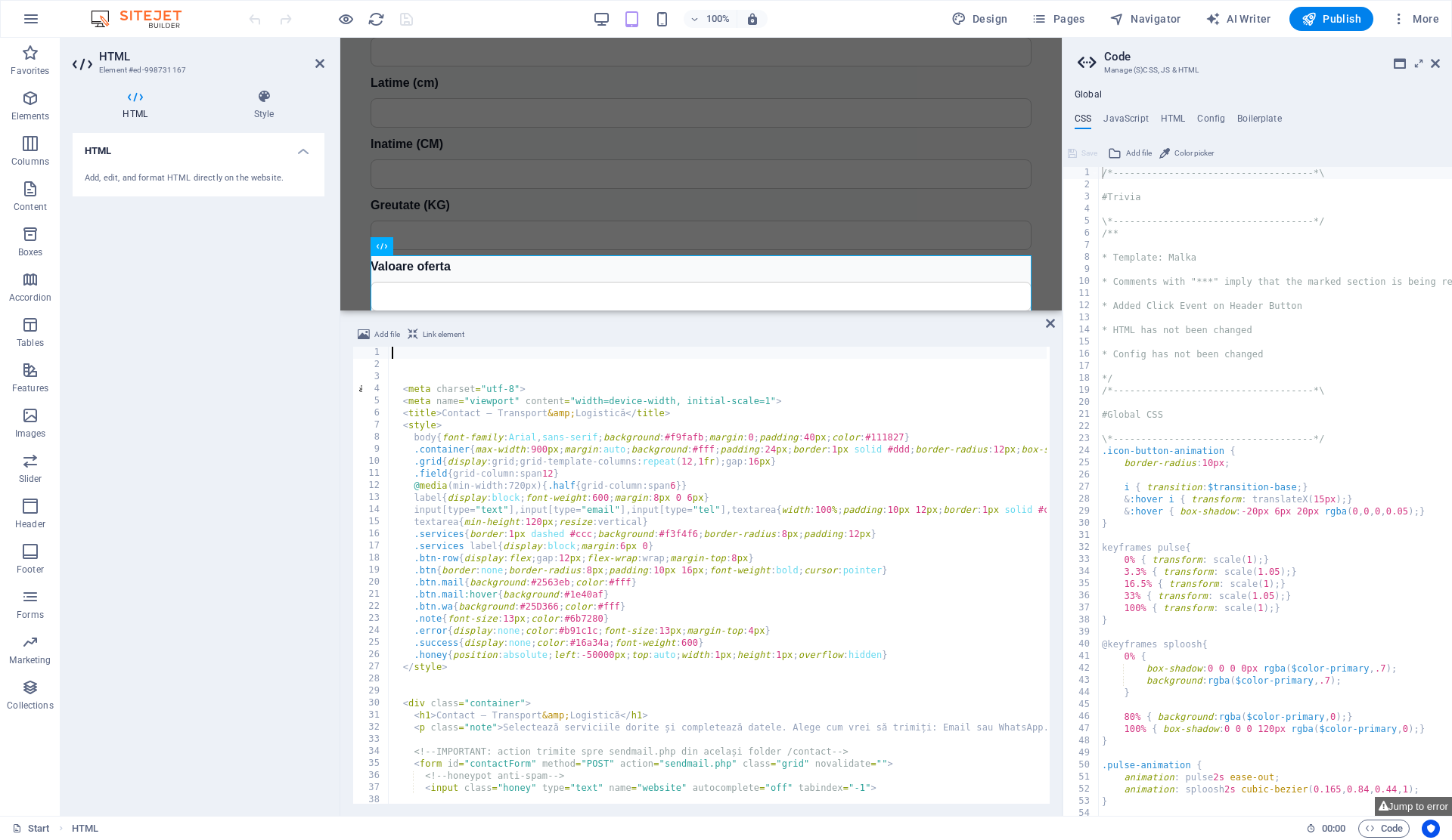
scroll to position [3113, 0]
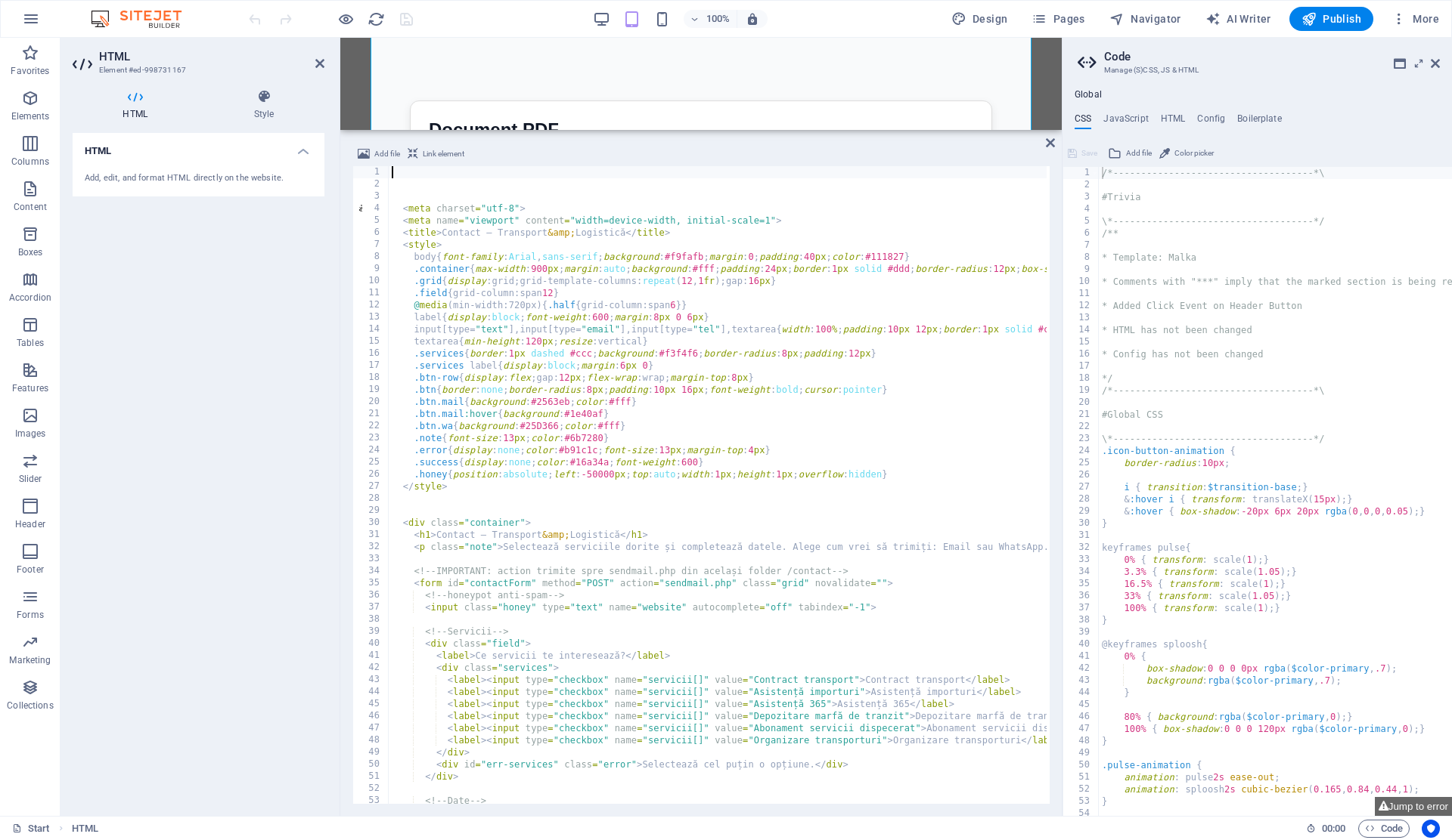
drag, startPoint x: 1046, startPoint y: 687, endPoint x: 1045, endPoint y: 127, distance: 560.0
click at [1045, 127] on div "H2 Container Preset Container Preset Menu Bar Container HTML Add file Link elem…" at bounding box center [701, 427] width 721 height 778
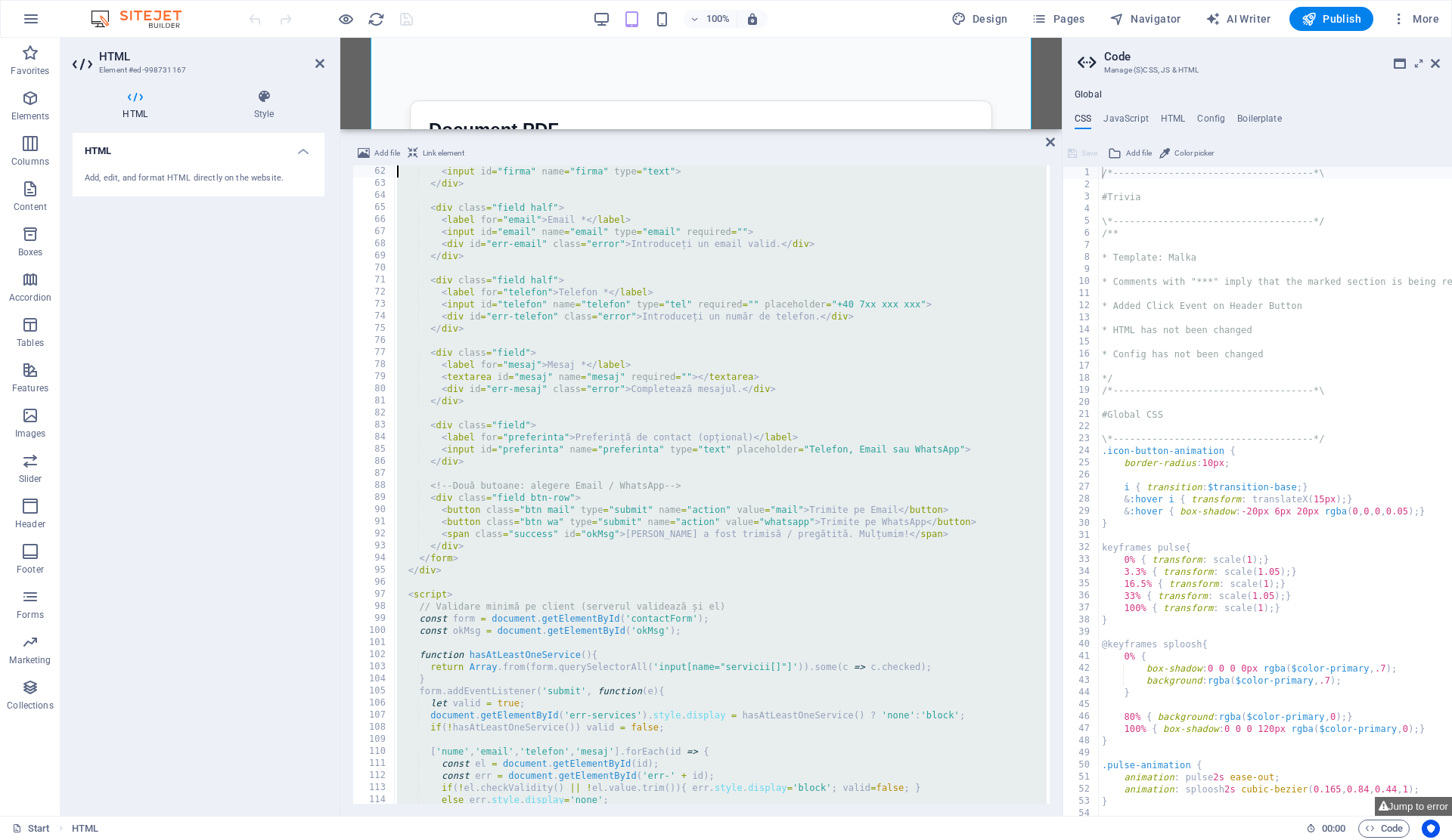
scroll to position [0, 0]
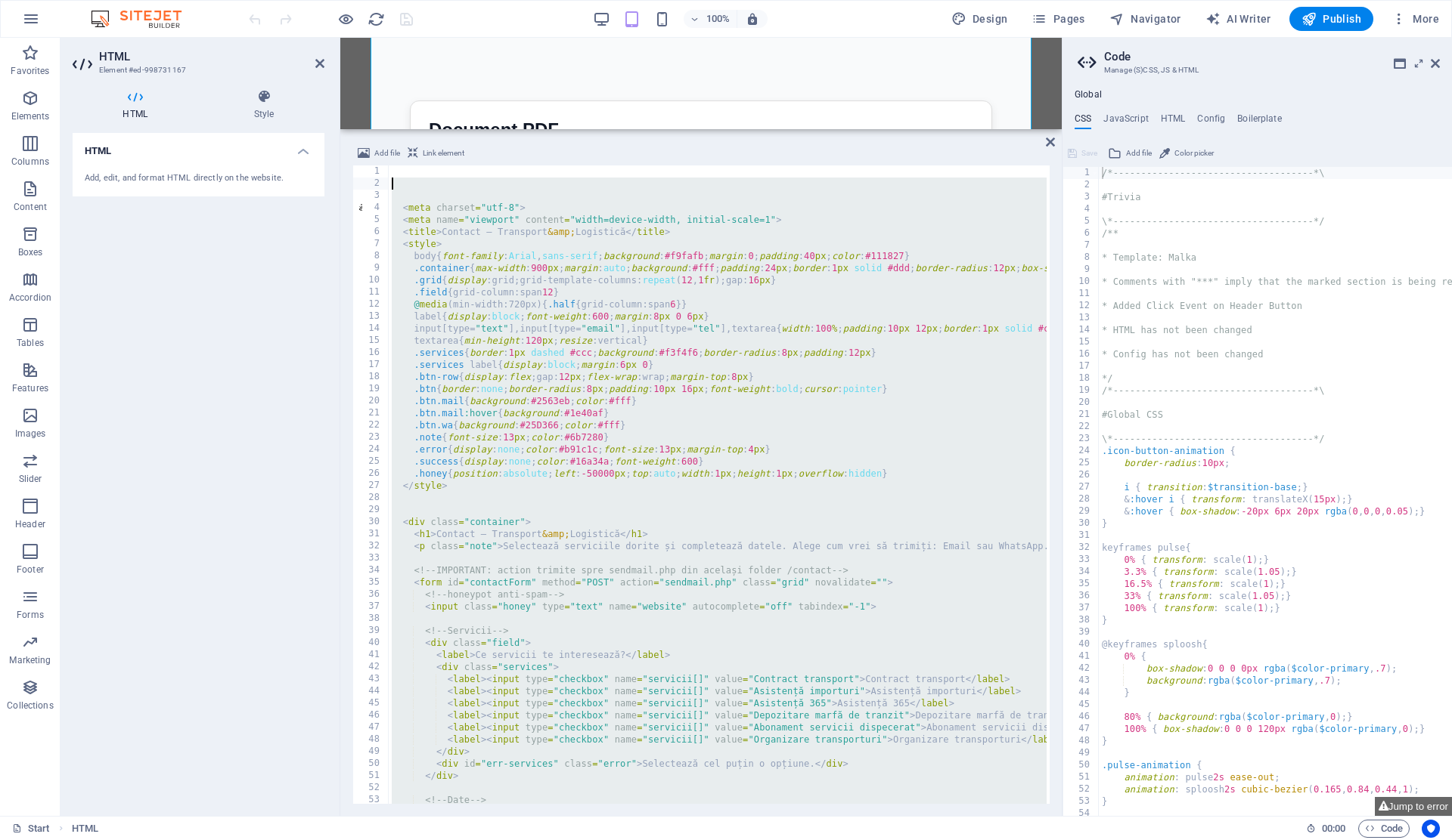
drag, startPoint x: 468, startPoint y: 766, endPoint x: 398, endPoint y: 191, distance: 579.2
click at [398, 191] on div "< meta charset = "utf-8" > < meta name = "viewport" content = "width=device-wid…" at bounding box center [864, 495] width 950 height 659
click at [565, 363] on div "< meta charset = "utf-8" > < meta name = "viewport" content = "width=device-wid…" at bounding box center [864, 495] width 950 height 659
type textarea ".services label{display:block;margin:6px 0}"
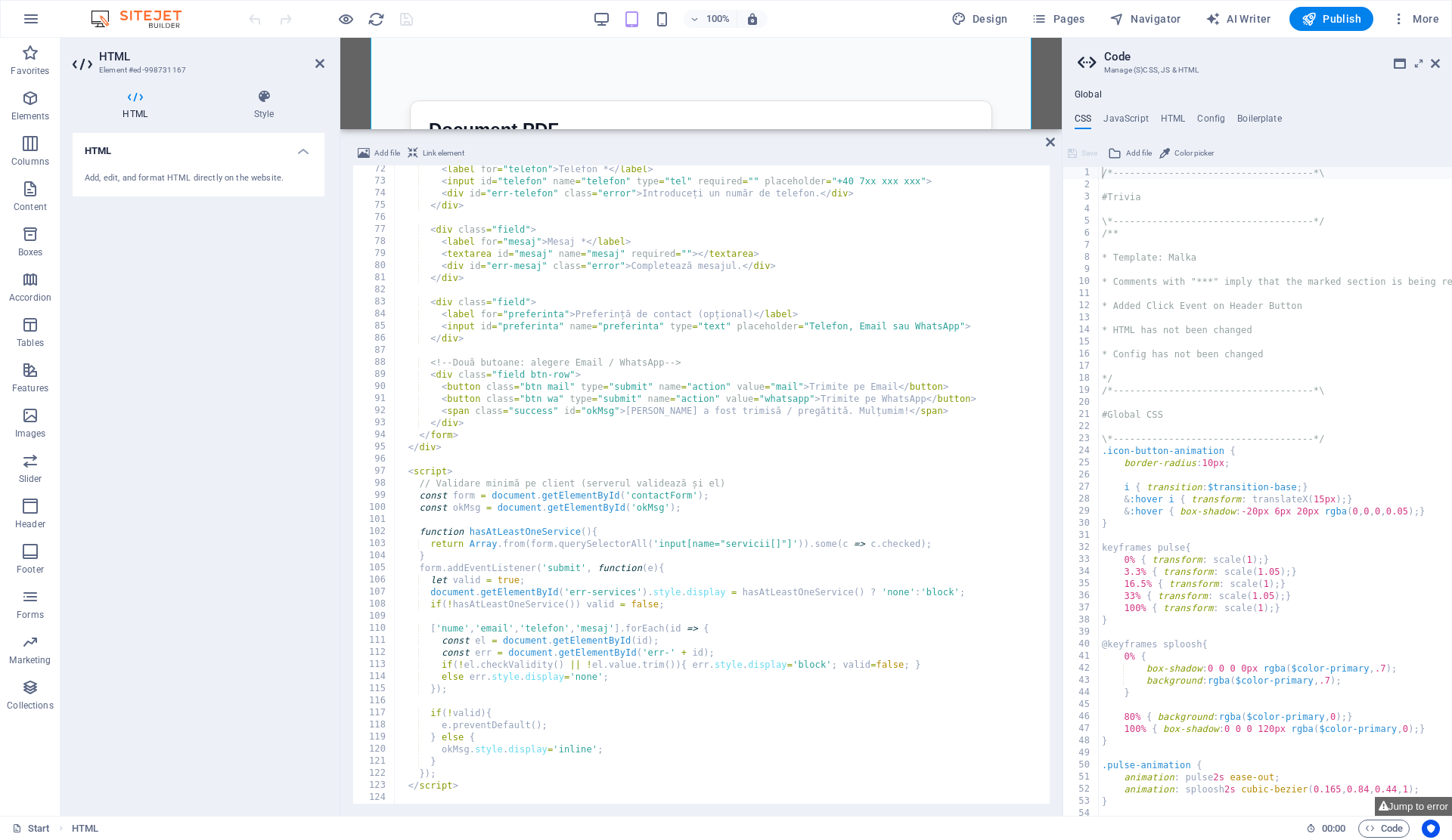
scroll to position [888, 0]
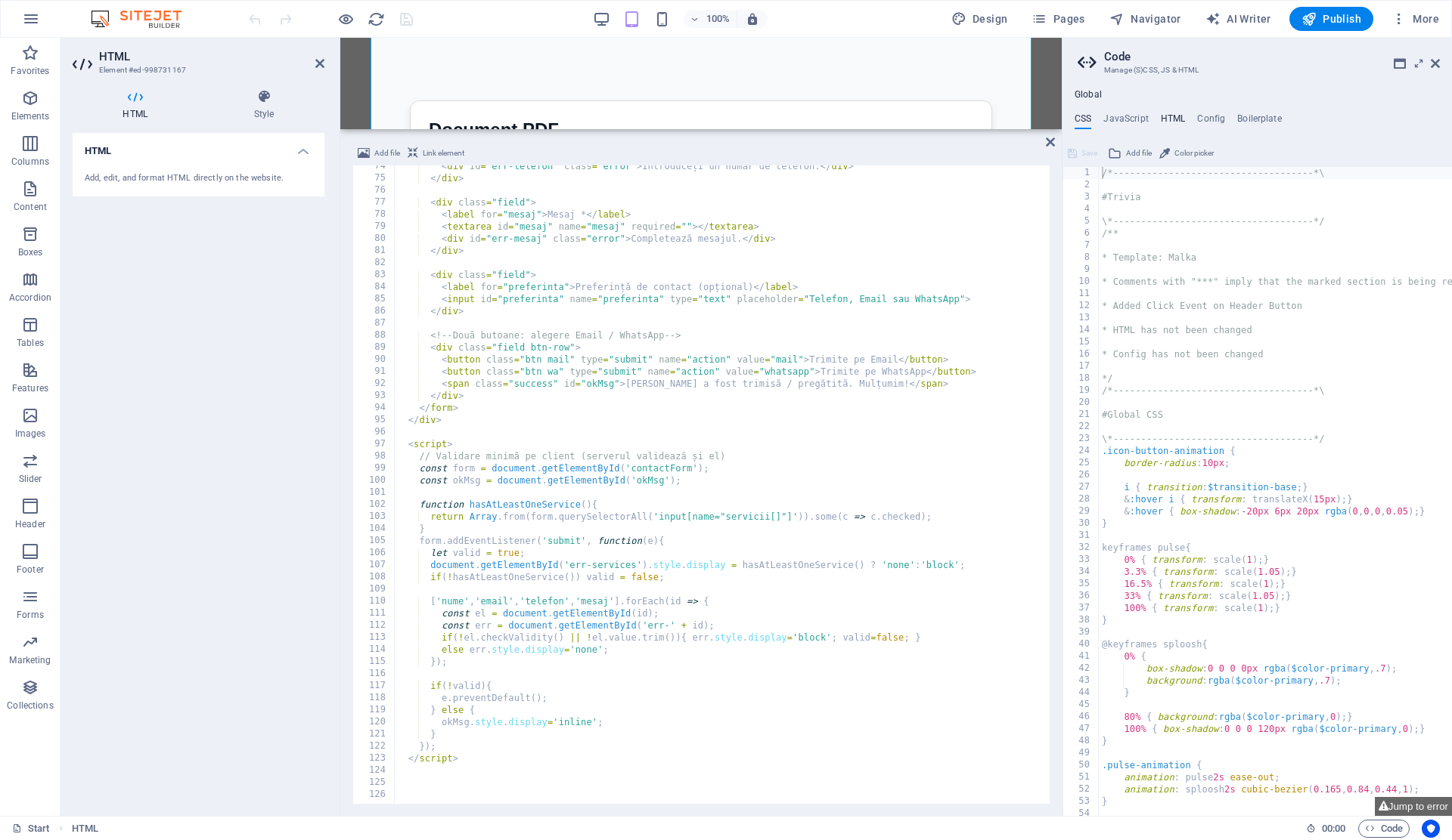
click at [1176, 118] on h4 "HTML" at bounding box center [1173, 121] width 25 height 16
type textarea "<a href="#main-content" class="wv-link-content button">Skip to main content</a>"
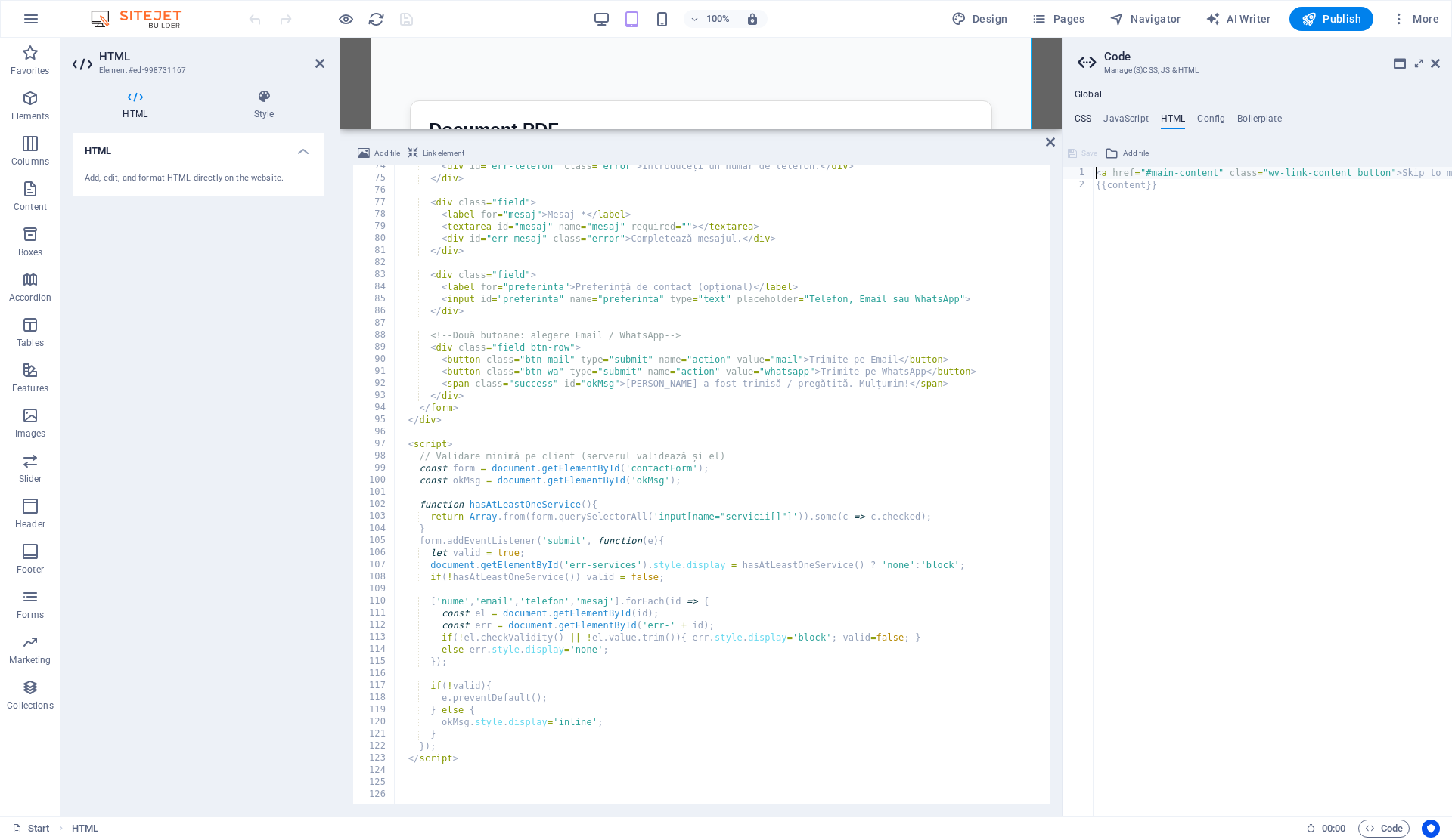
click at [1082, 121] on h4 "CSS" at bounding box center [1082, 121] width 16 height 16
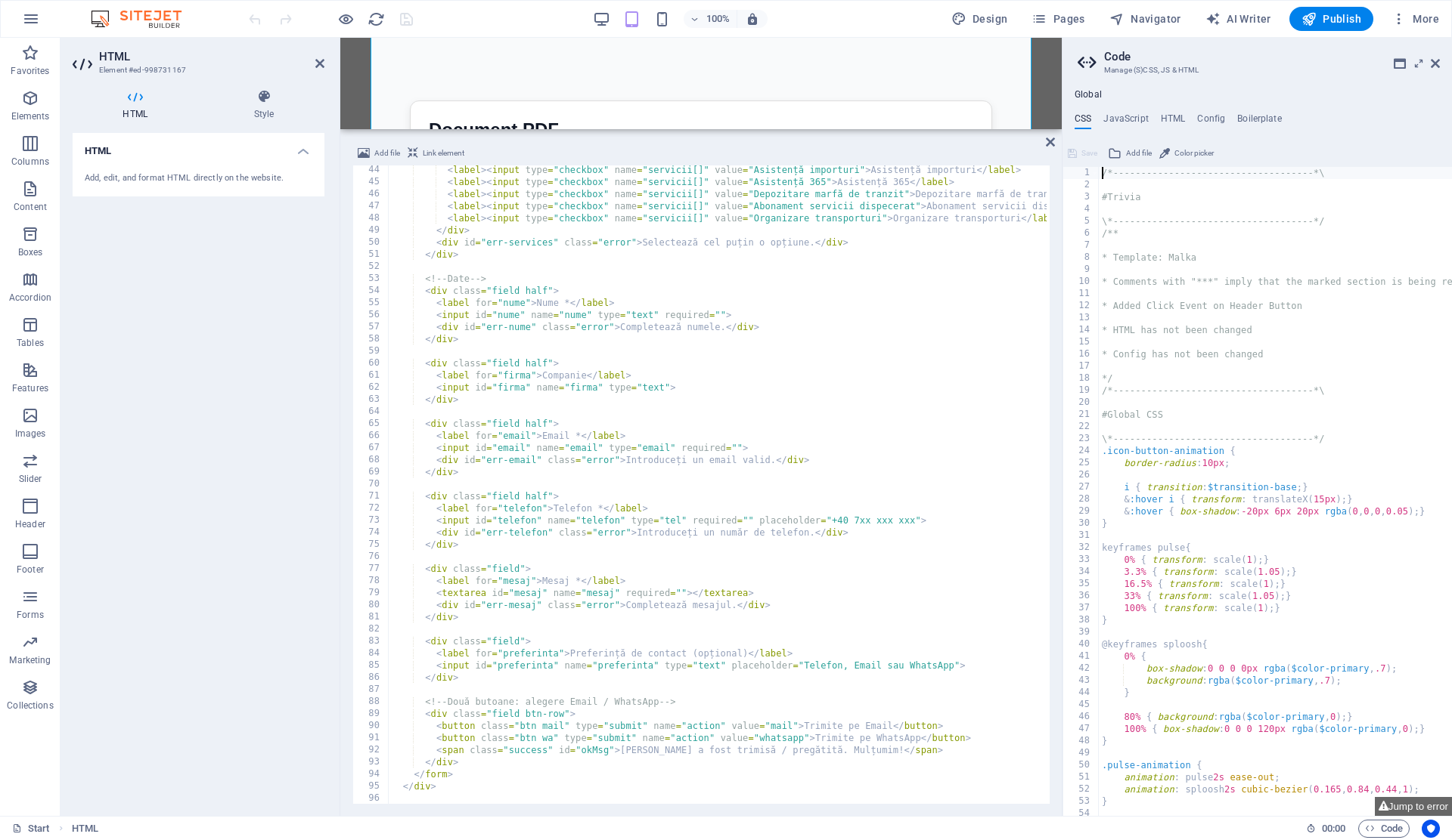
scroll to position [0, 0]
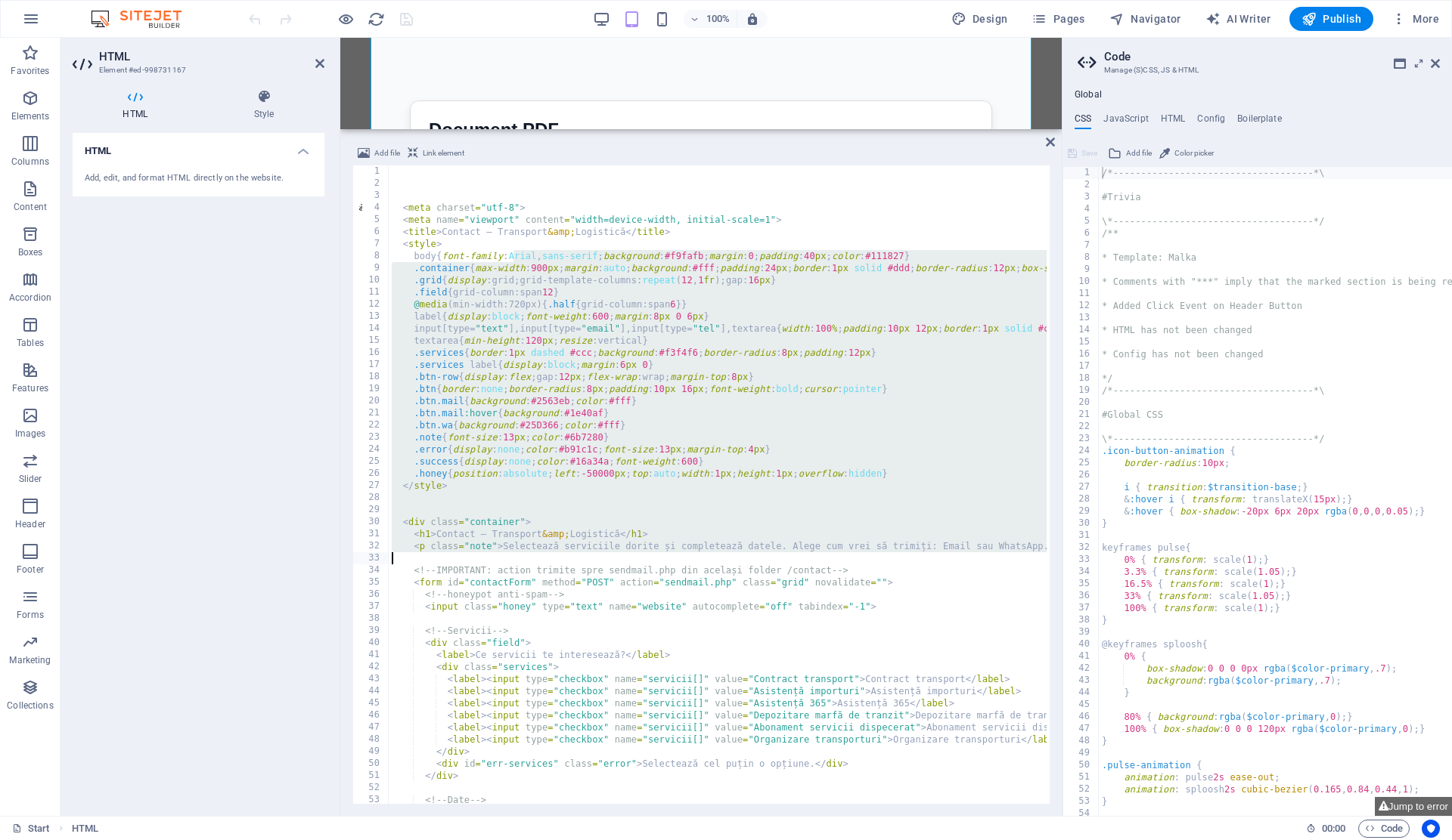
drag, startPoint x: 513, startPoint y: 253, endPoint x: 842, endPoint y: 557, distance: 447.9
click at [842, 557] on div "< meta charset = "utf-8" > < meta name = "viewport" content = "width=device-wid…" at bounding box center [864, 495] width 950 height 659
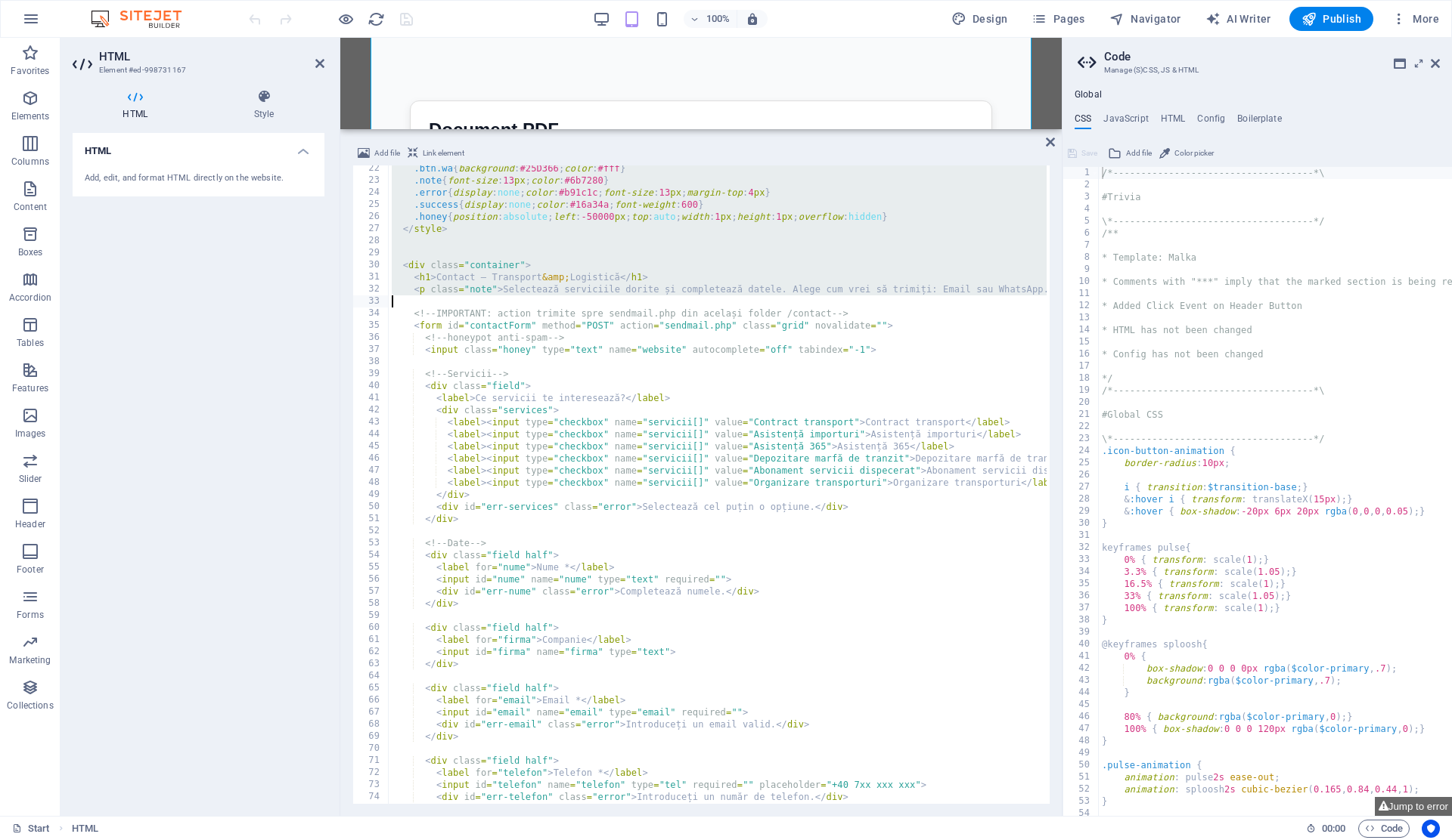
scroll to position [242, 0]
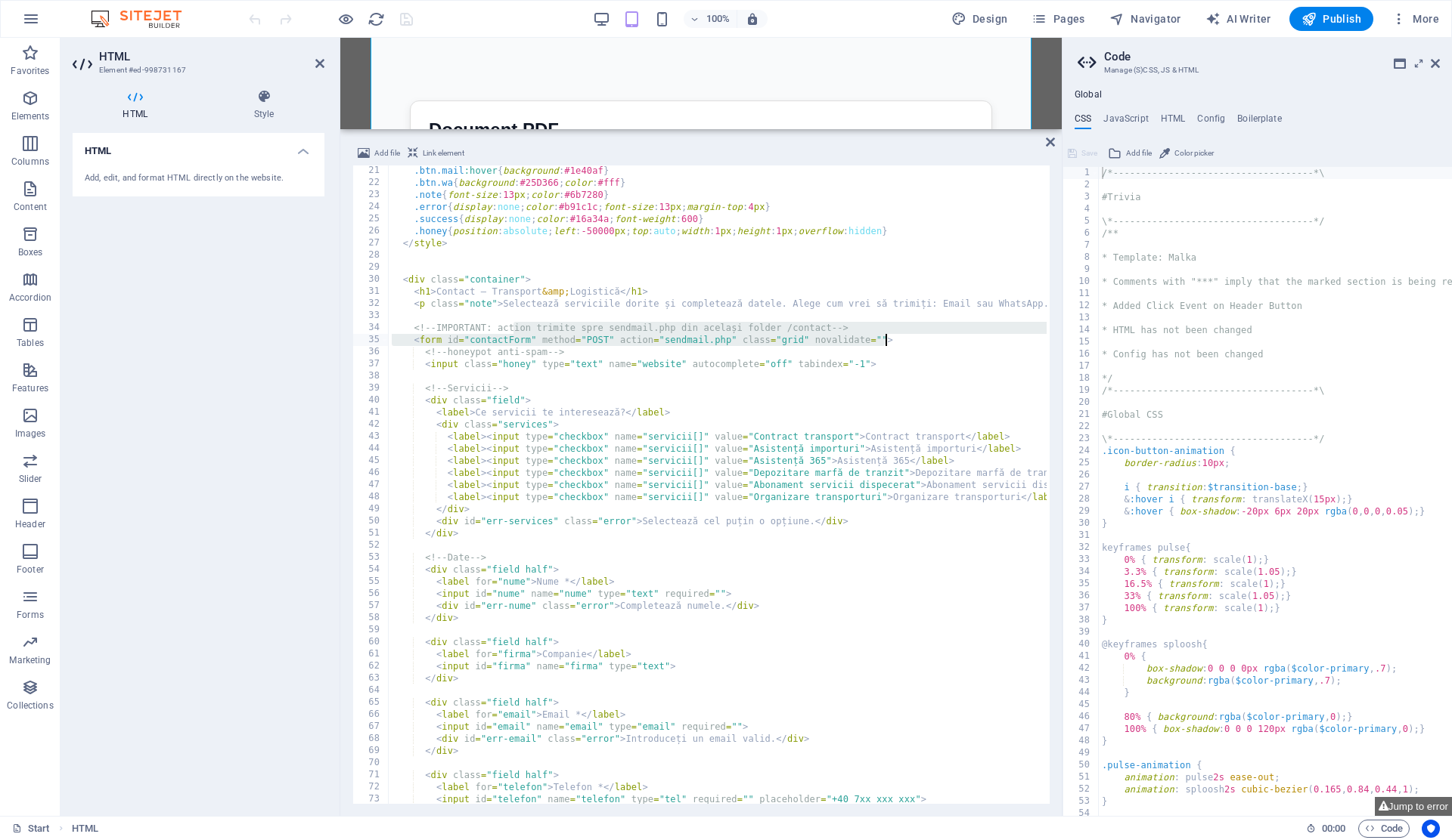
drag, startPoint x: 513, startPoint y: 333, endPoint x: 883, endPoint y: 342, distance: 370.1
click at [883, 342] on div ".btn.mail :hover { background : #1e40af } .btn.wa { background : #25D366 ; colo…" at bounding box center [864, 494] width 950 height 659
click at [663, 341] on div ".btn.mail :hover { background : #1e40af } .btn.wa { background : #25D366 ; colo…" at bounding box center [864, 494] width 950 height 659
paste textarea "/contact/sendmai"
type textarea "<form id="contactForm" method="POST" action="/contact/sendmail.php" class="grid…"
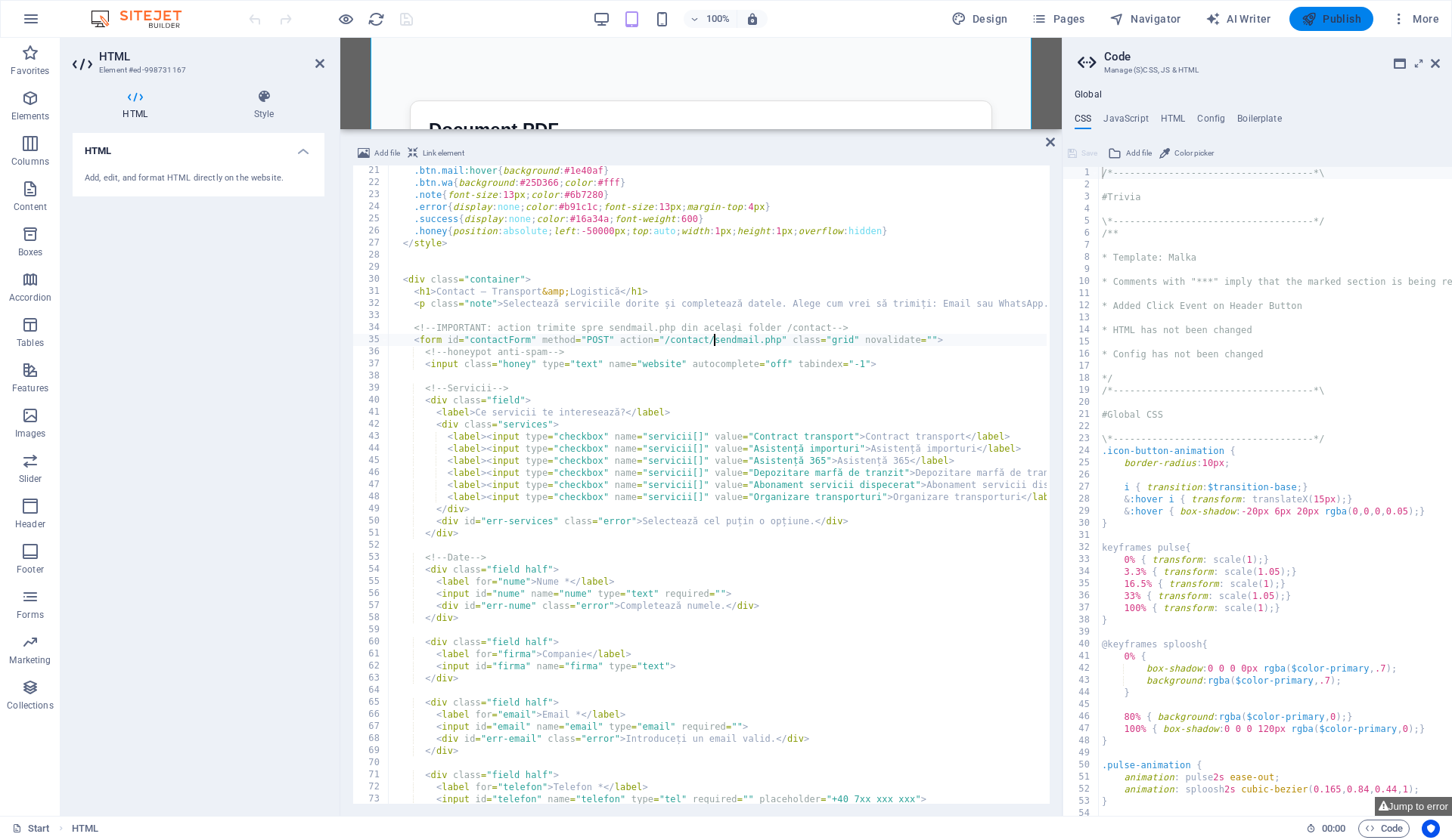
click at [1320, 27] on button "Publish" at bounding box center [1331, 18] width 84 height 24
checkbox input "false"
